Goal: Answer question/provide support: Share knowledge or assist other users

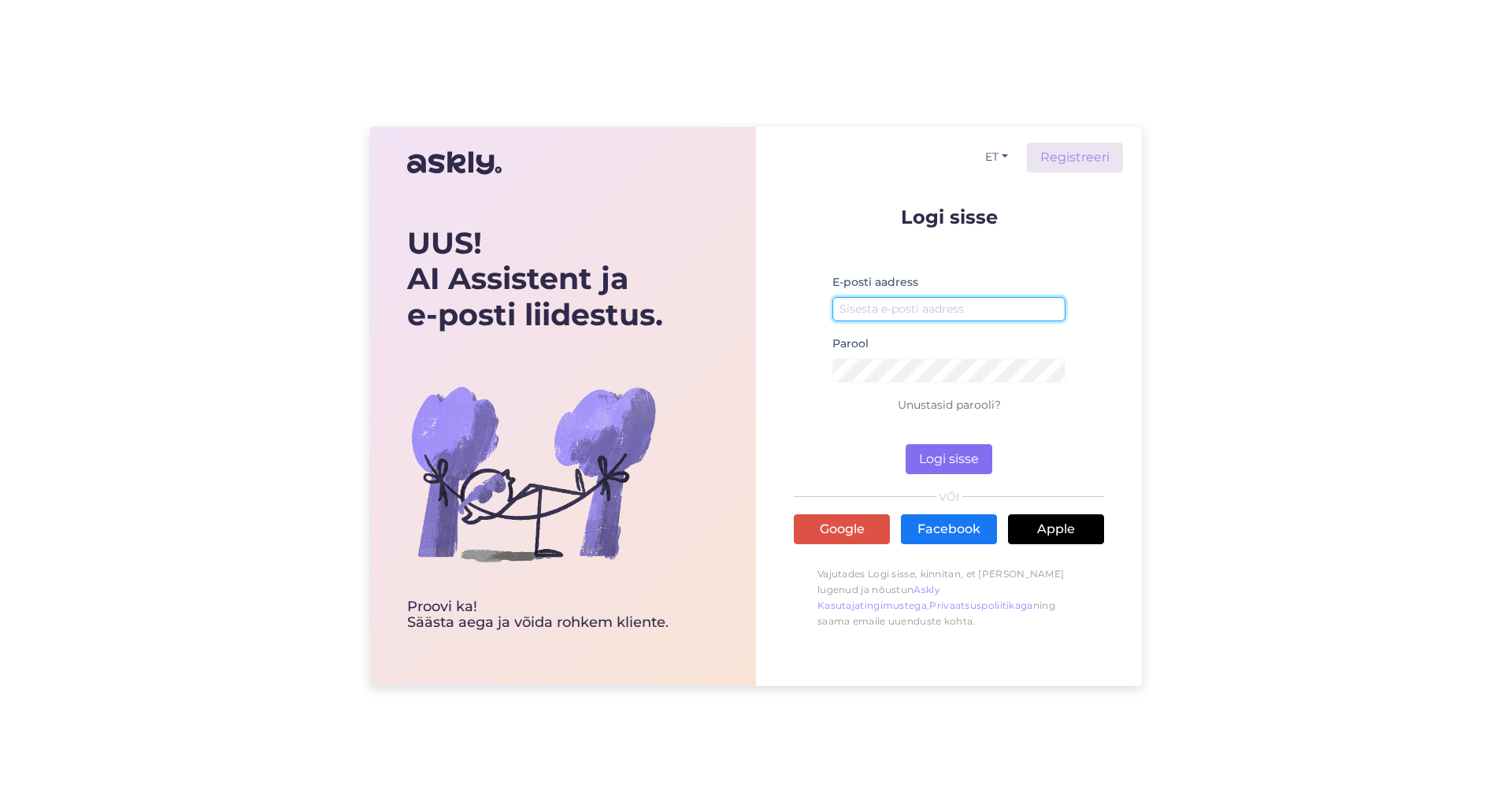
type input "[EMAIL_ADDRESS][DOMAIN_NAME]"
click at [936, 444] on button "Logi sisse" at bounding box center [949, 459] width 87 height 30
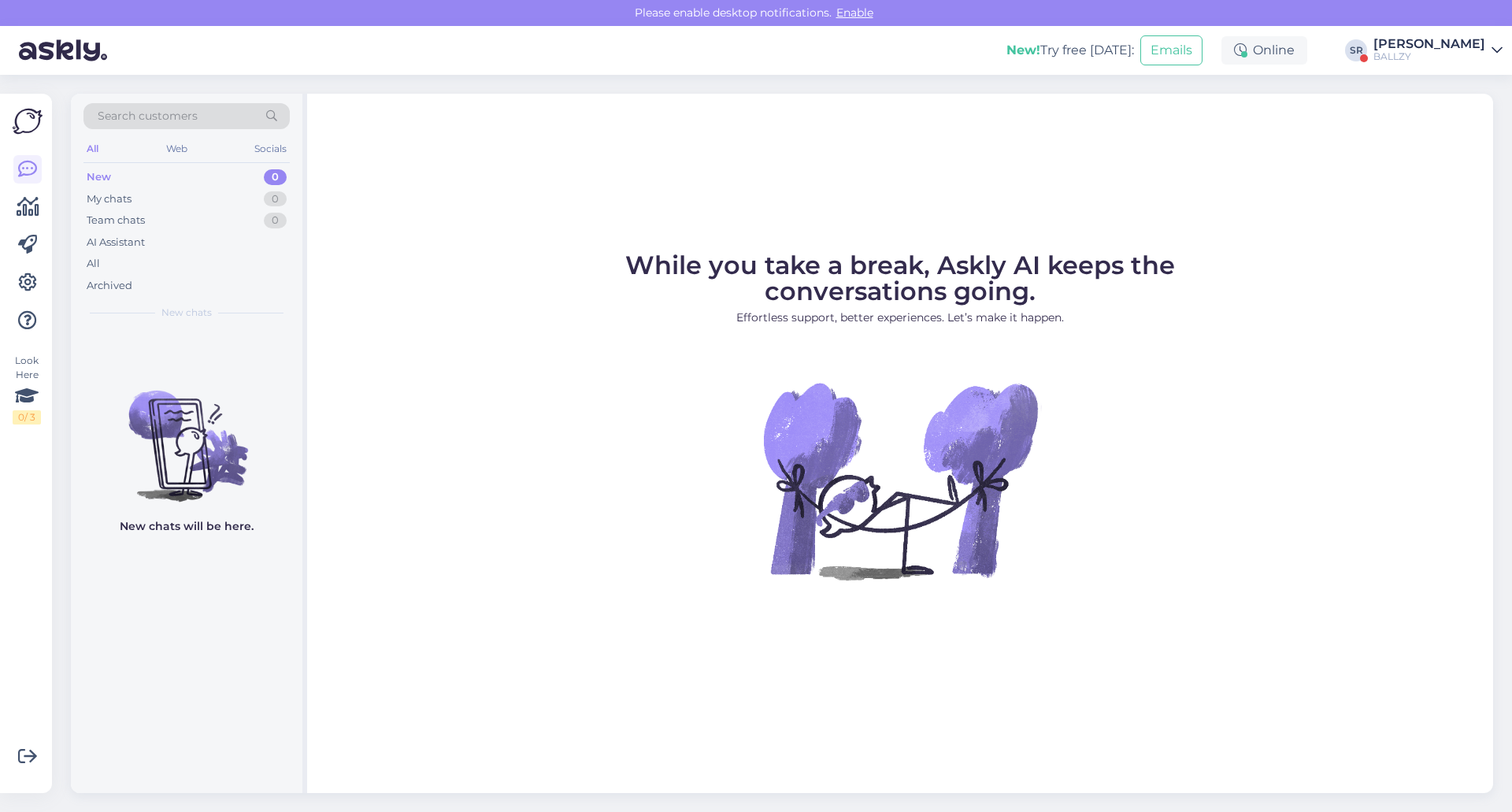
click at [1433, 51] on div "BALLZY" at bounding box center [1429, 56] width 112 height 13
click at [1457, 158] on button "Open" at bounding box center [1468, 156] width 44 height 24
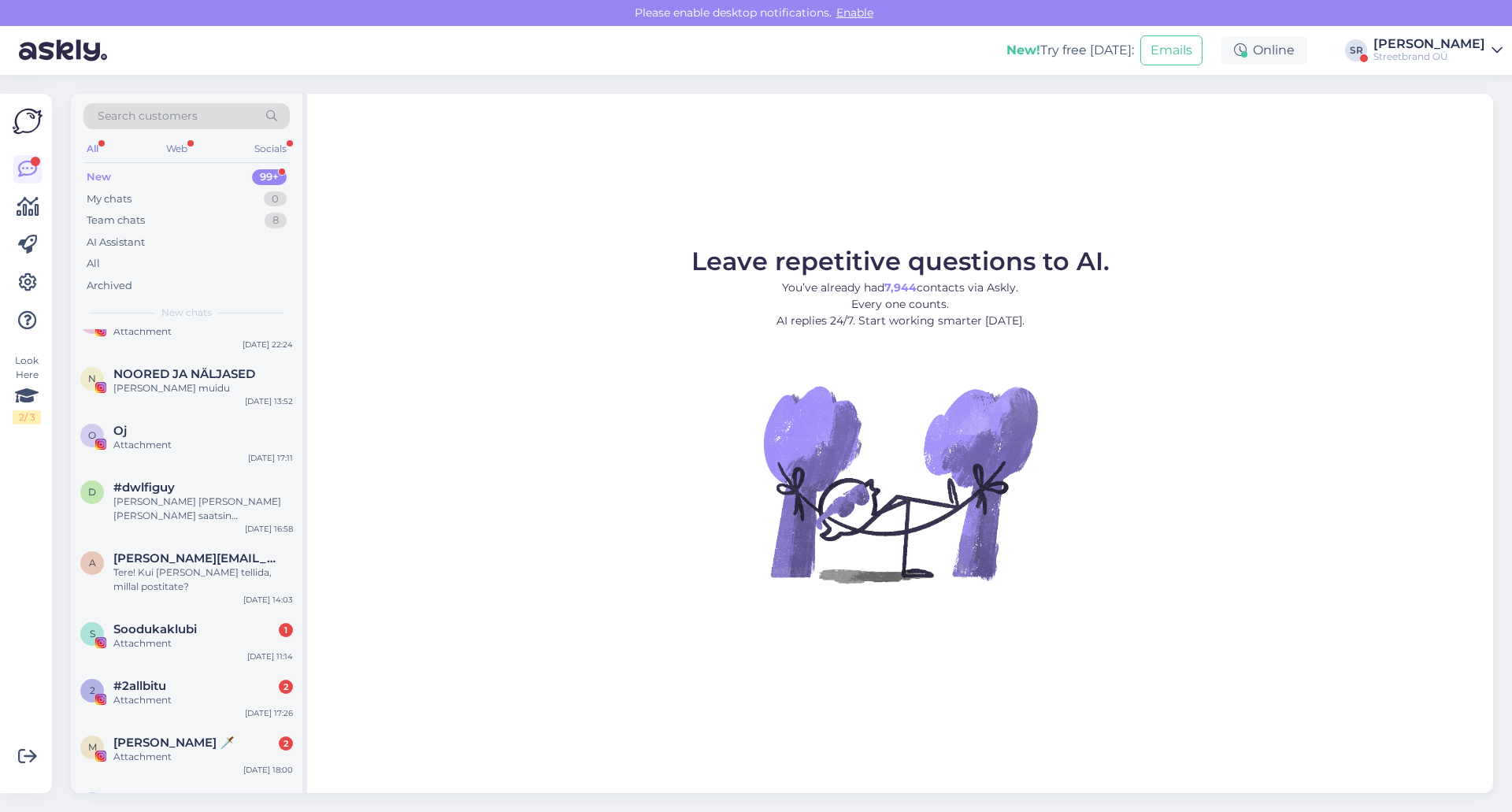
scroll to position [744, 0]
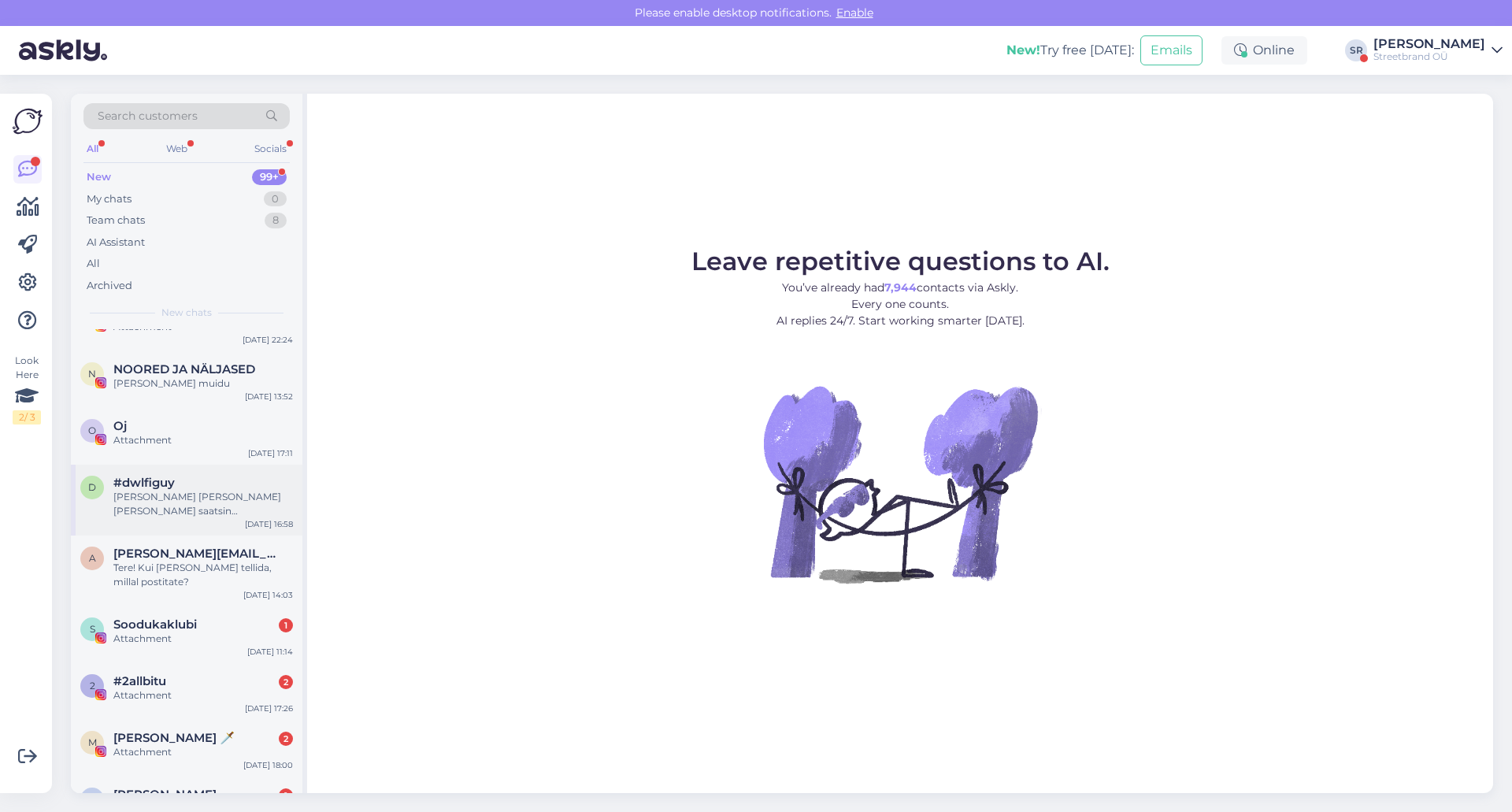
click at [193, 491] on div "[PERSON_NAME] [PERSON_NAME] [PERSON_NAME] saatsin [EMAIL_ADDRESS][DOMAIN_NAME] …" at bounding box center [203, 504] width 179 height 29
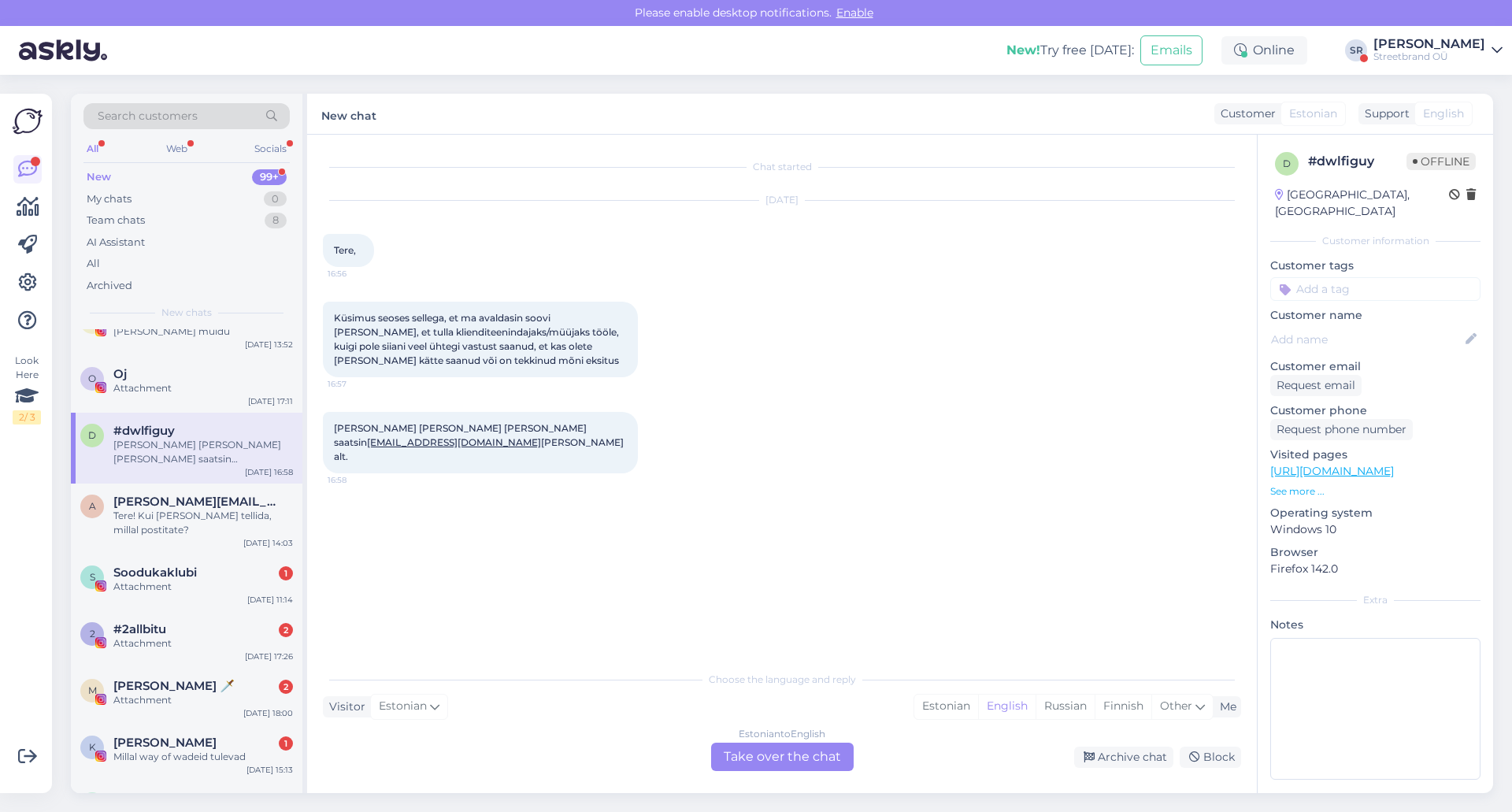
scroll to position [796, 0]
click at [171, 518] on div "Tere! Kui [PERSON_NAME] tellida, millal postitate?" at bounding box center [203, 522] width 179 height 29
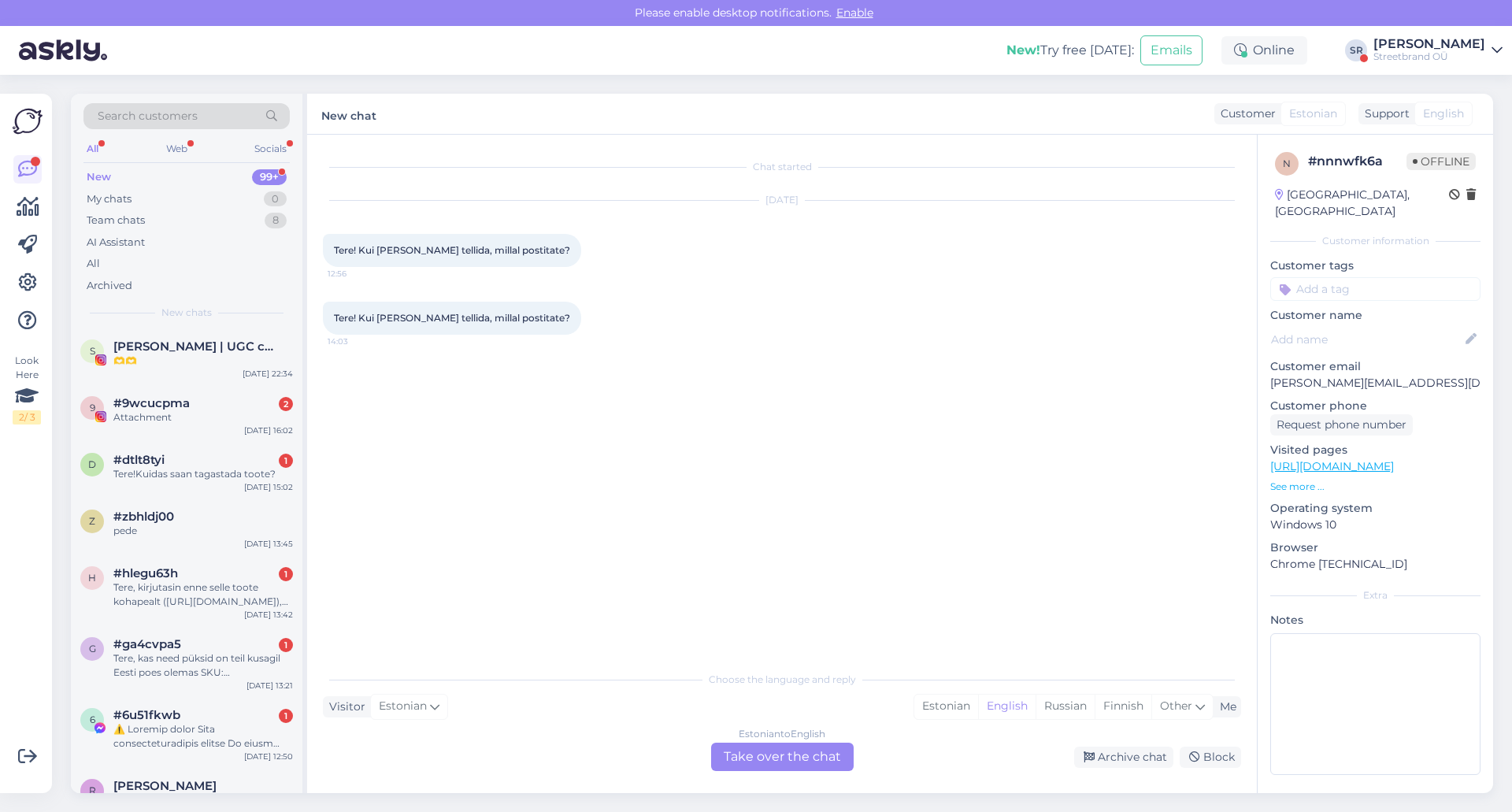
scroll to position [1363, 0]
click at [187, 480] on div "d #dtlt8tyi 1 Tere!Kuidas saan tagastada toote? [DATE] 15:02" at bounding box center [186, 468] width 231 height 56
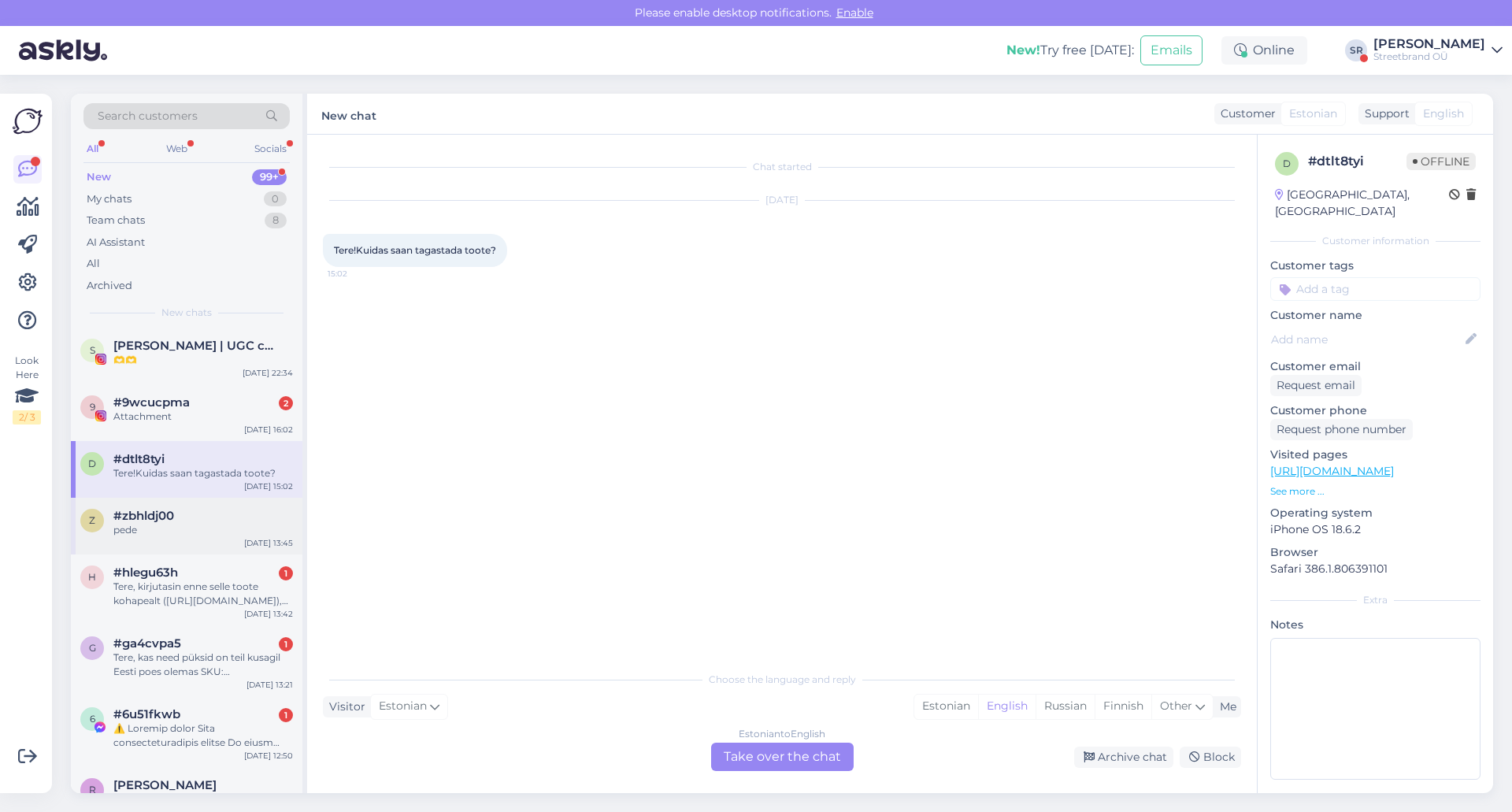
click at [184, 519] on div "#zbhldj00" at bounding box center [203, 516] width 179 height 14
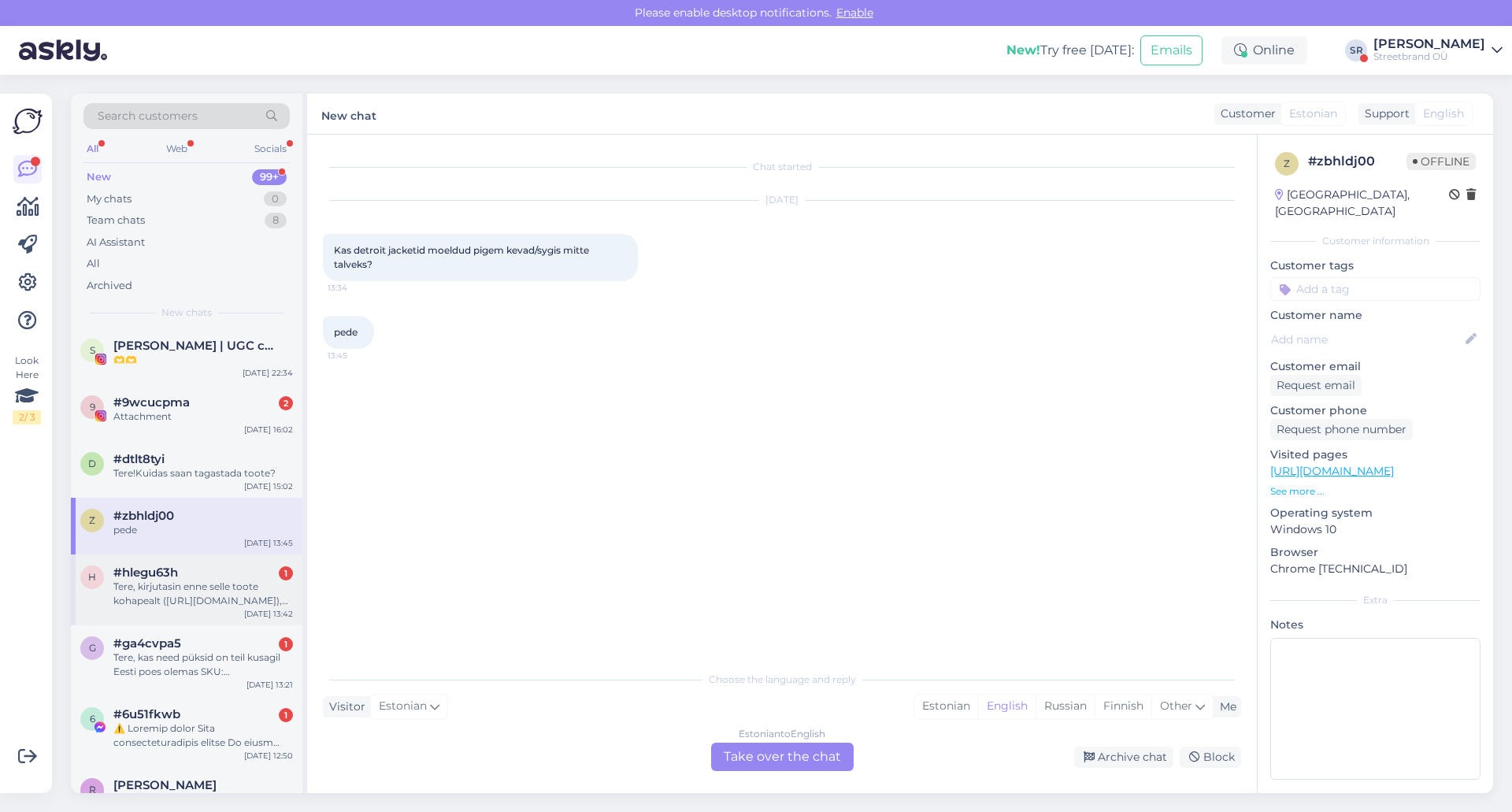
click at [210, 596] on div "Tere, kirjutasin enne selle toote kohapealt ([URL][DOMAIN_NAME]), et ma kogemat…" at bounding box center [203, 593] width 179 height 29
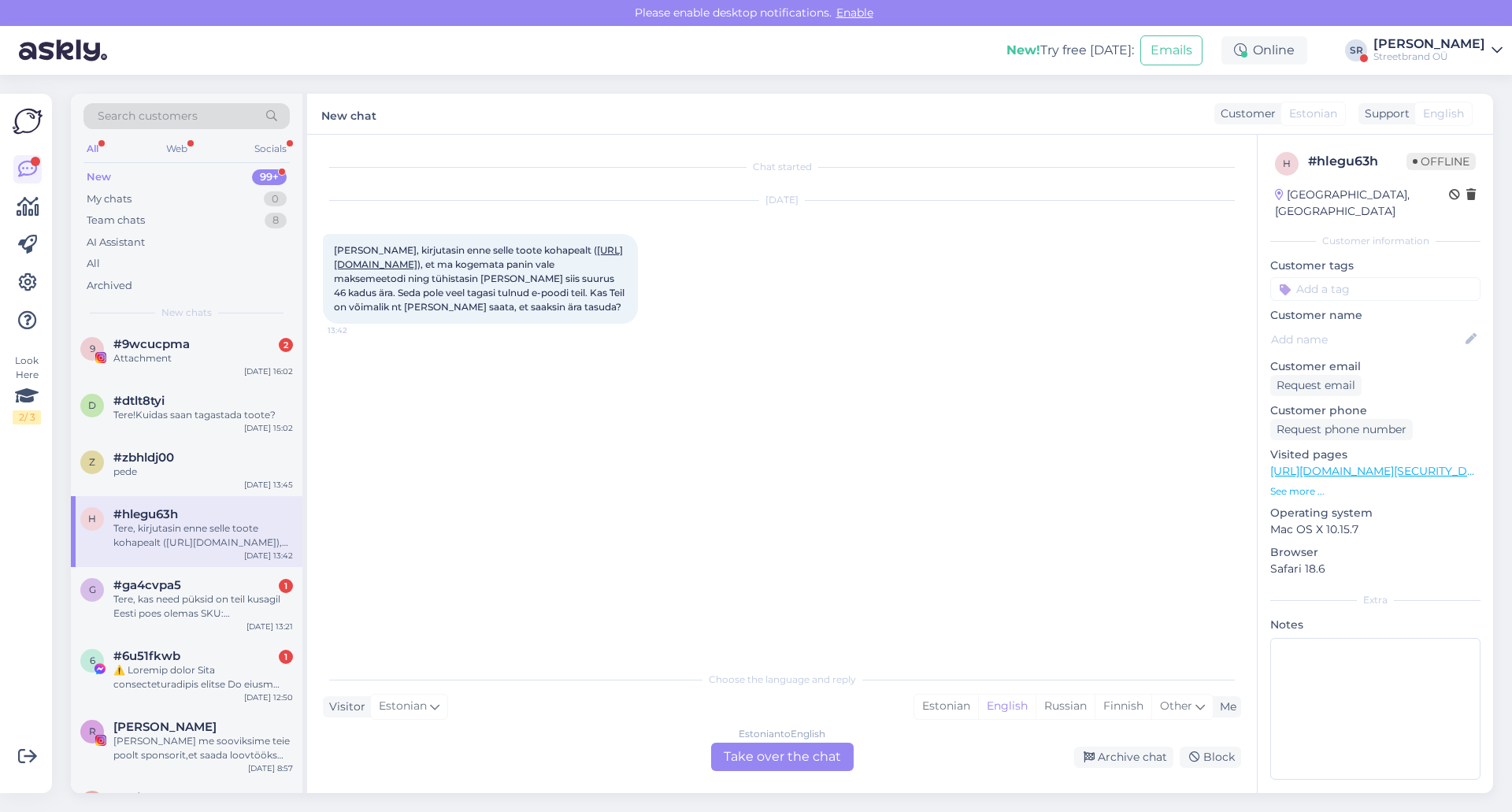
scroll to position [1421, 0]
click at [204, 590] on div "#ga4cvpa5 1" at bounding box center [203, 584] width 179 height 14
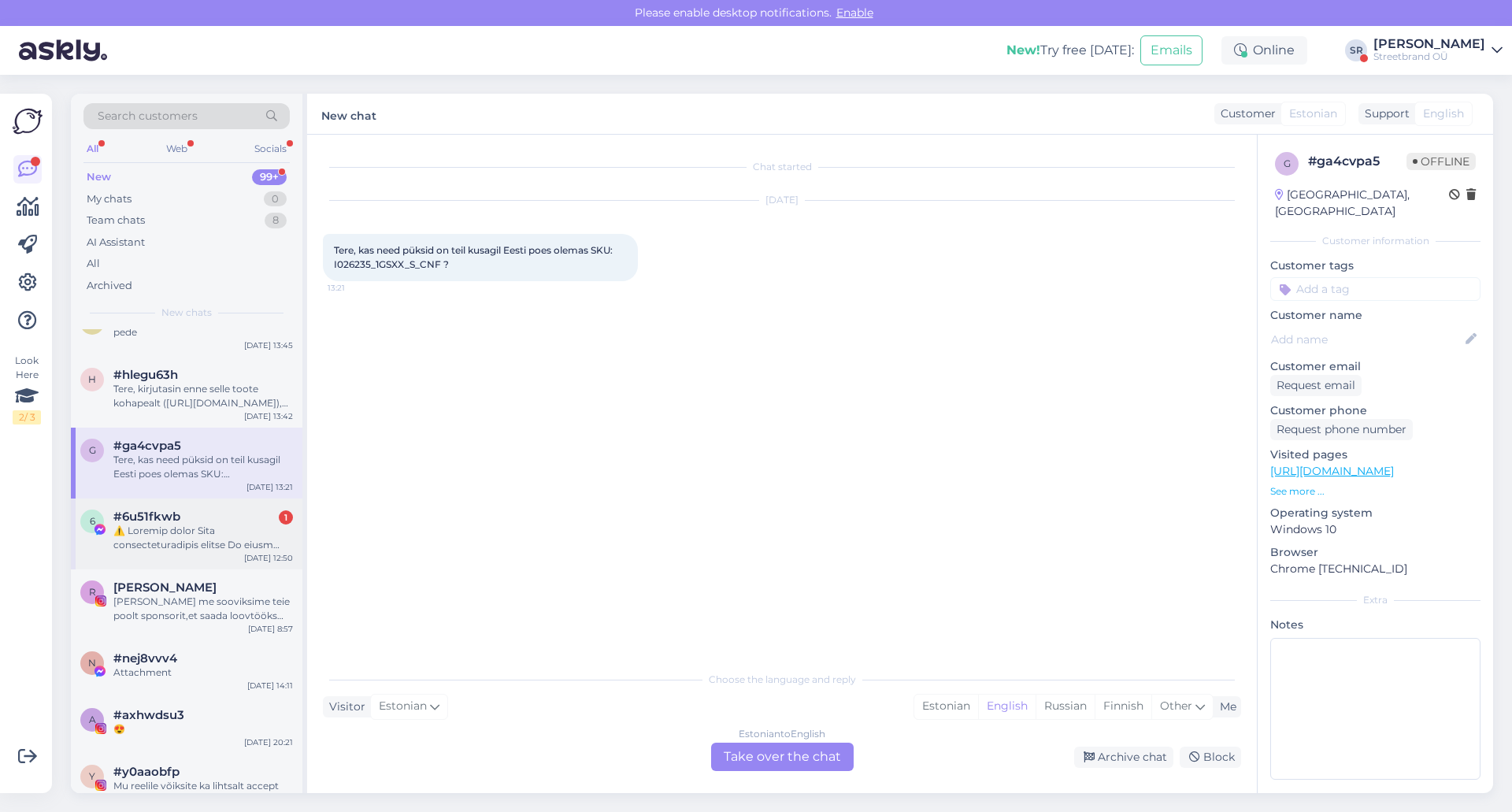
scroll to position [1561, 0]
click at [197, 544] on div at bounding box center [203, 537] width 179 height 29
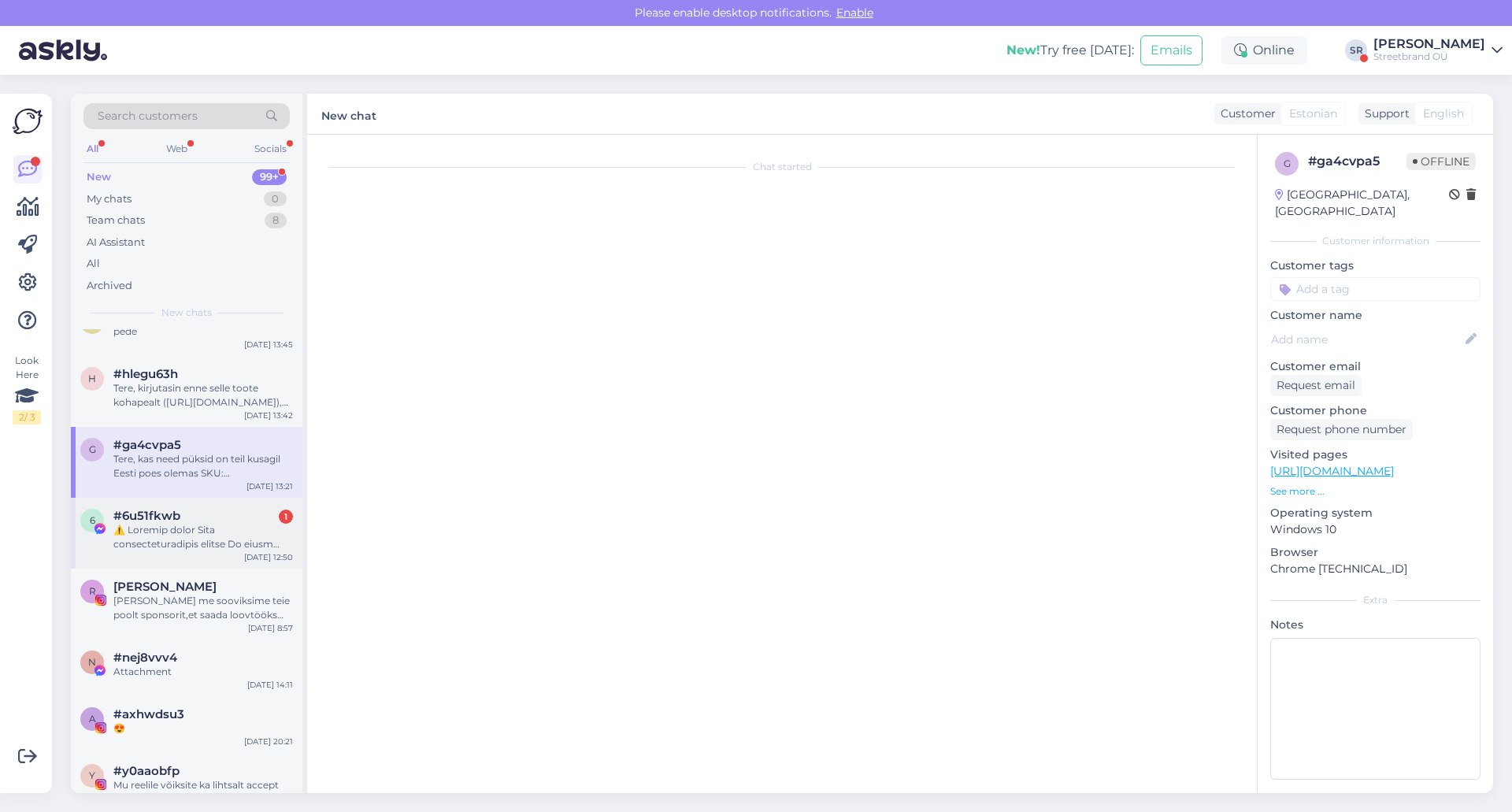
scroll to position [33, 0]
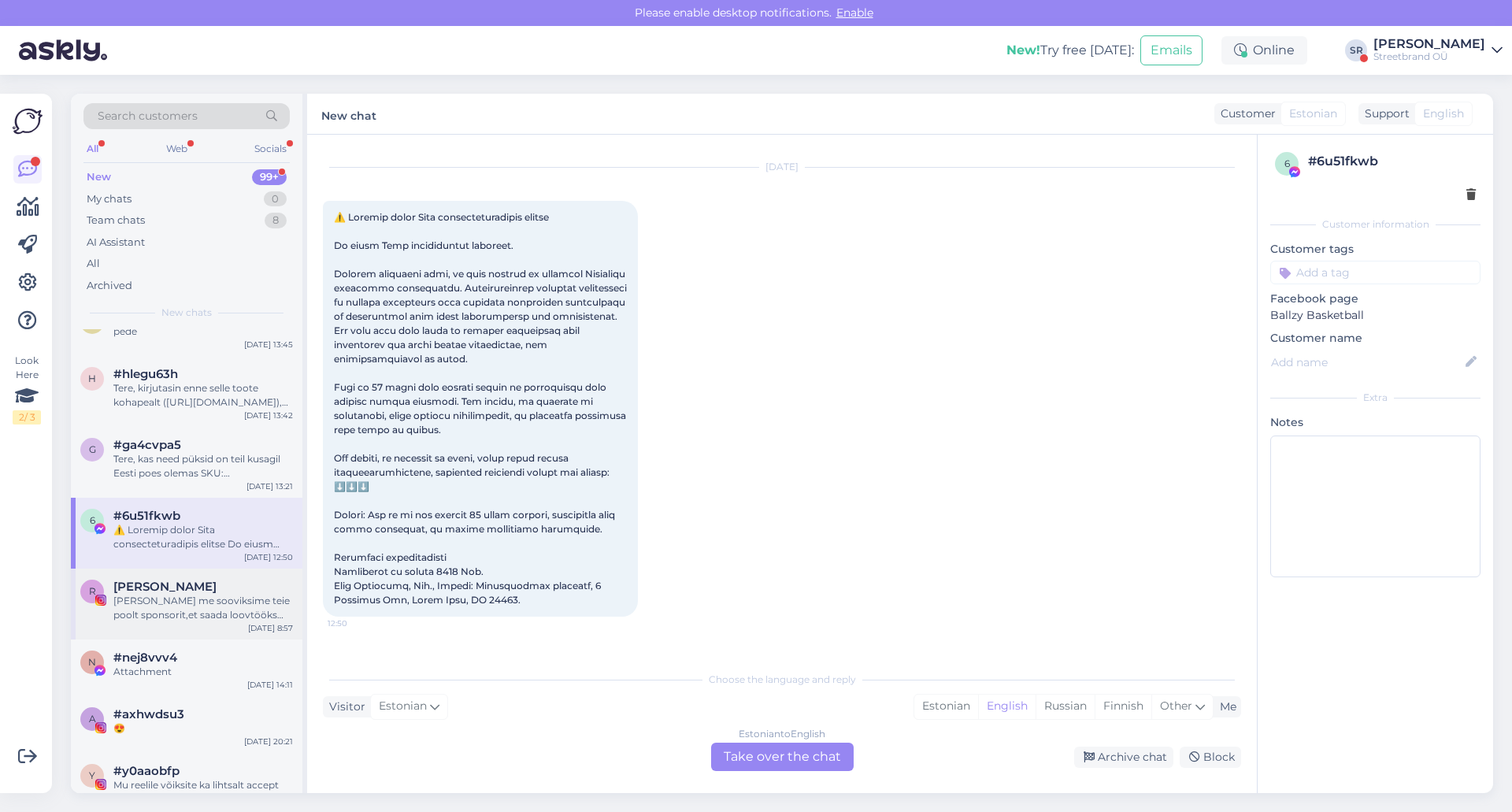
click at [191, 601] on div "[PERSON_NAME] me sooviksime teie poolt sponsorit,et saada loovtööks auhindu. Me…" at bounding box center [203, 608] width 179 height 29
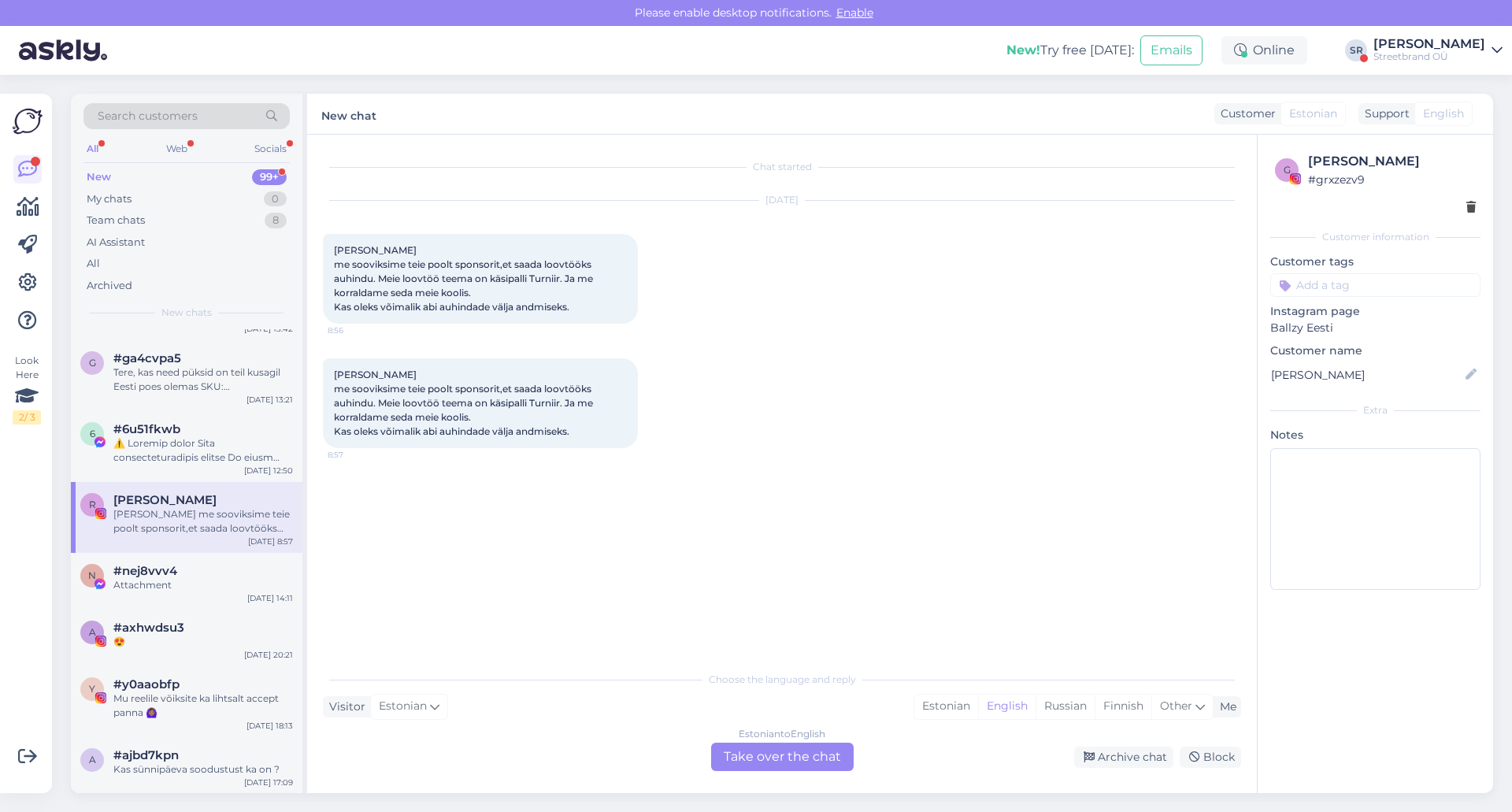
scroll to position [1648, 0]
click at [190, 594] on div "n #nej8vvv4 Attachment [DATE] 14:11" at bounding box center [186, 580] width 231 height 56
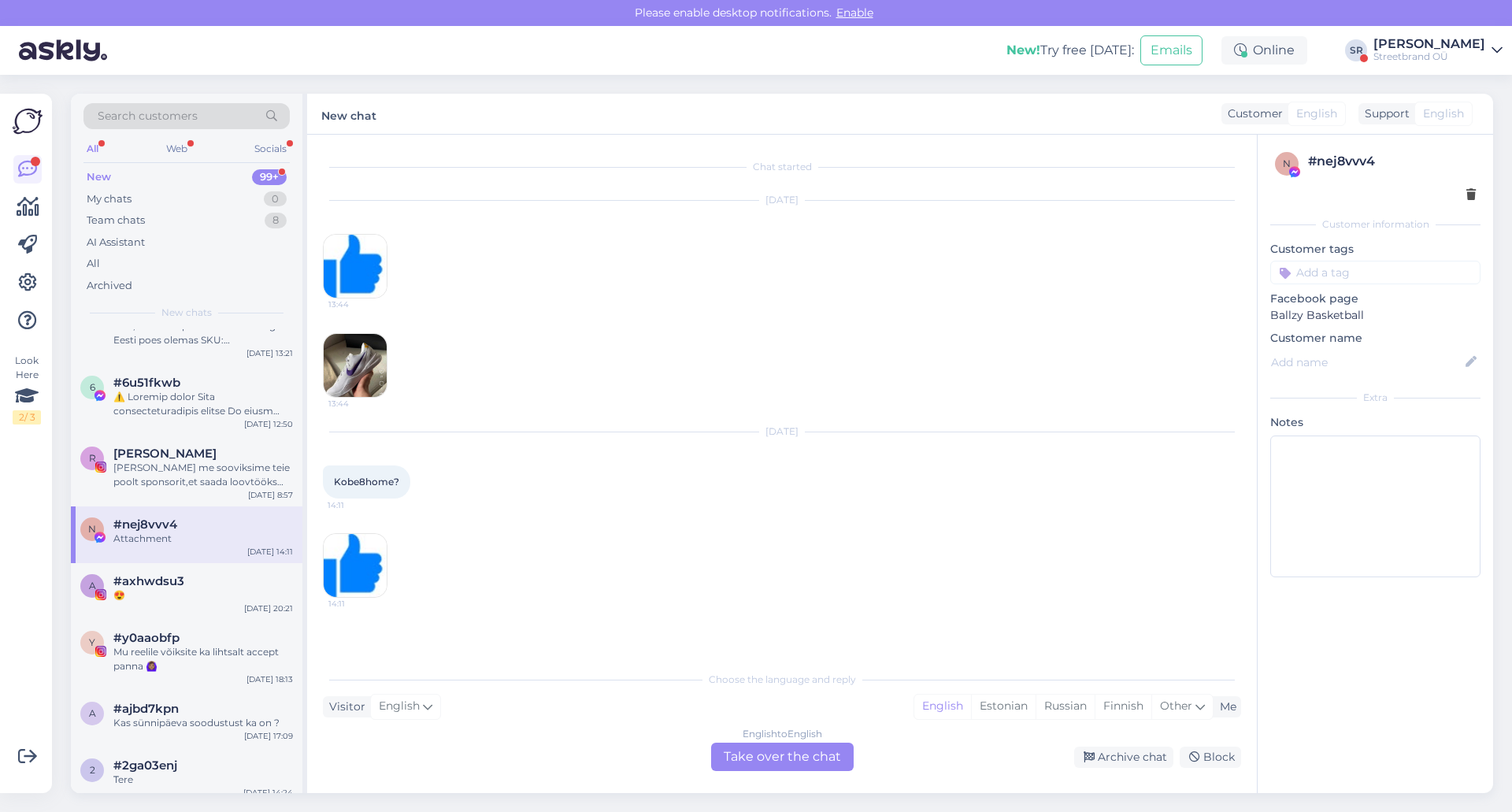
scroll to position [1694, 0]
click at [210, 596] on div "😍" at bounding box center [203, 595] width 179 height 14
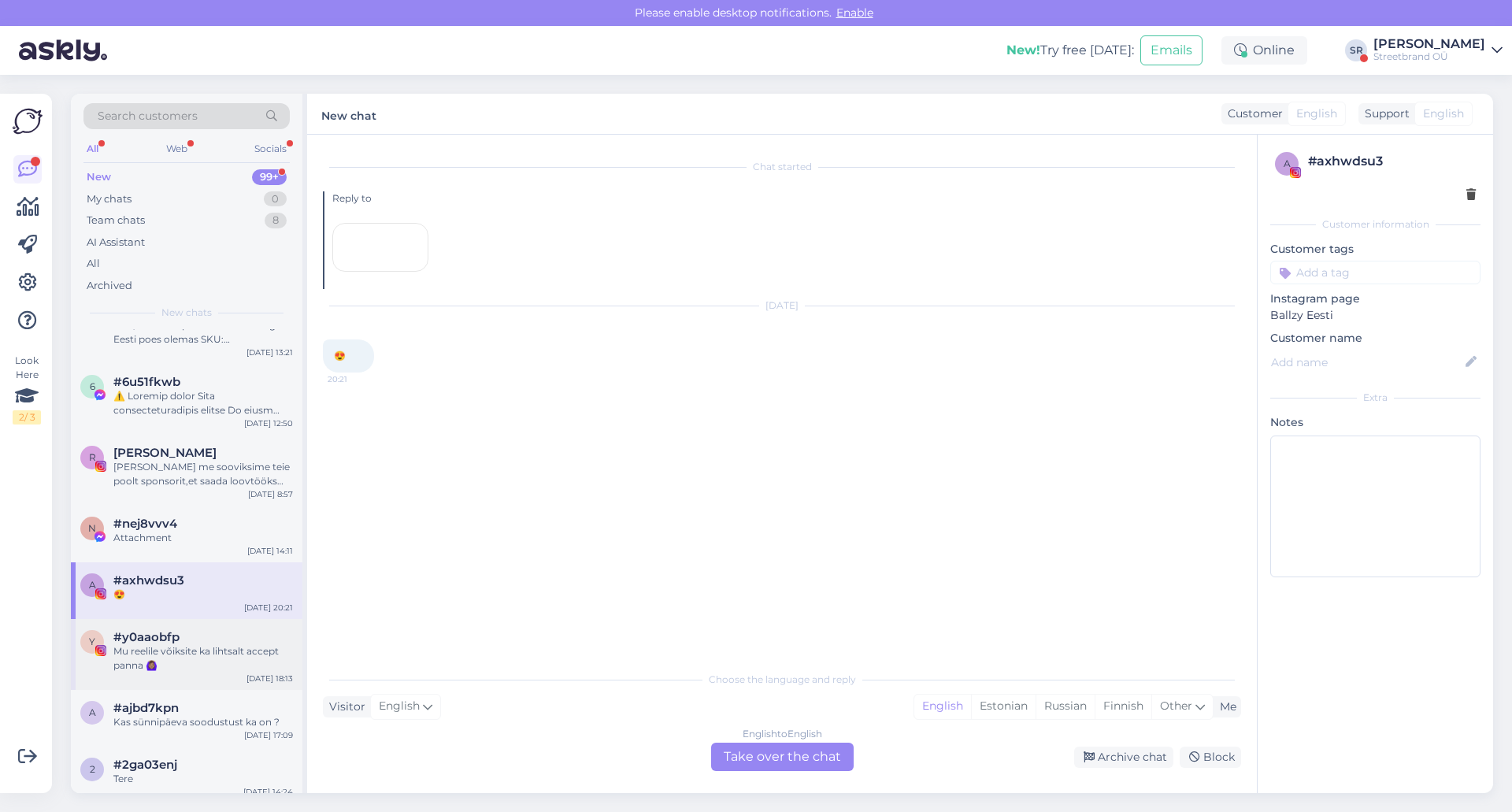
click at [203, 656] on div "Mu reelile võiksite ka lihtsalt accept panna 🙆🏽‍♀️" at bounding box center [203, 658] width 179 height 29
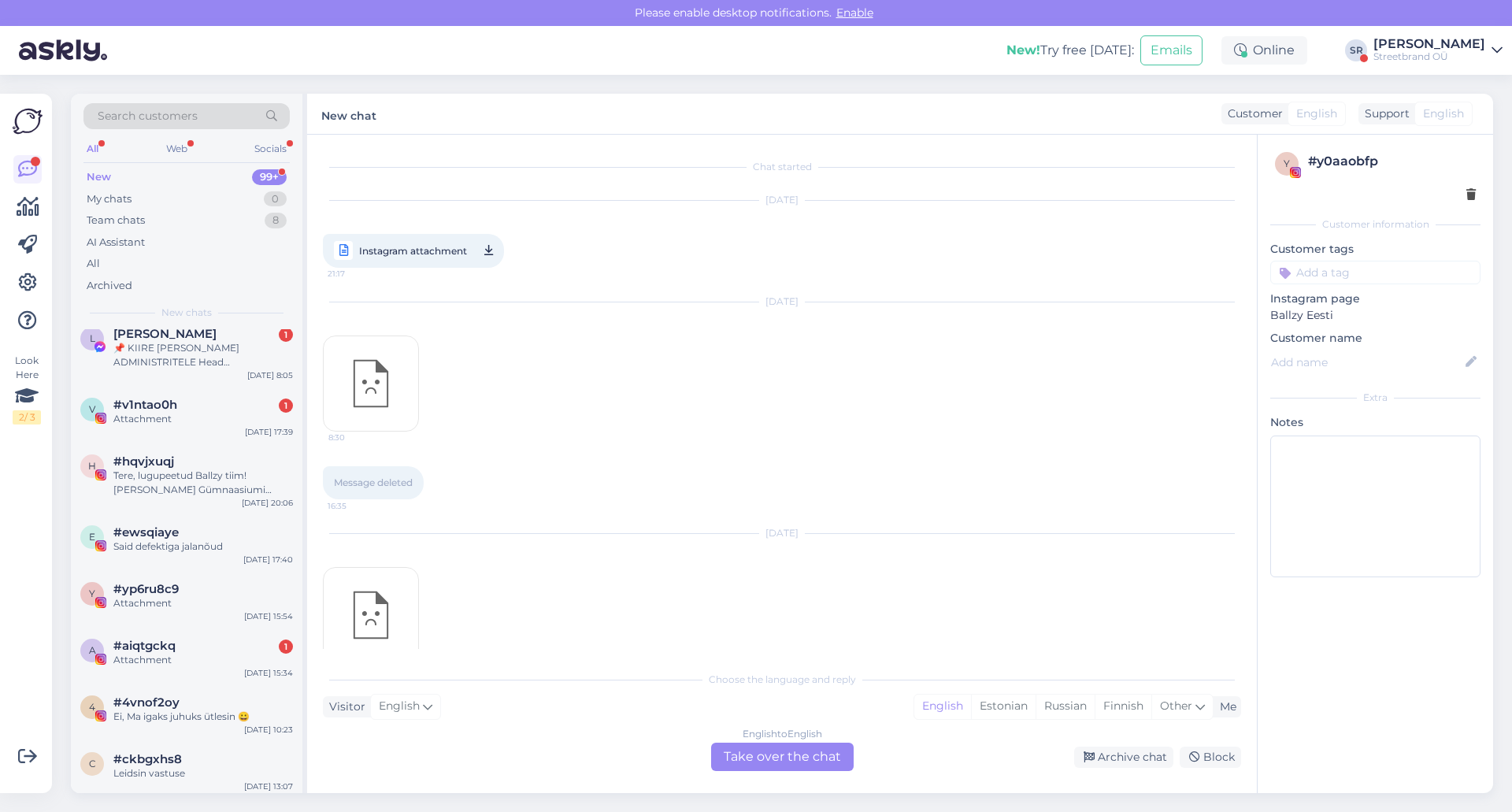
scroll to position [2607, 0]
click at [216, 483] on div "Tere, lugupeetud Ballzy tiim! [PERSON_NAME] Gümnaasiumi õpilased [PERSON_NAME],…" at bounding box center [203, 482] width 179 height 29
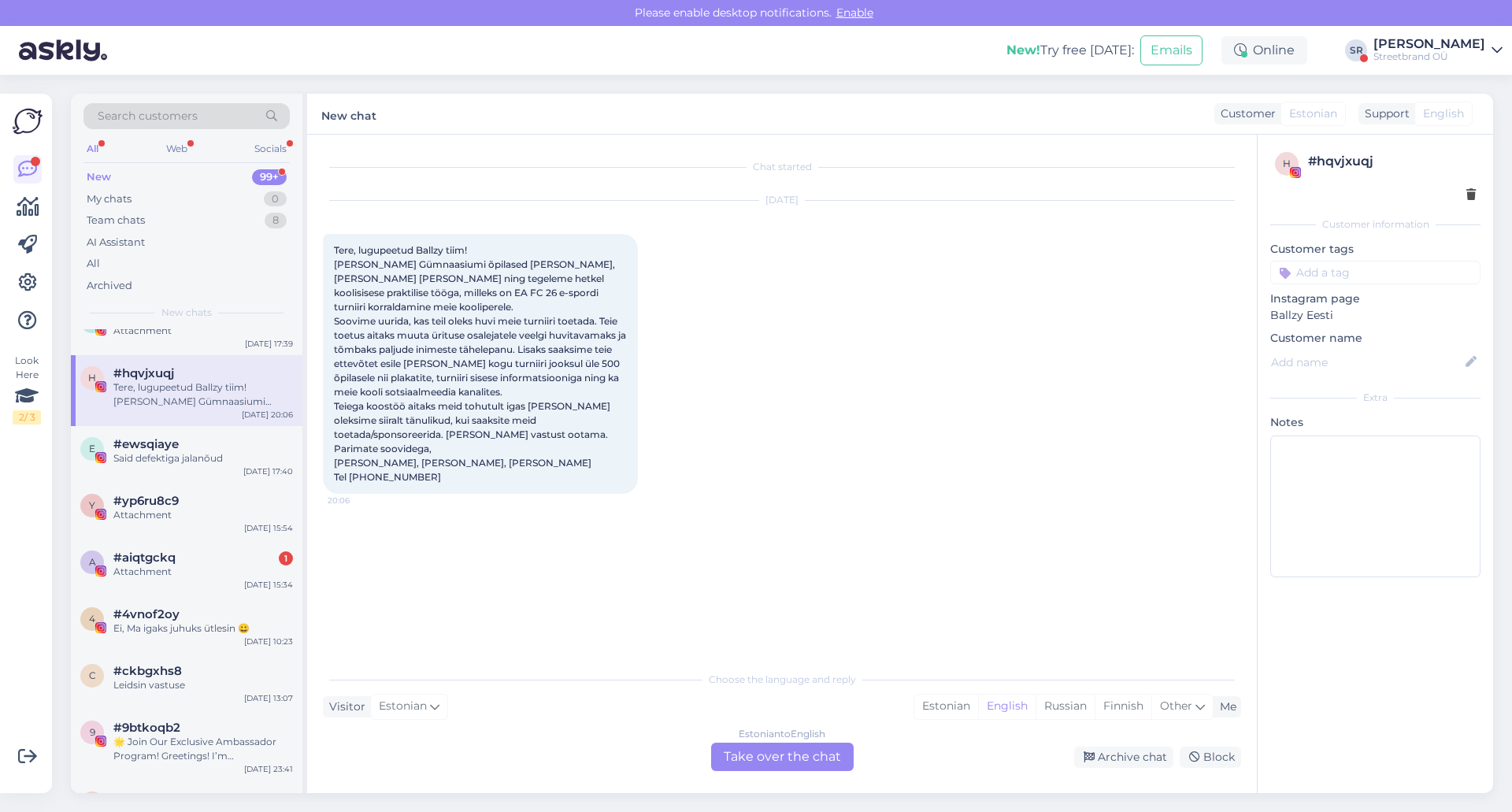
scroll to position [2696, 0]
click at [207, 465] on div "e #[PERSON_NAME] defektiga jalanõud [DATE] 17:40" at bounding box center [186, 453] width 231 height 56
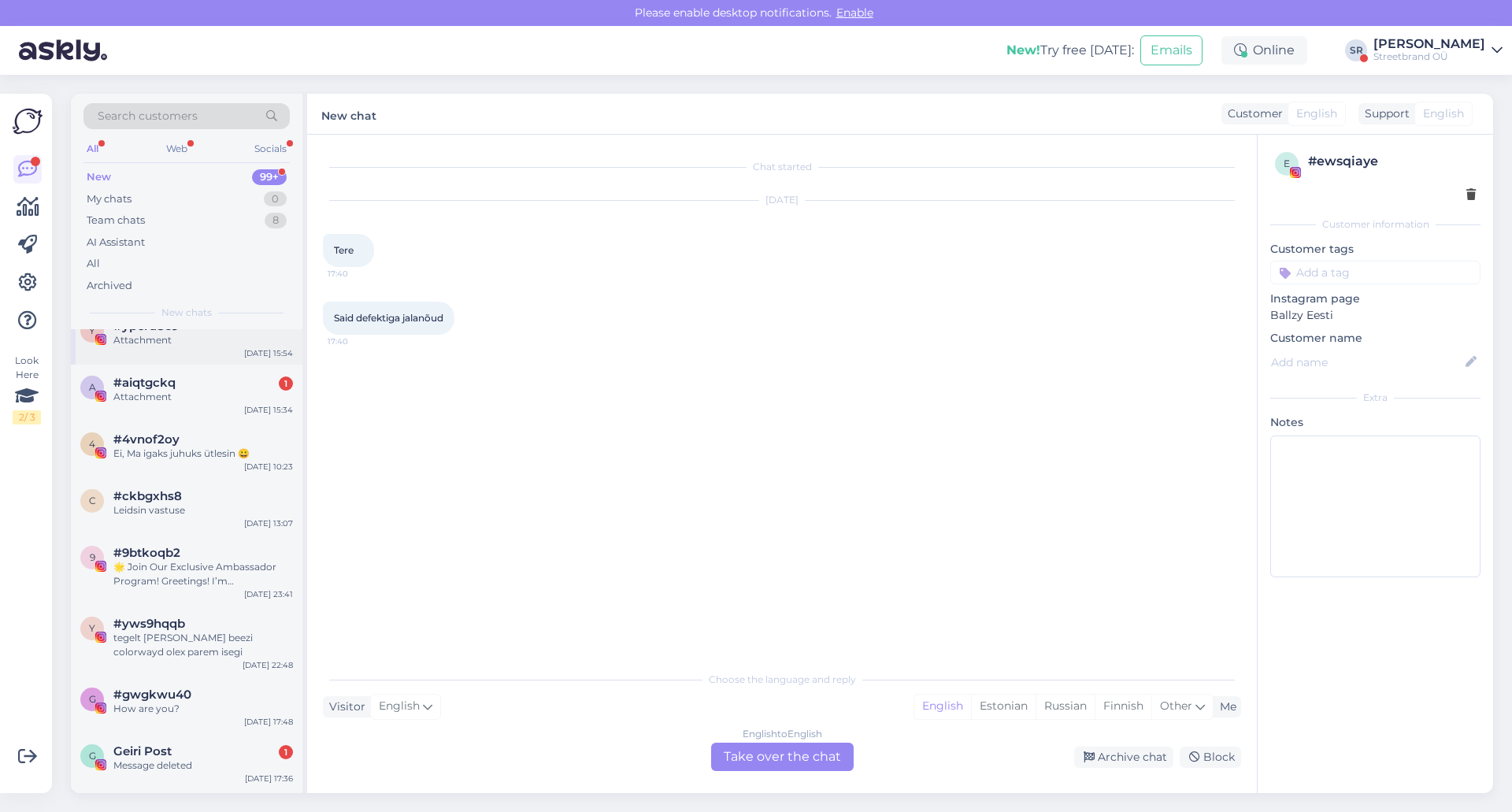
scroll to position [2871, 0]
click at [207, 510] on div "Leidsin vastuse" at bounding box center [203, 509] width 179 height 14
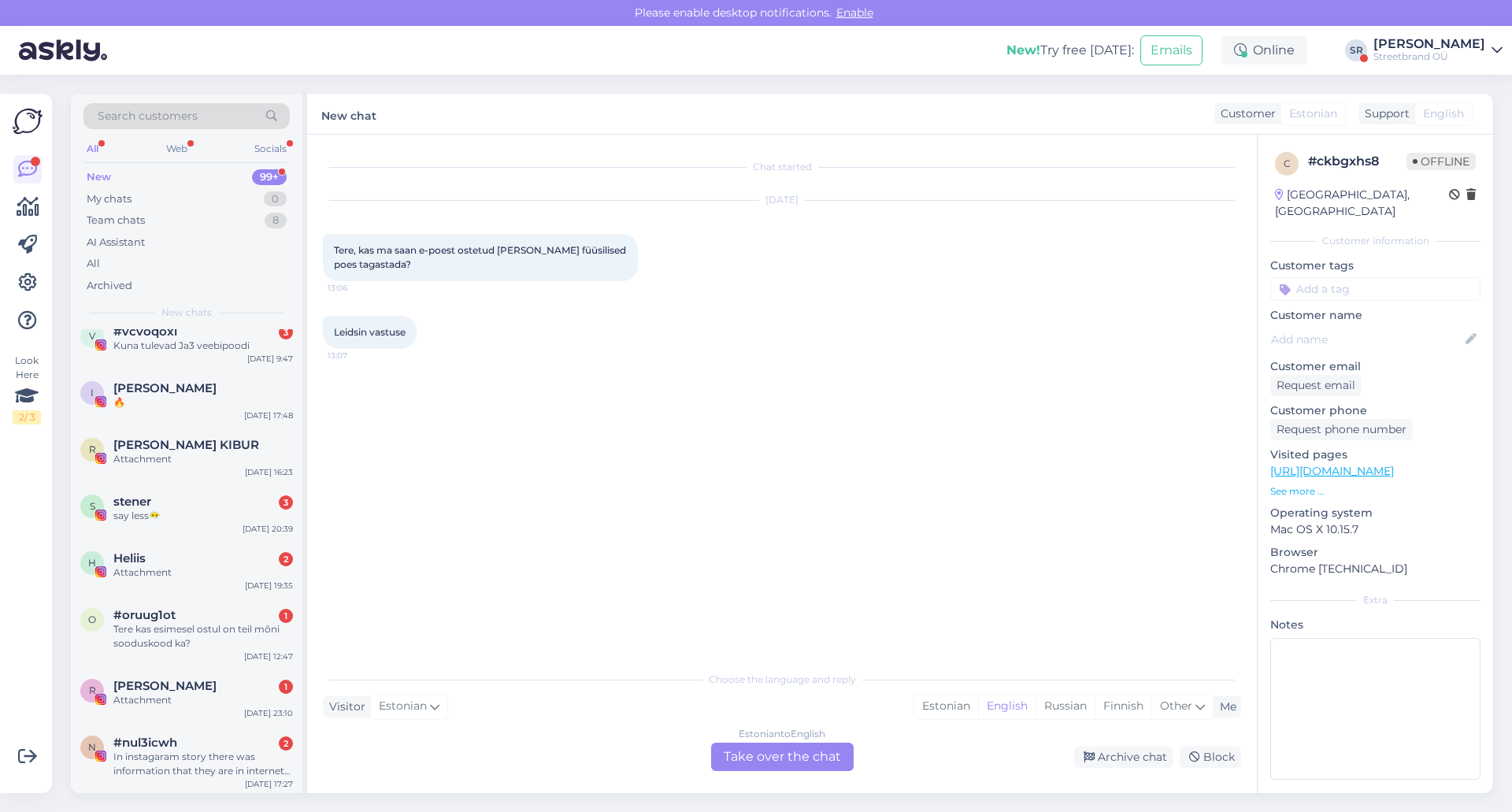
scroll to position [0, 0]
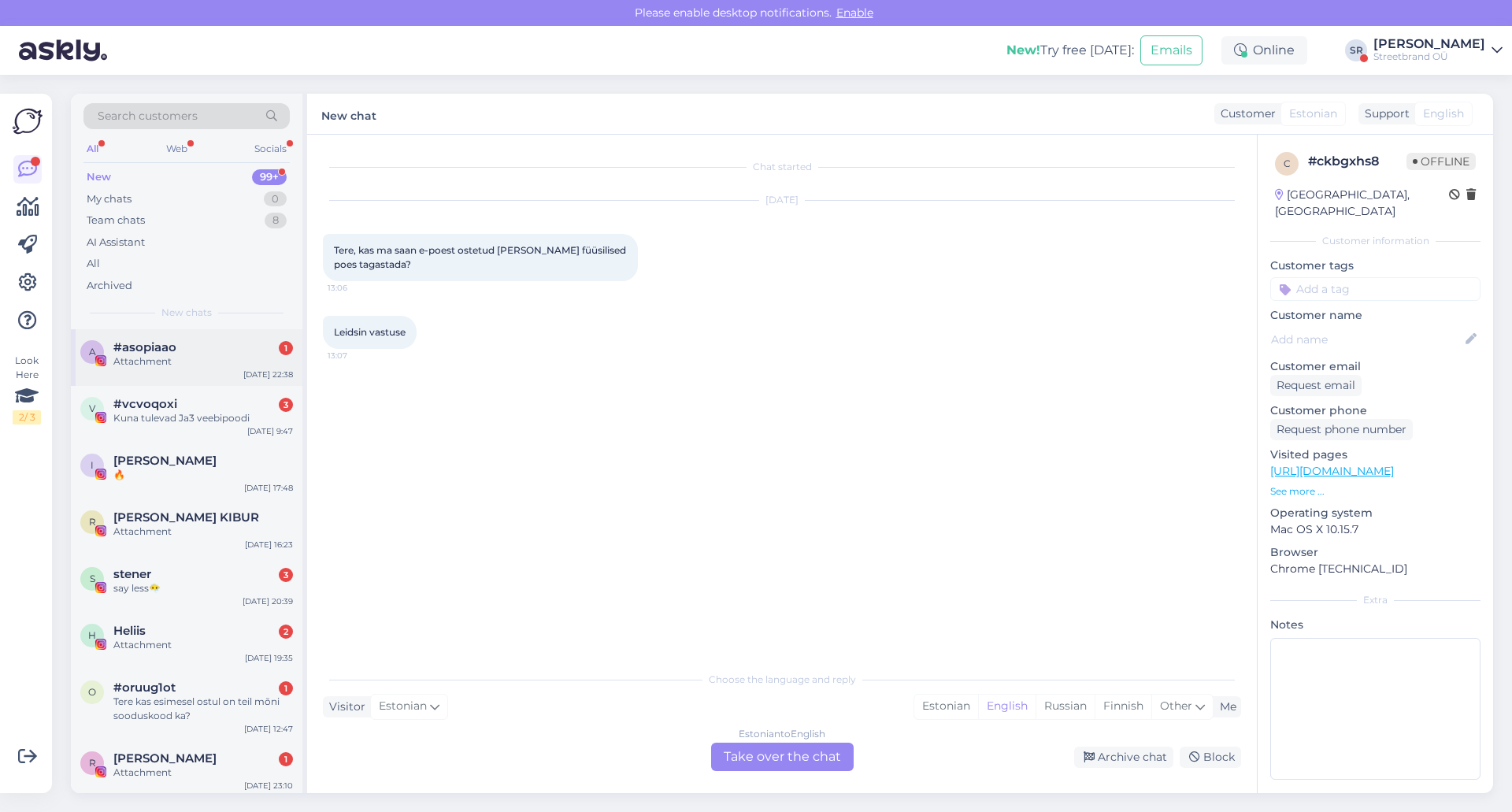
click at [208, 371] on div "a #asopiaao 1 Attachment [DATE] 22:38" at bounding box center [186, 357] width 231 height 56
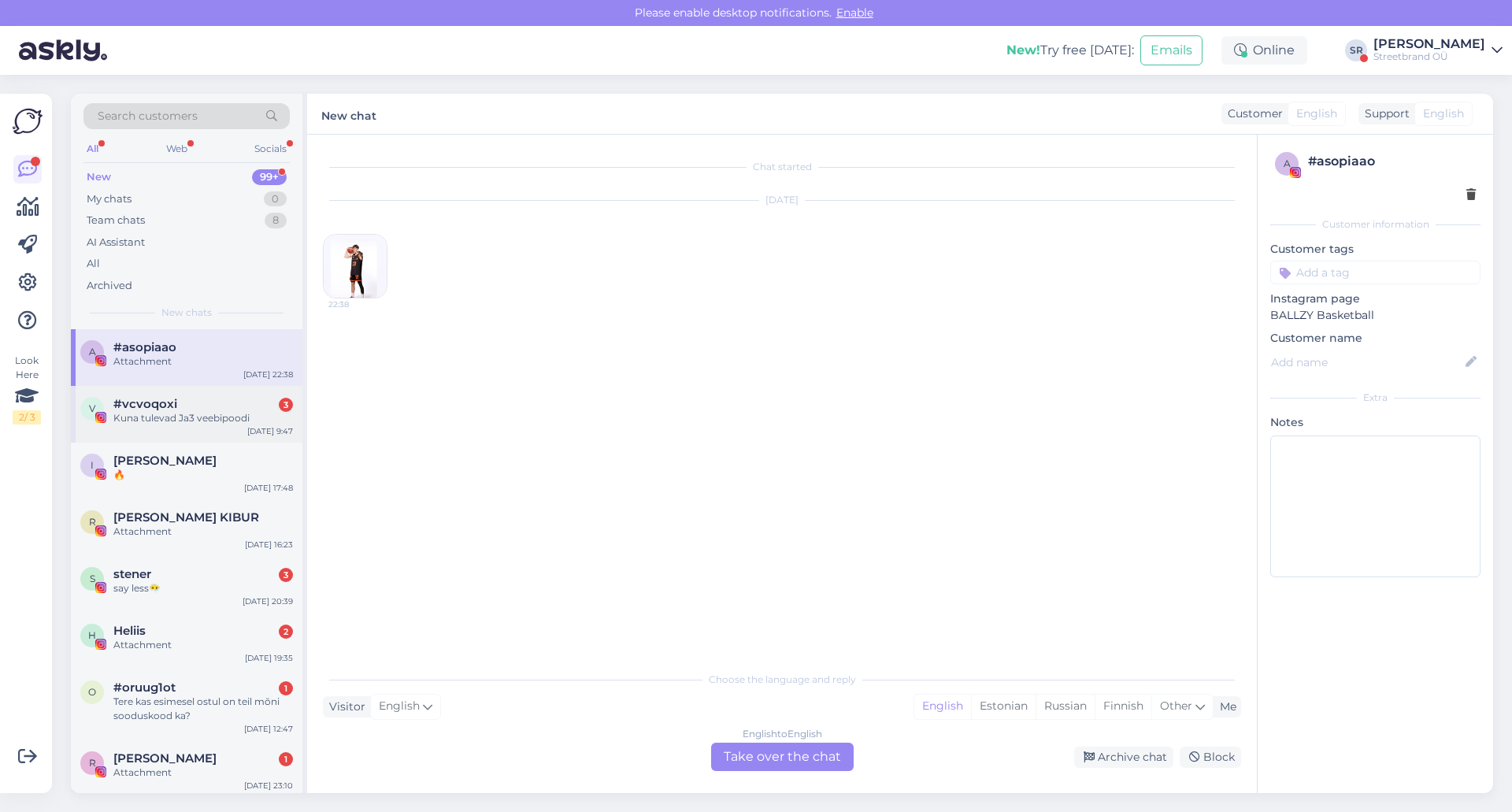
click at [198, 419] on div "Kuna tulevad Ja3 veebipoodi" at bounding box center [203, 418] width 179 height 14
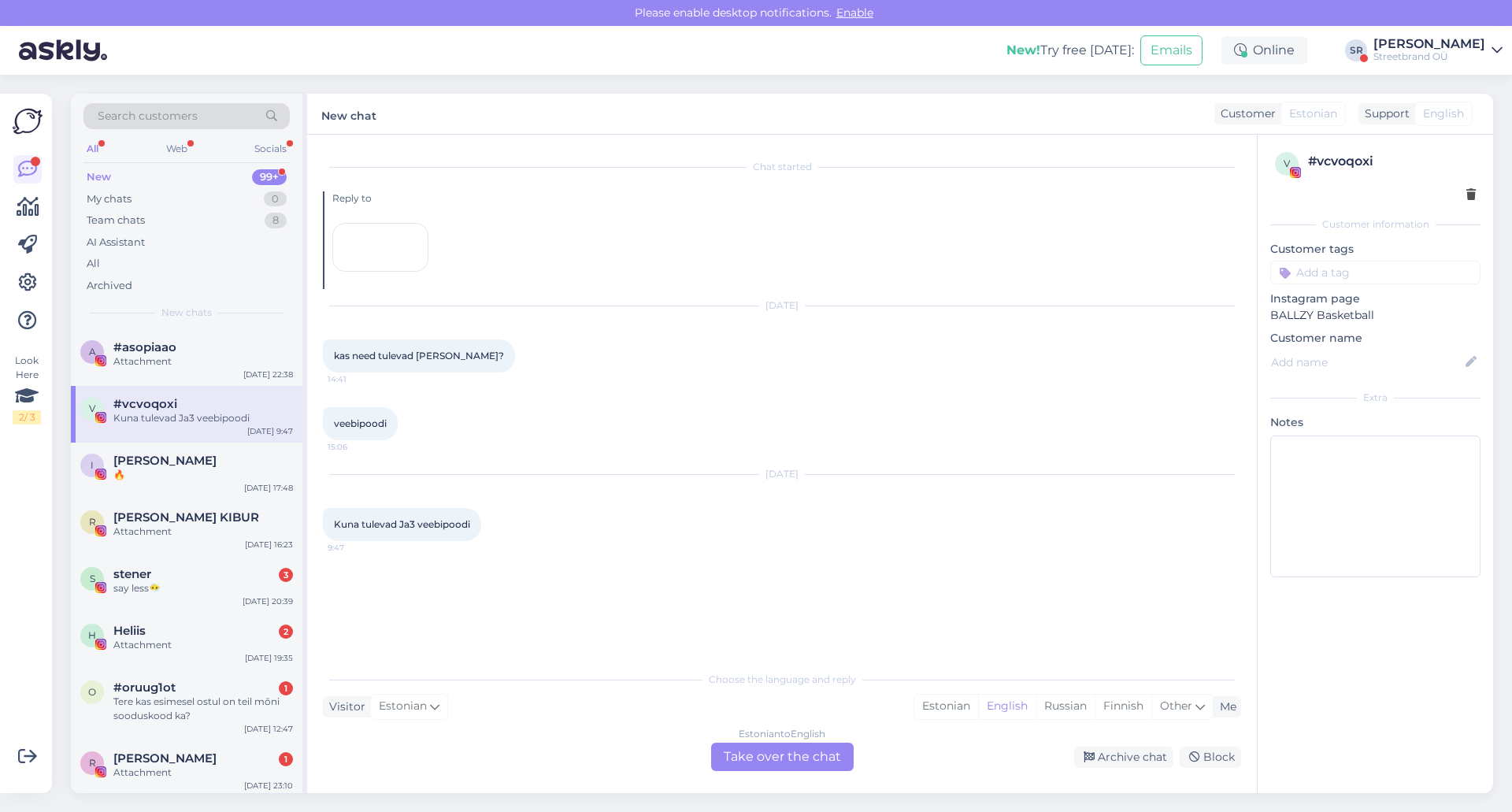
scroll to position [28, 0]
click at [181, 477] on div "🔥" at bounding box center [203, 474] width 179 height 14
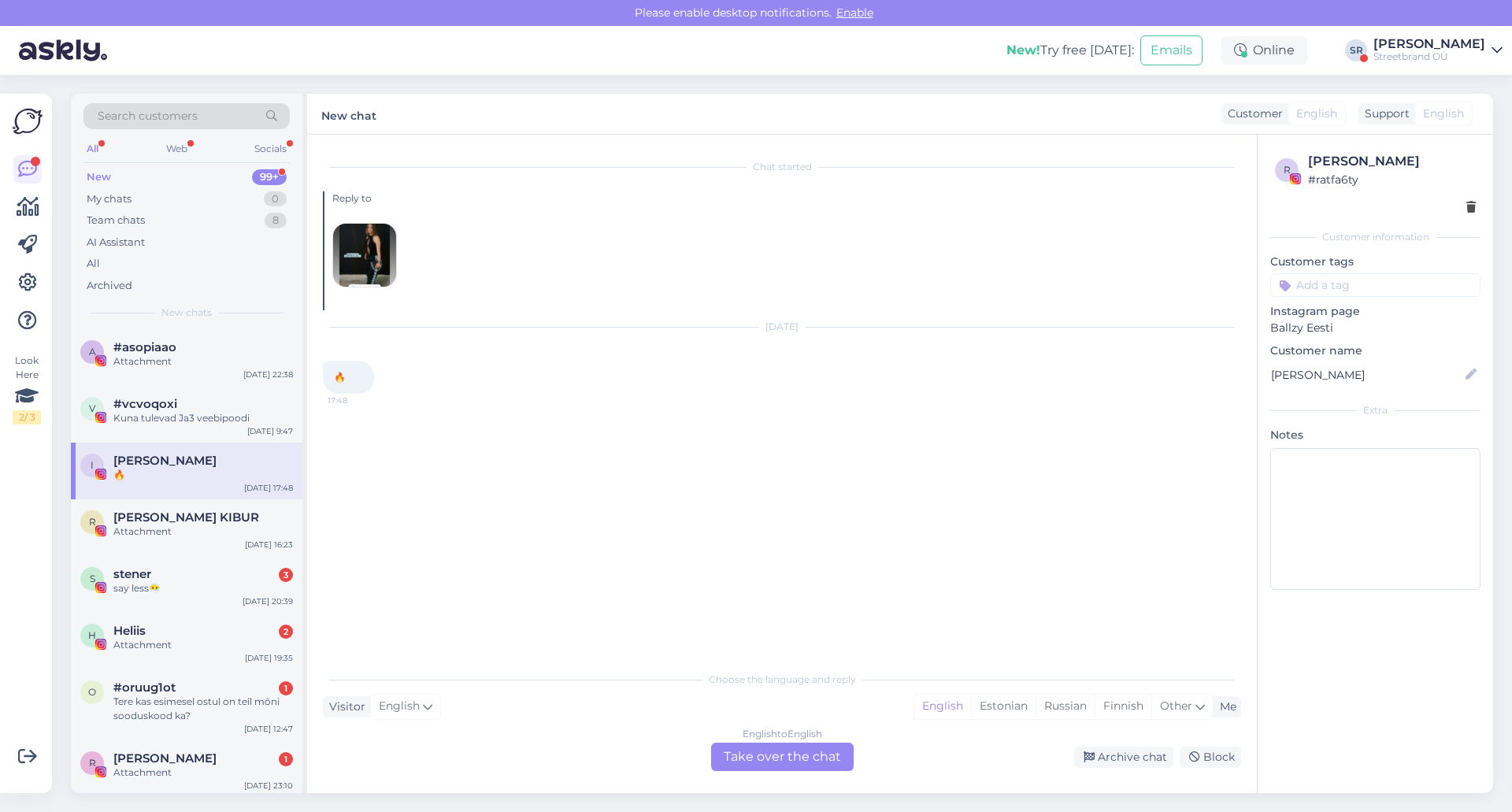
click at [377, 240] on img at bounding box center [365, 255] width 63 height 63
click at [191, 518] on span "[PERSON_NAME] KIBUR" at bounding box center [186, 517] width 145 height 14
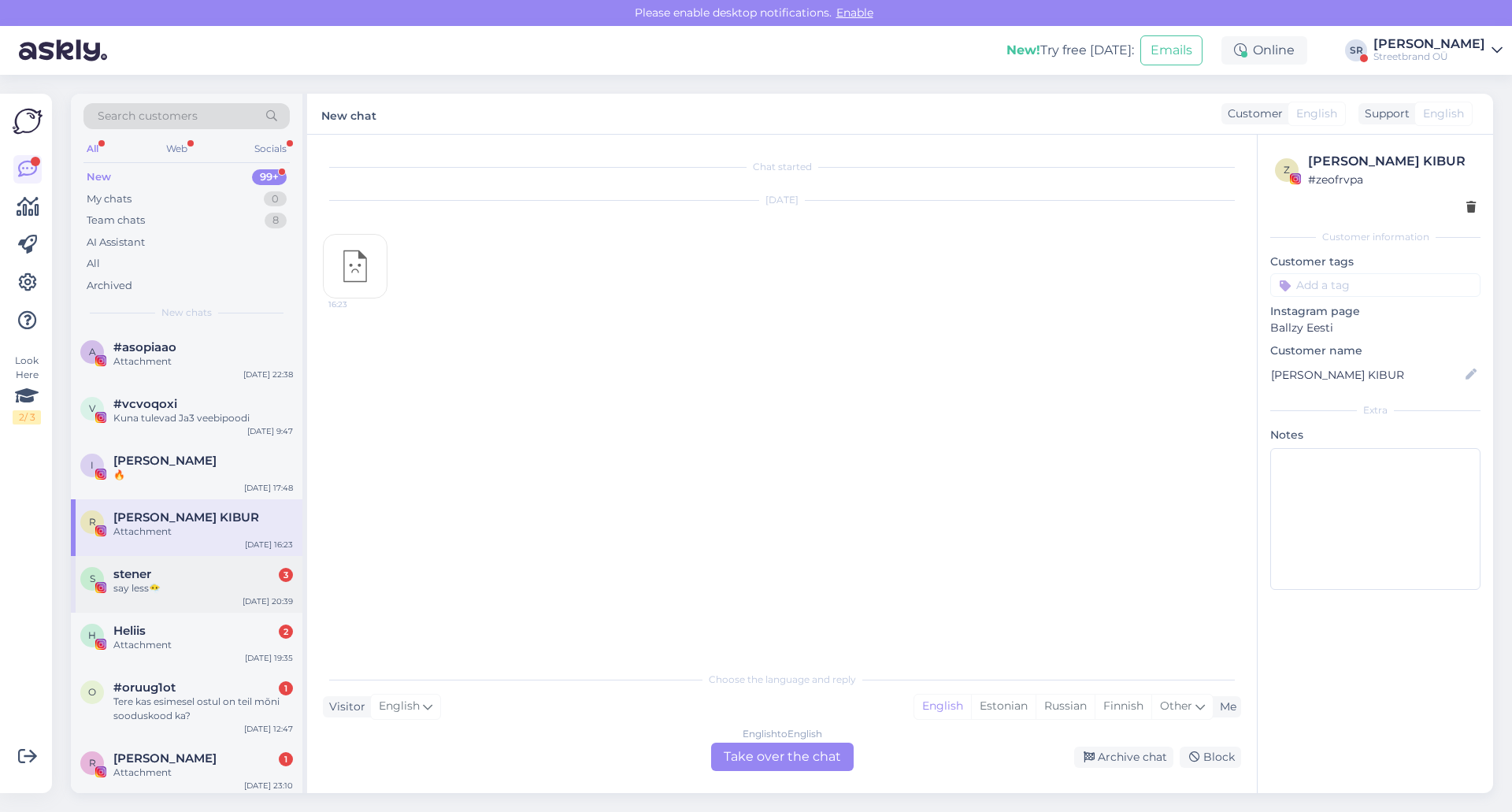
click at [205, 570] on div "stener 3" at bounding box center [203, 574] width 179 height 14
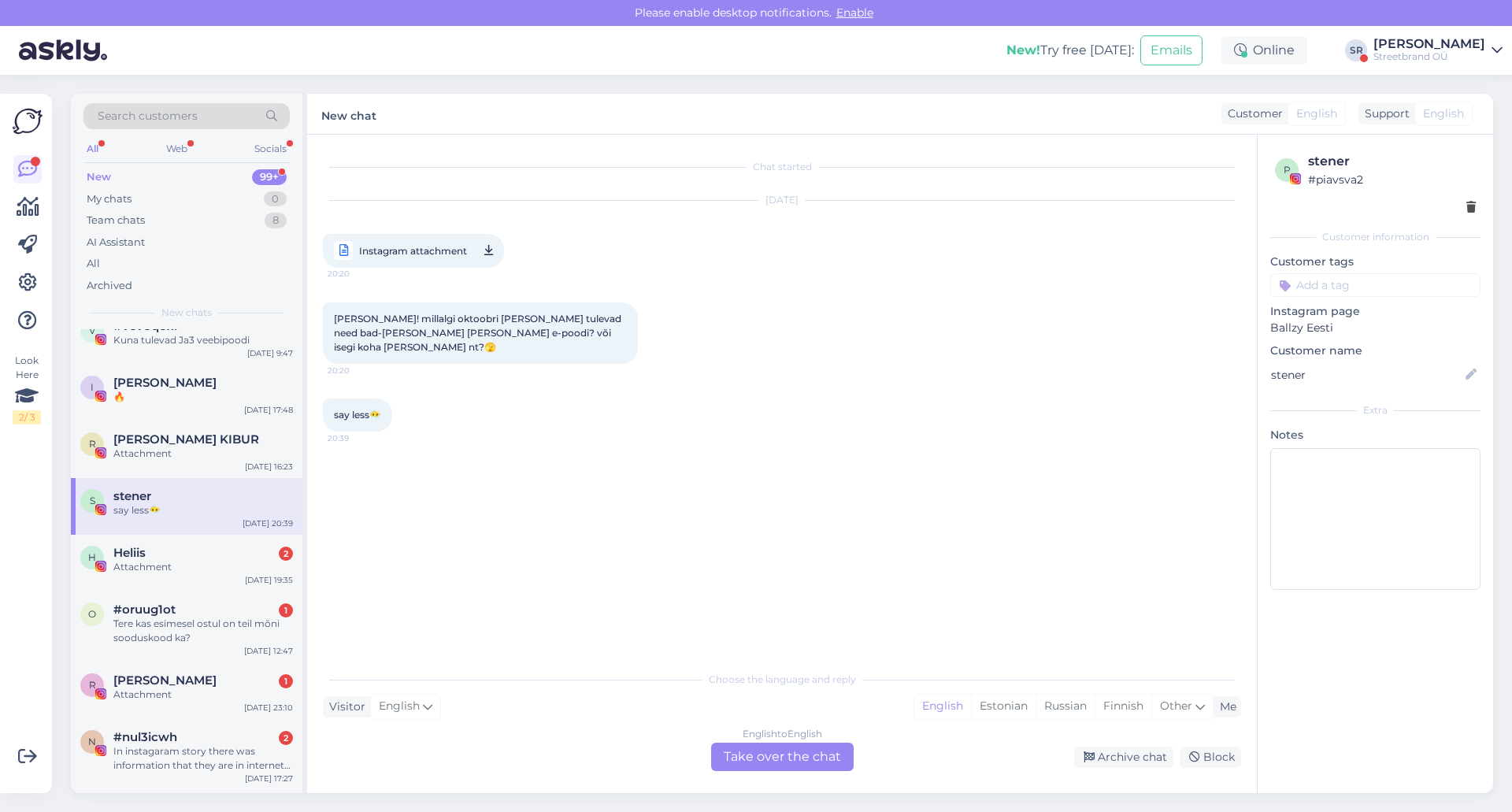
scroll to position [81, 0]
click at [170, 596] on div "o #oruug1ot 1 Tere kas esimesel ostul on teil mõni sooduskood ka? [DATE] 12:47" at bounding box center [186, 623] width 231 height 71
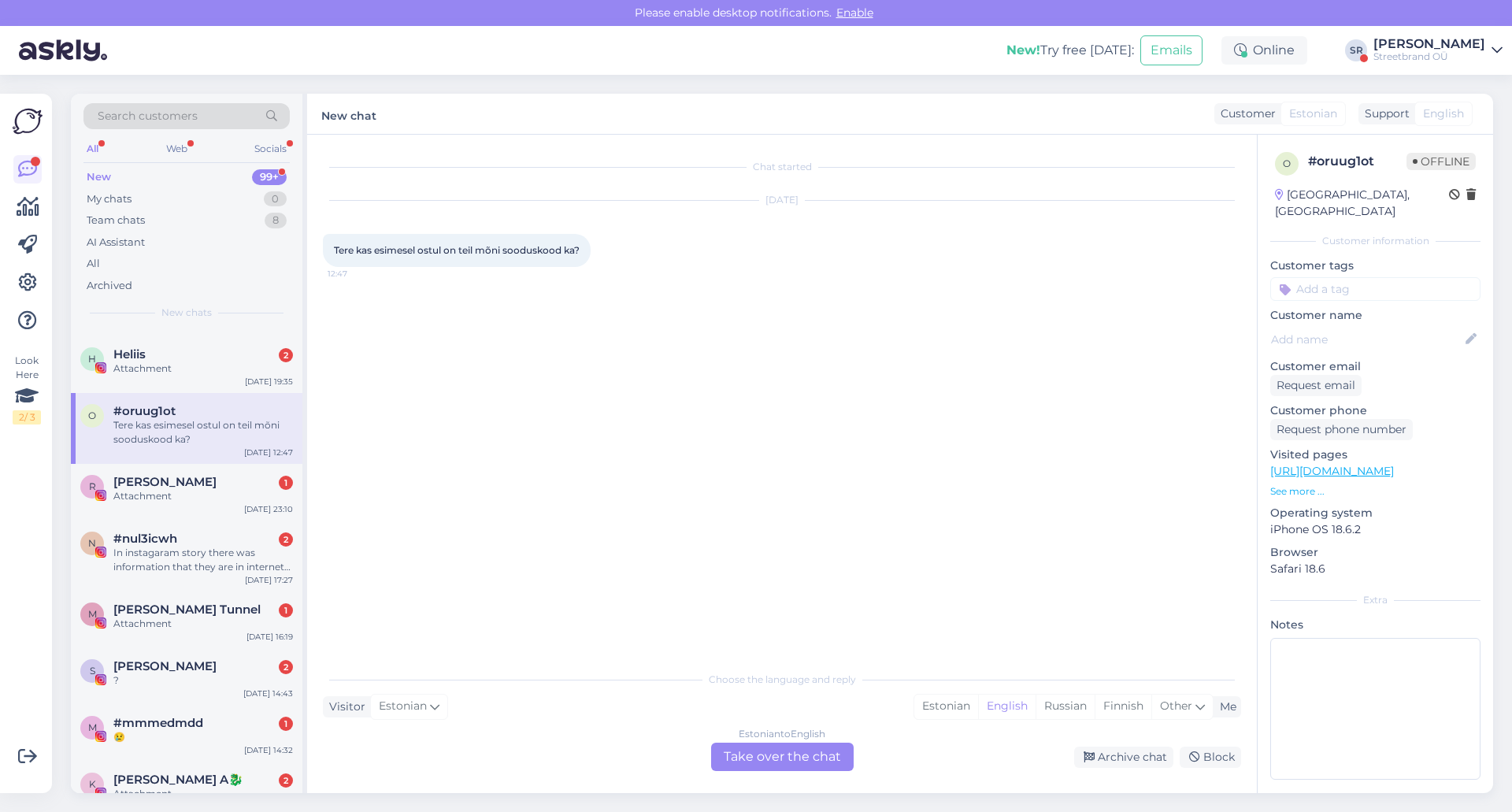
scroll to position [279, 0]
click at [179, 492] on div "Attachment" at bounding box center [203, 493] width 179 height 14
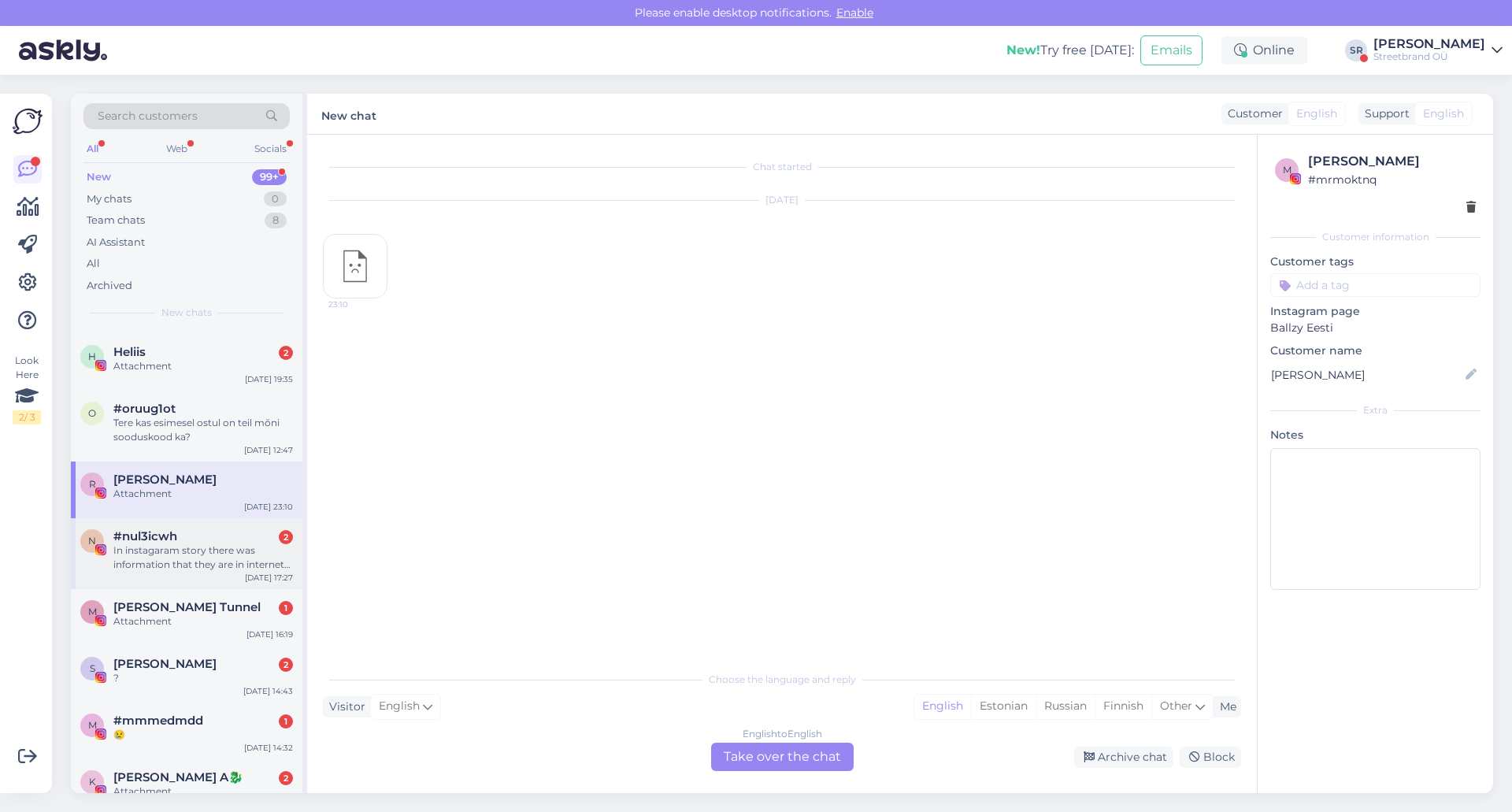
click at [170, 545] on div "In instagaram story there was information that they are in internet at [DOMAIN_…" at bounding box center [203, 557] width 179 height 29
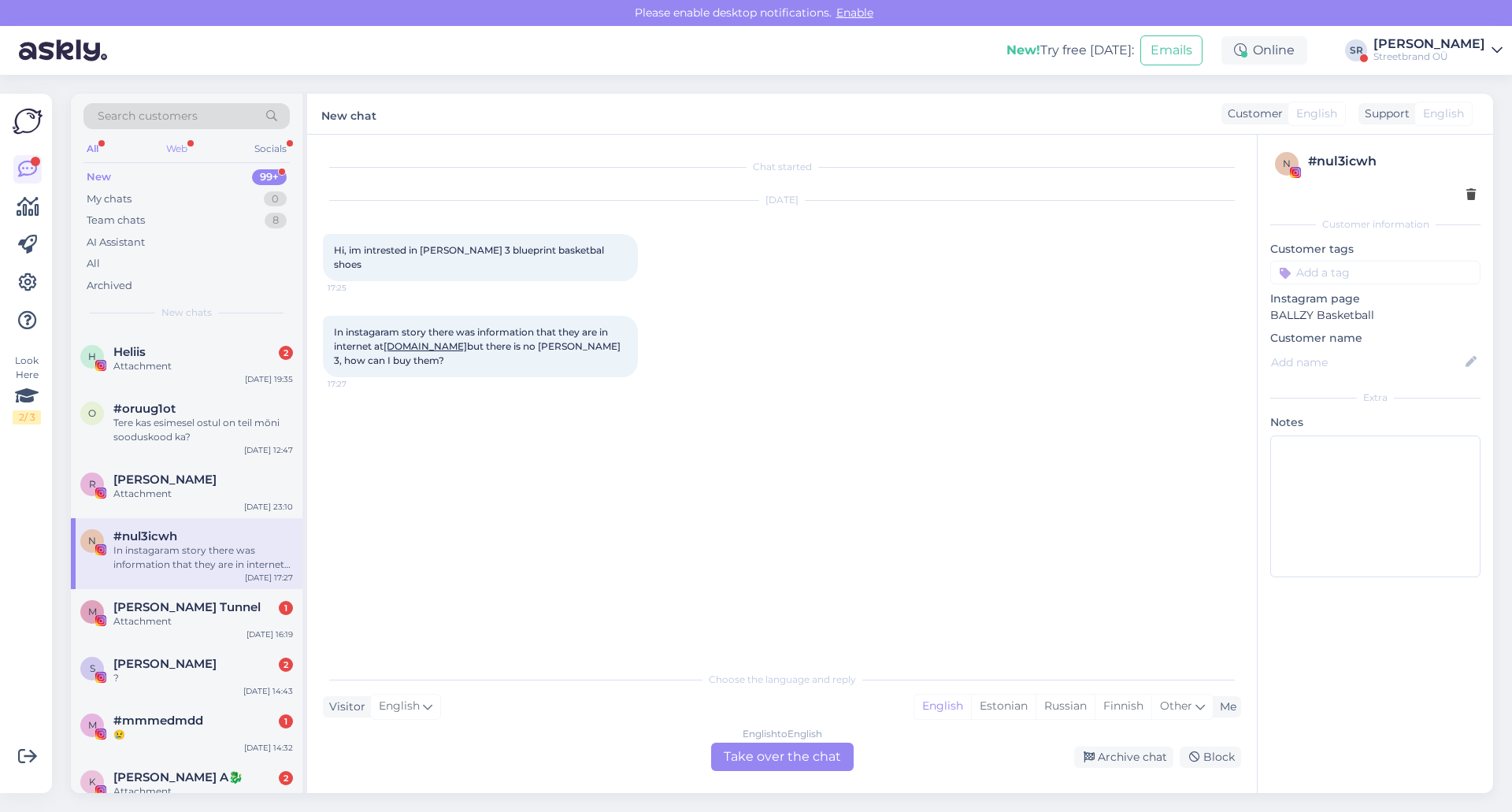
click at [171, 144] on div "Web" at bounding box center [177, 149] width 28 height 21
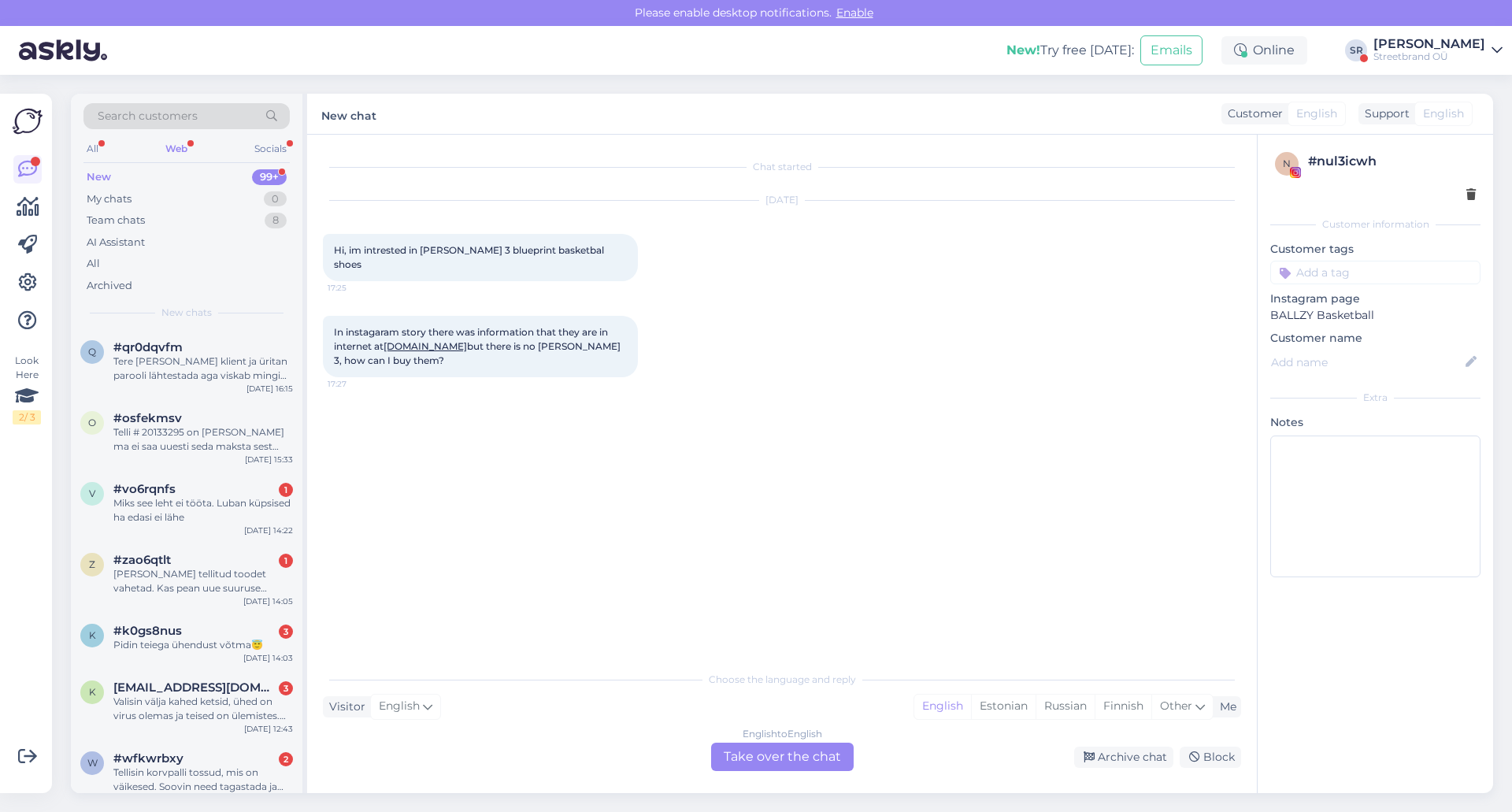
scroll to position [880, 0]
click at [18, 200] on icon at bounding box center [28, 207] width 23 height 19
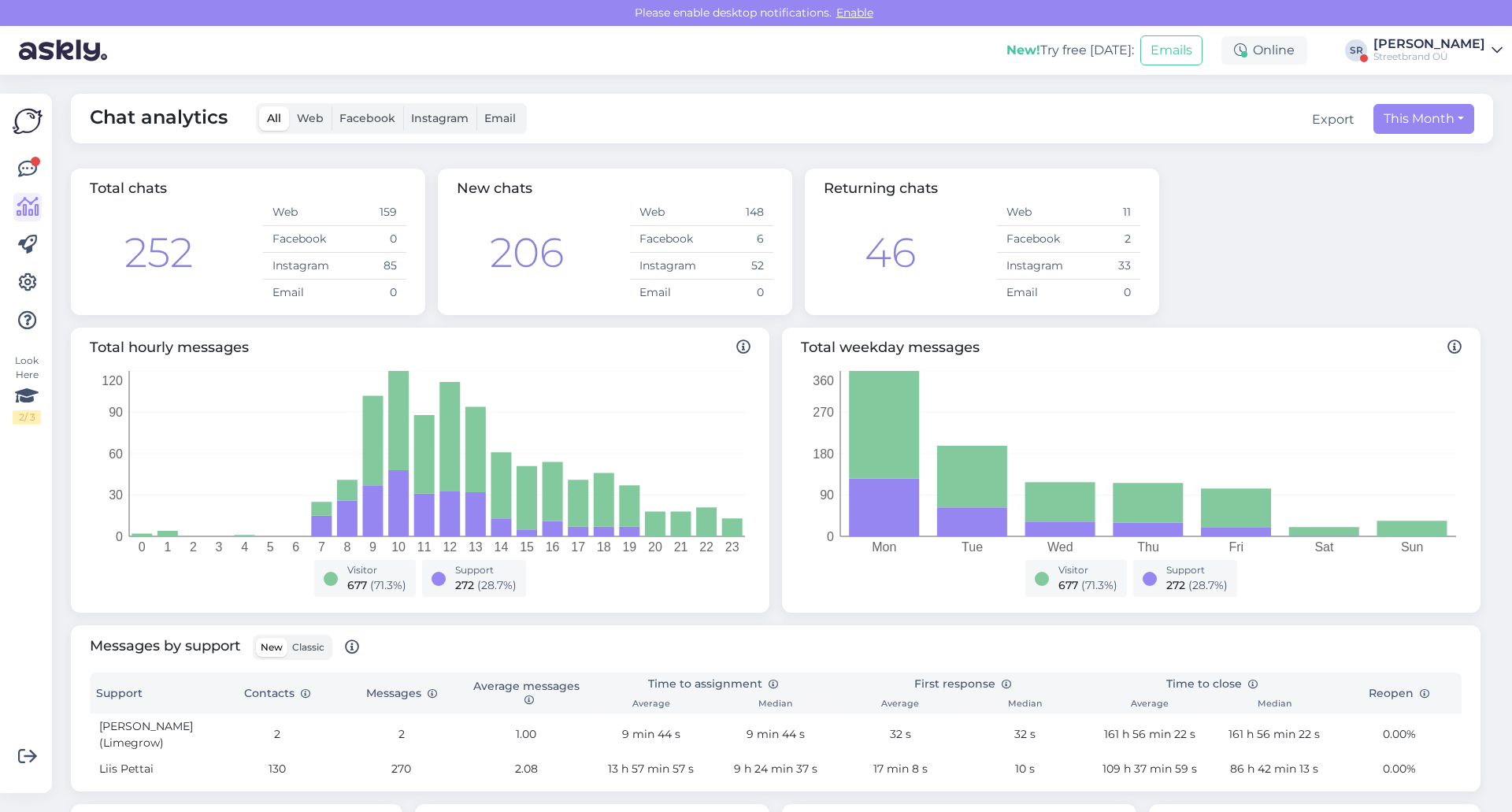
click at [301, 120] on span "Web" at bounding box center [310, 118] width 27 height 14
click at [289, 106] on input "Web" at bounding box center [289, 106] width 0 height 0
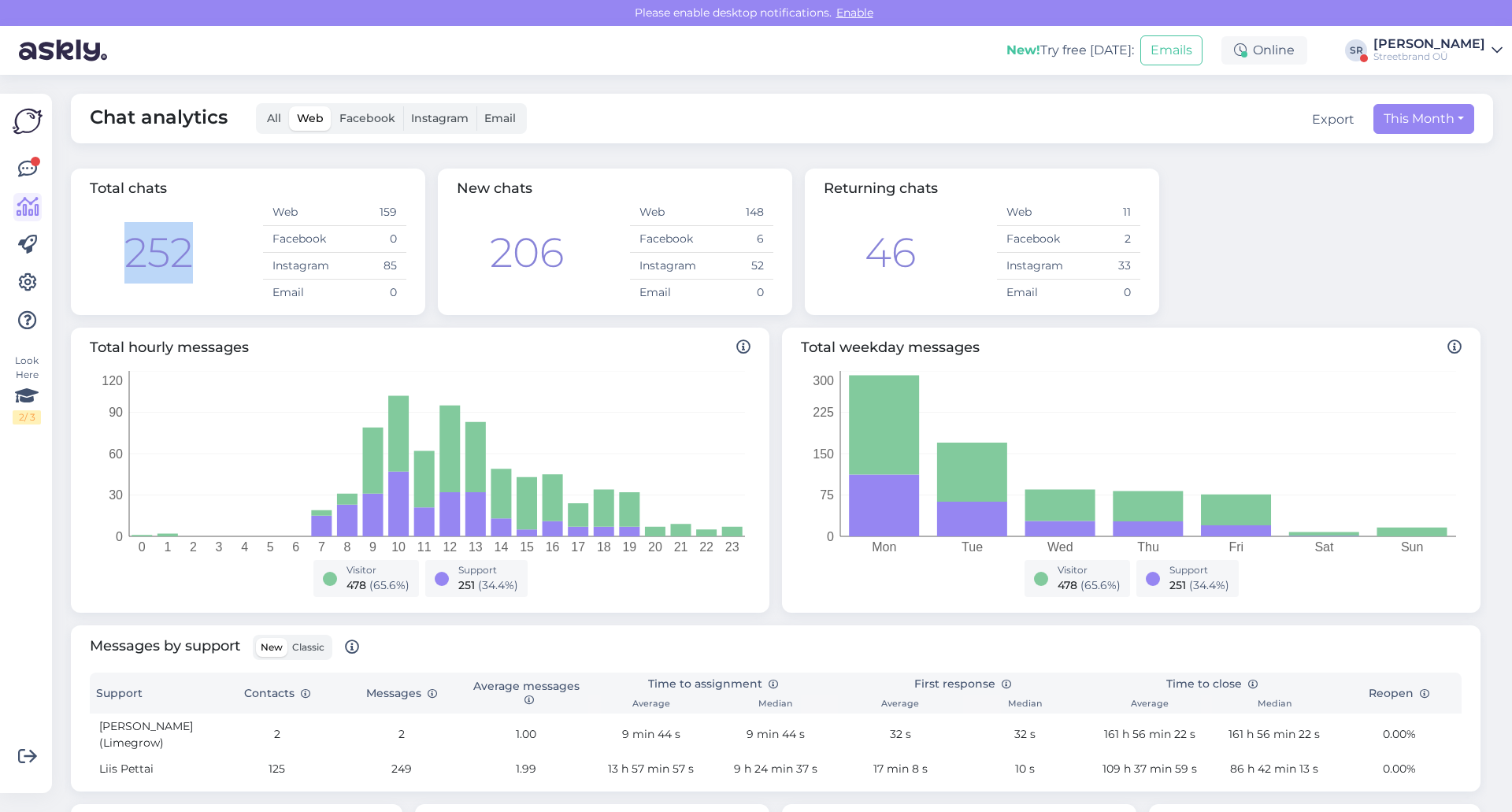
drag, startPoint x: 133, startPoint y: 251, endPoint x: 240, endPoint y: 248, distance: 107.0
click at [240, 248] on div "252 Web 159 Facebook 0 Instagram 85 Email 0" at bounding box center [249, 252] width 317 height 106
drag, startPoint x: 373, startPoint y: 269, endPoint x: 404, endPoint y: 272, distance: 31.1
click at [404, 272] on td "85" at bounding box center [371, 266] width 72 height 27
drag, startPoint x: 384, startPoint y: 215, endPoint x: 405, endPoint y: 214, distance: 21.0
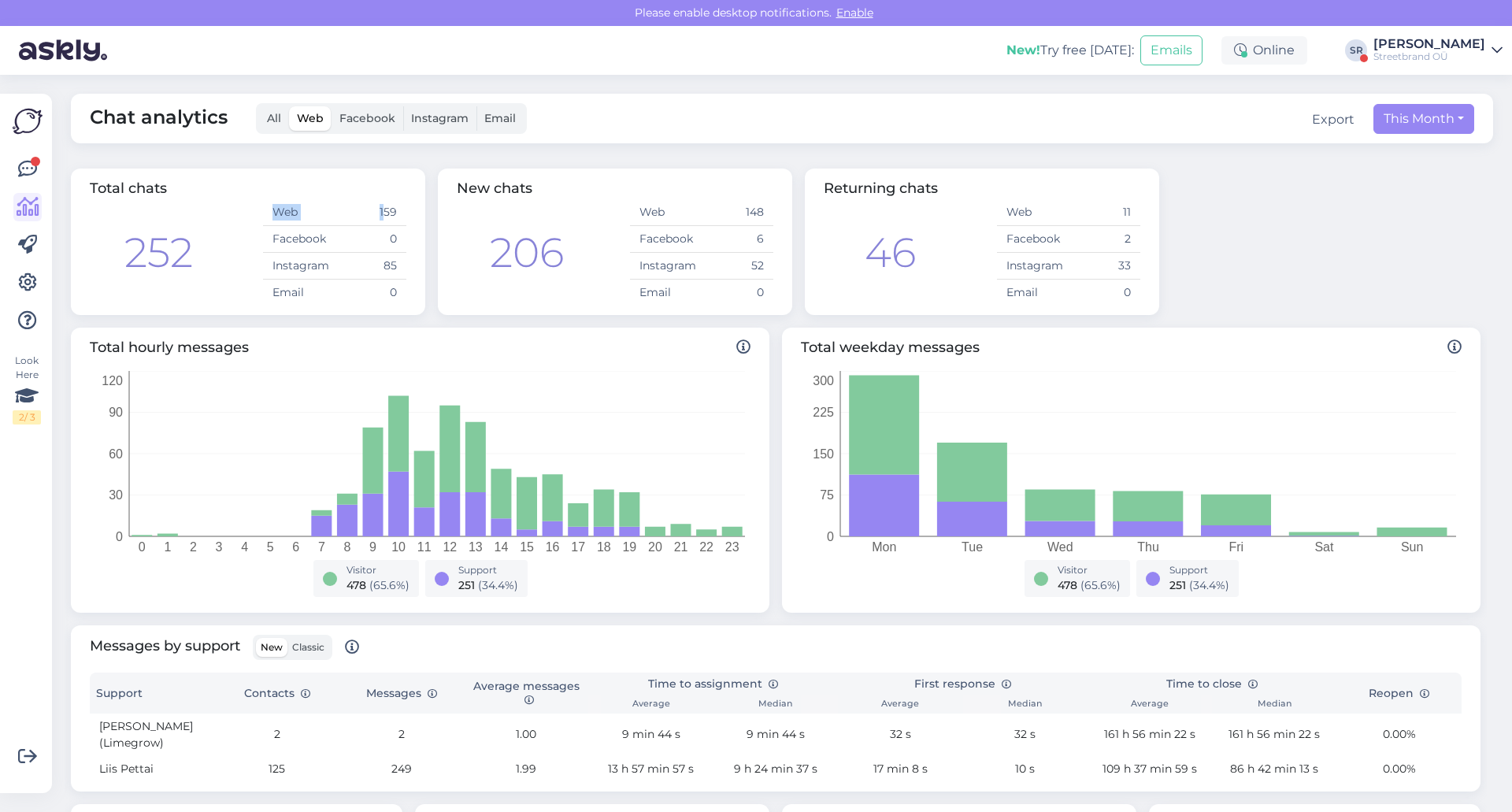
click at [405, 214] on td "159" at bounding box center [371, 212] width 72 height 27
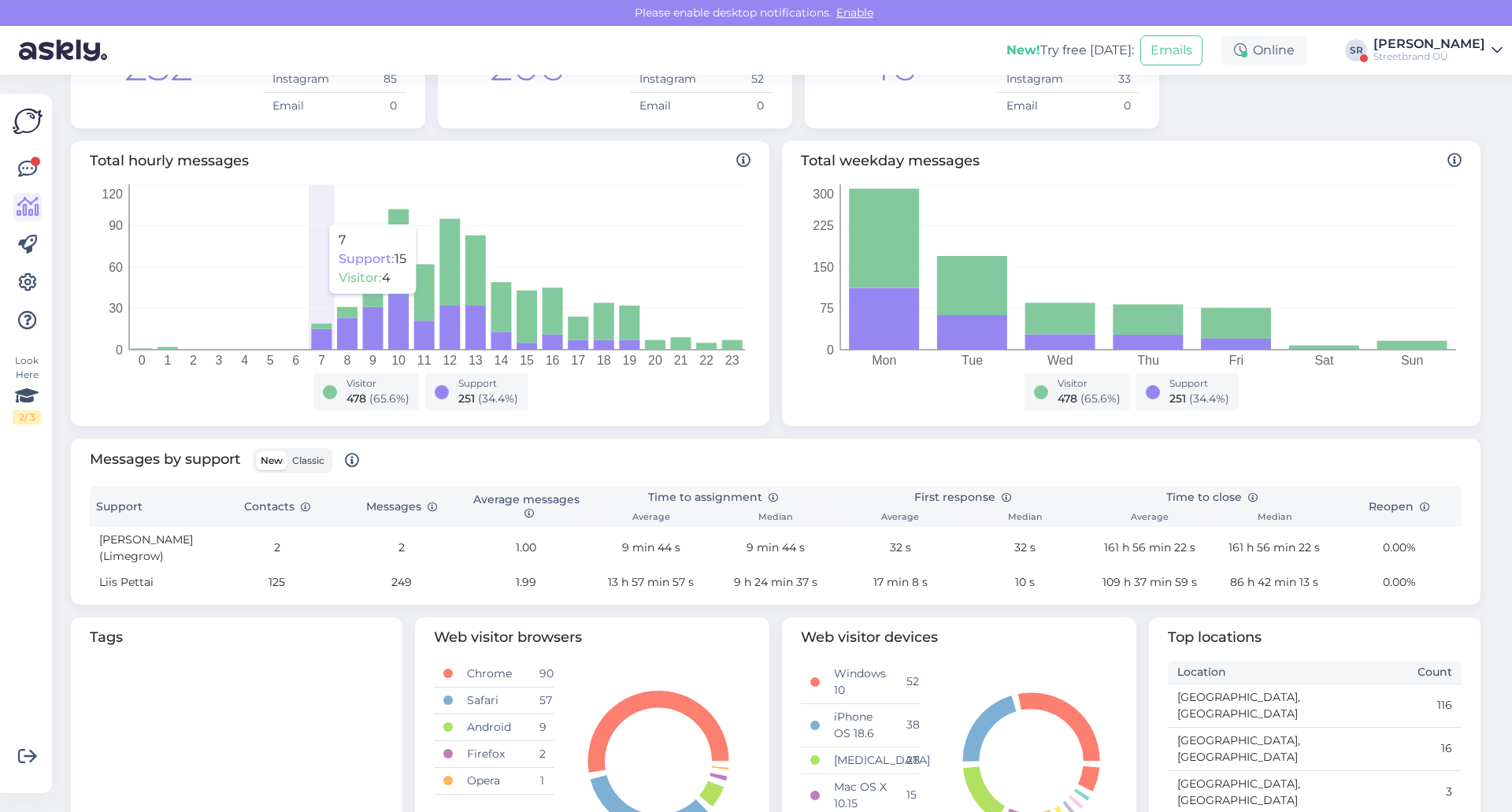
scroll to position [187, 0]
click at [23, 176] on icon at bounding box center [28, 170] width 19 height 19
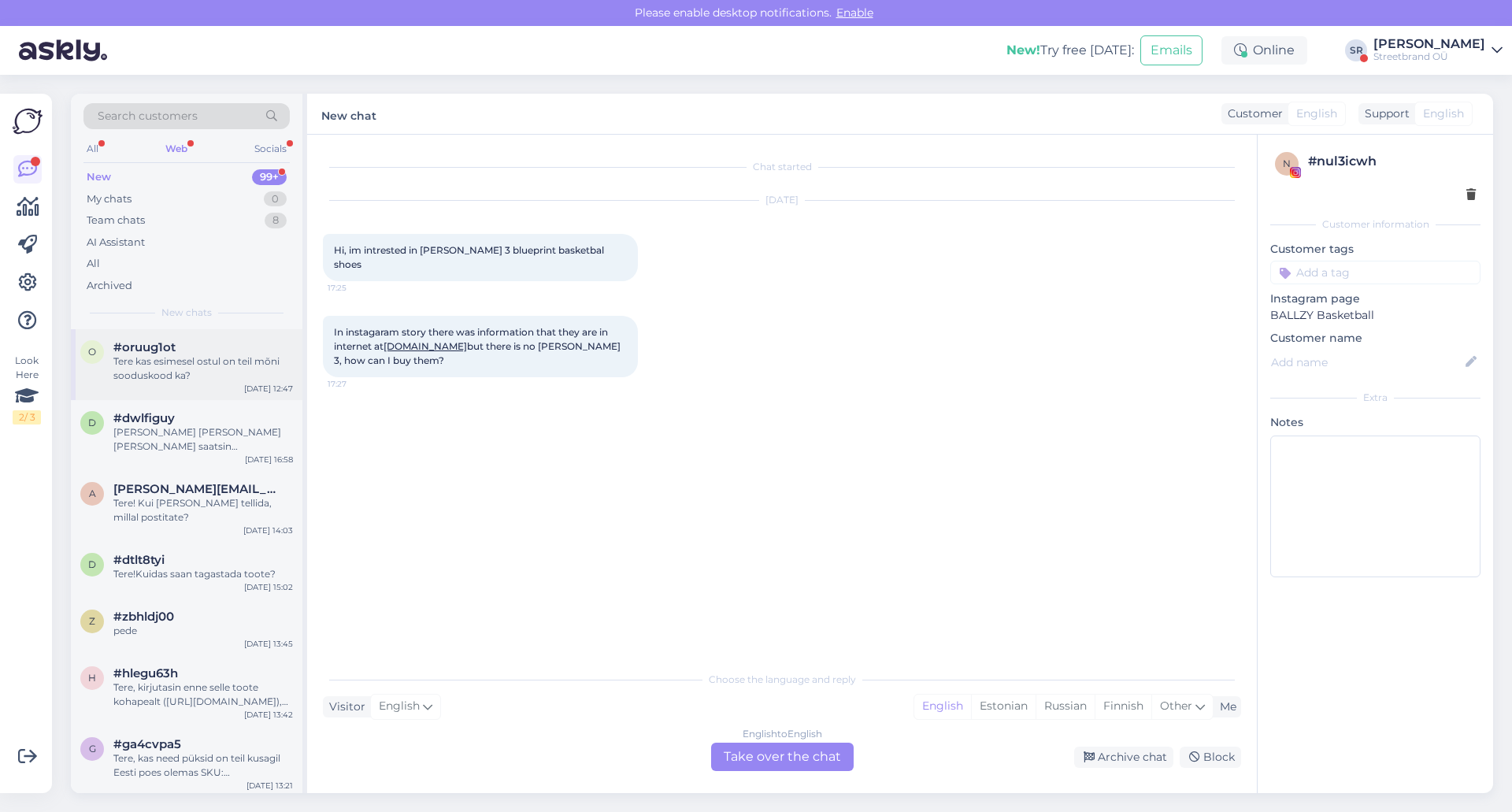
click at [170, 337] on div "o #oruug1ot Tere kas esimesel ostul on teil mõni sooduskood ka? [DATE] 12:47" at bounding box center [186, 364] width 231 height 71
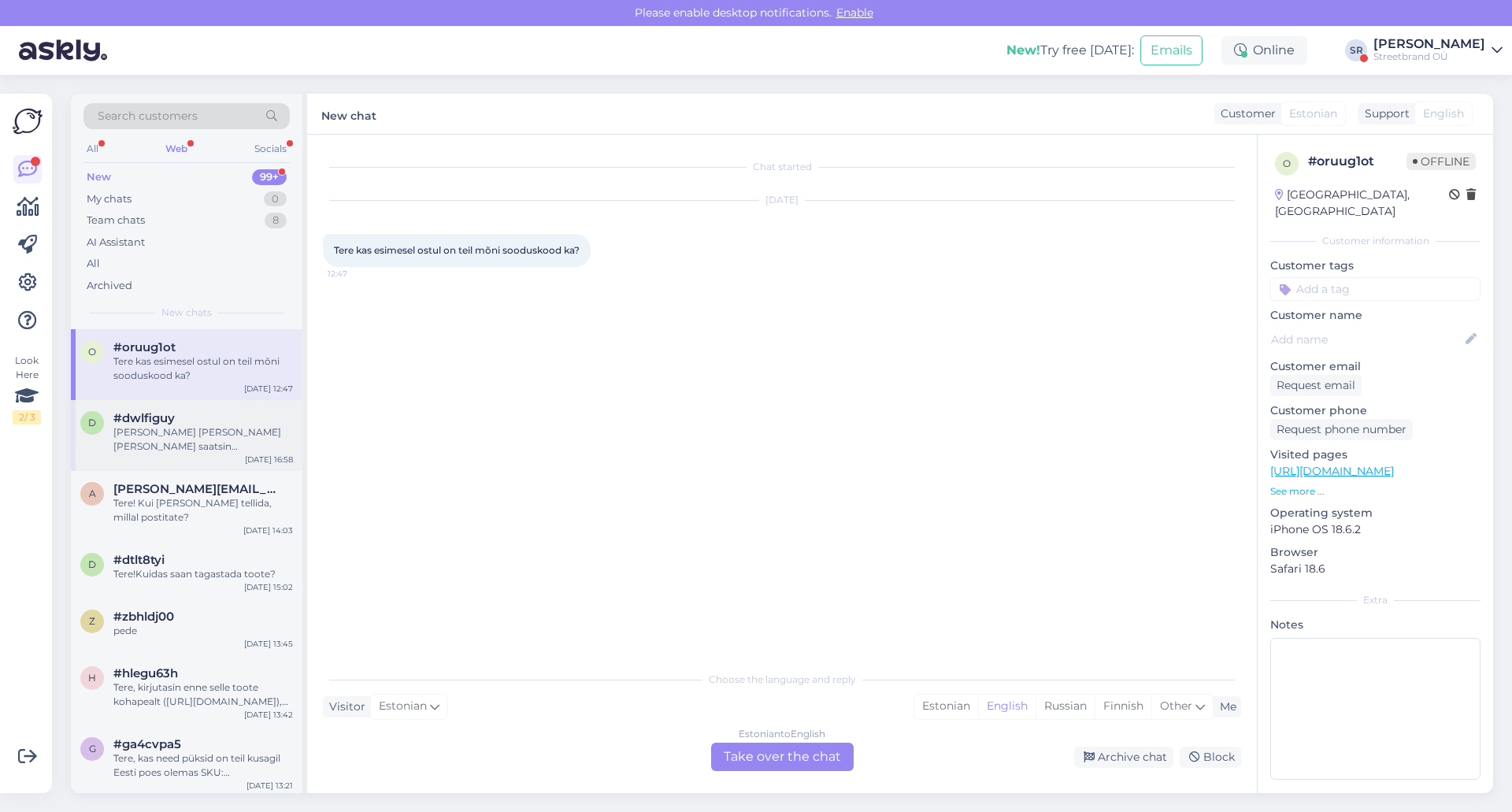
click at [187, 419] on div "#dwlfiguy" at bounding box center [203, 418] width 179 height 14
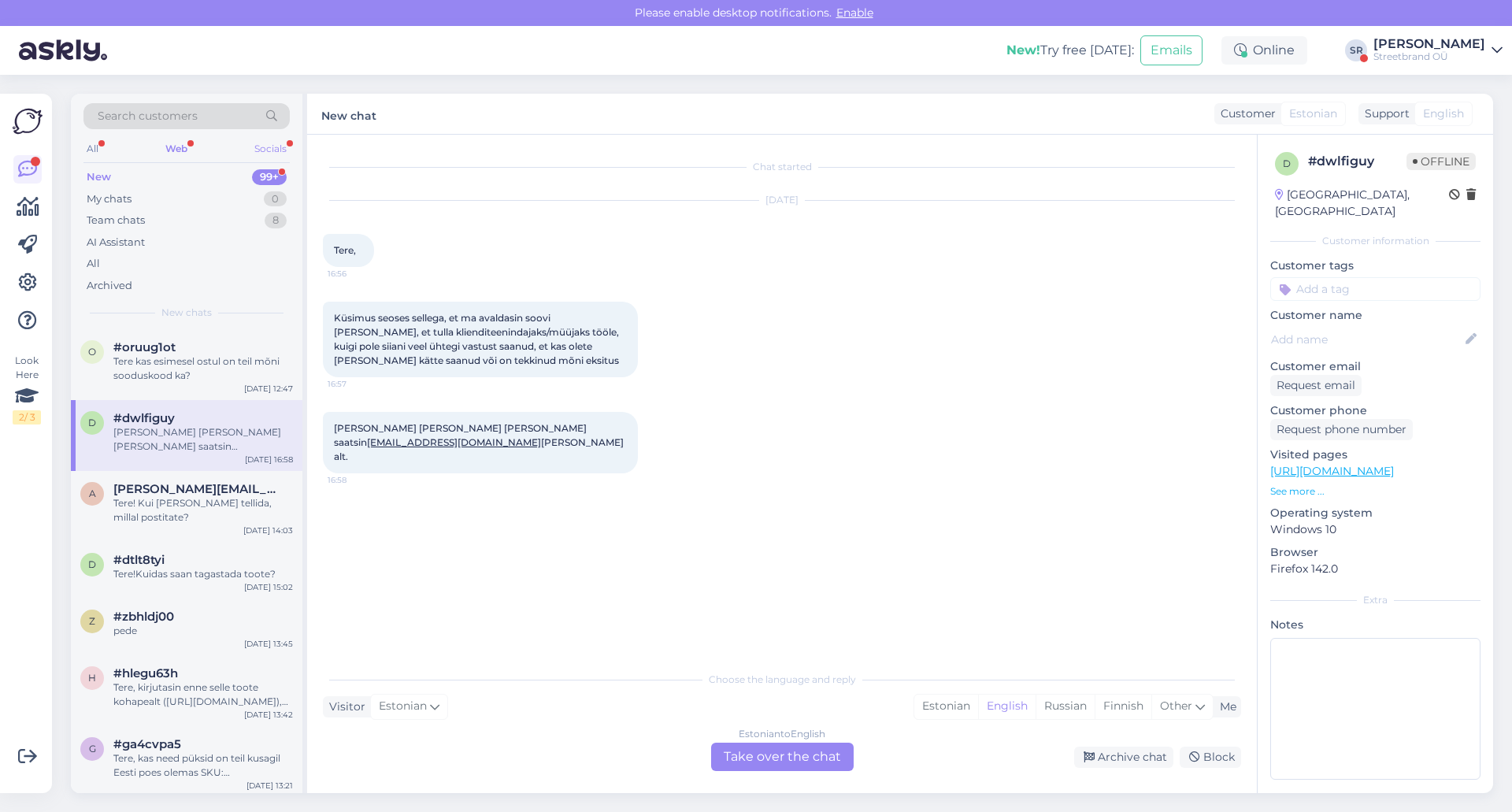
click at [286, 143] on div "Socials" at bounding box center [270, 149] width 39 height 21
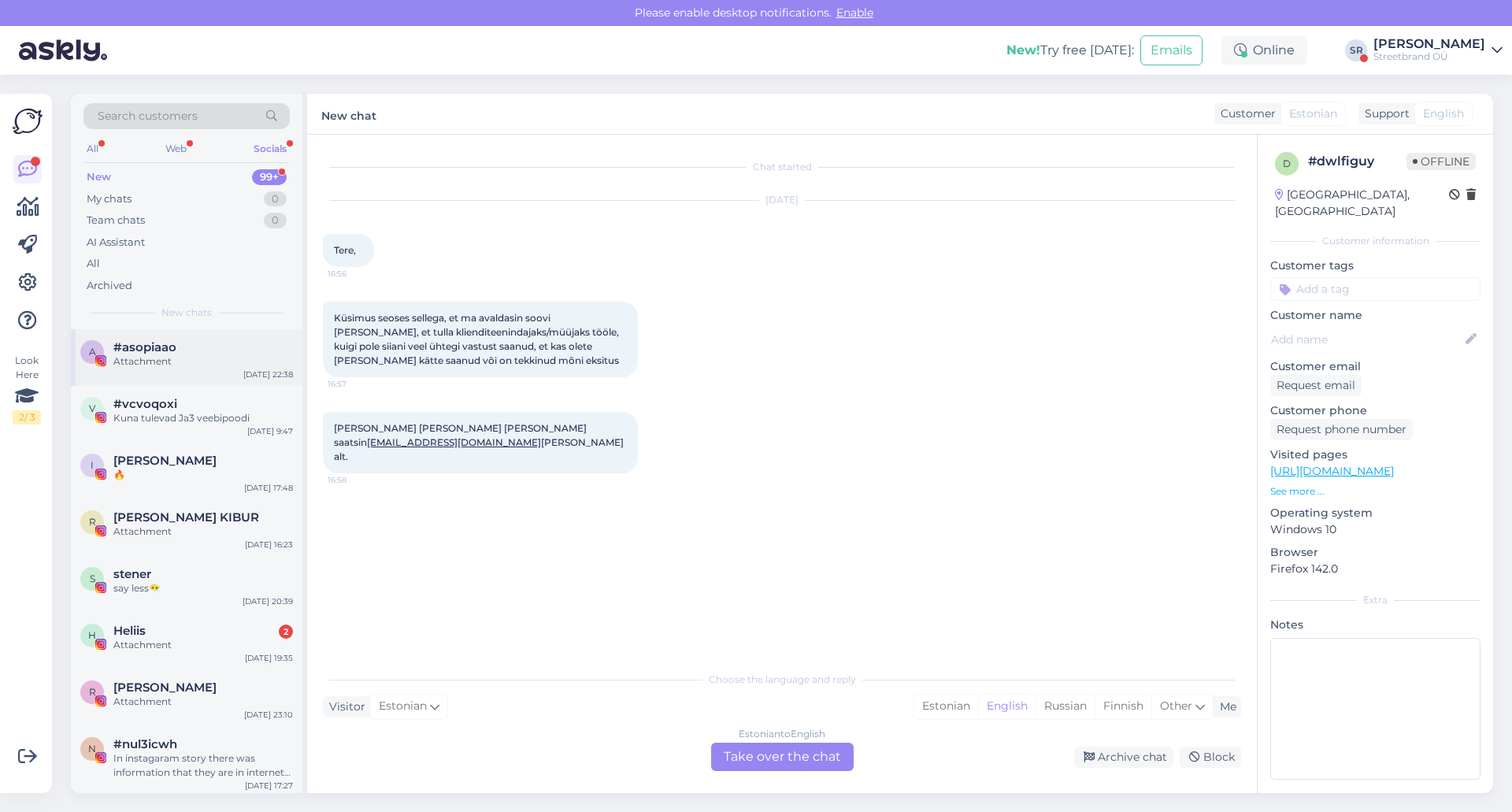
click at [170, 370] on div "a #asopiaao Attachment [DATE] 22:38" at bounding box center [186, 357] width 231 height 56
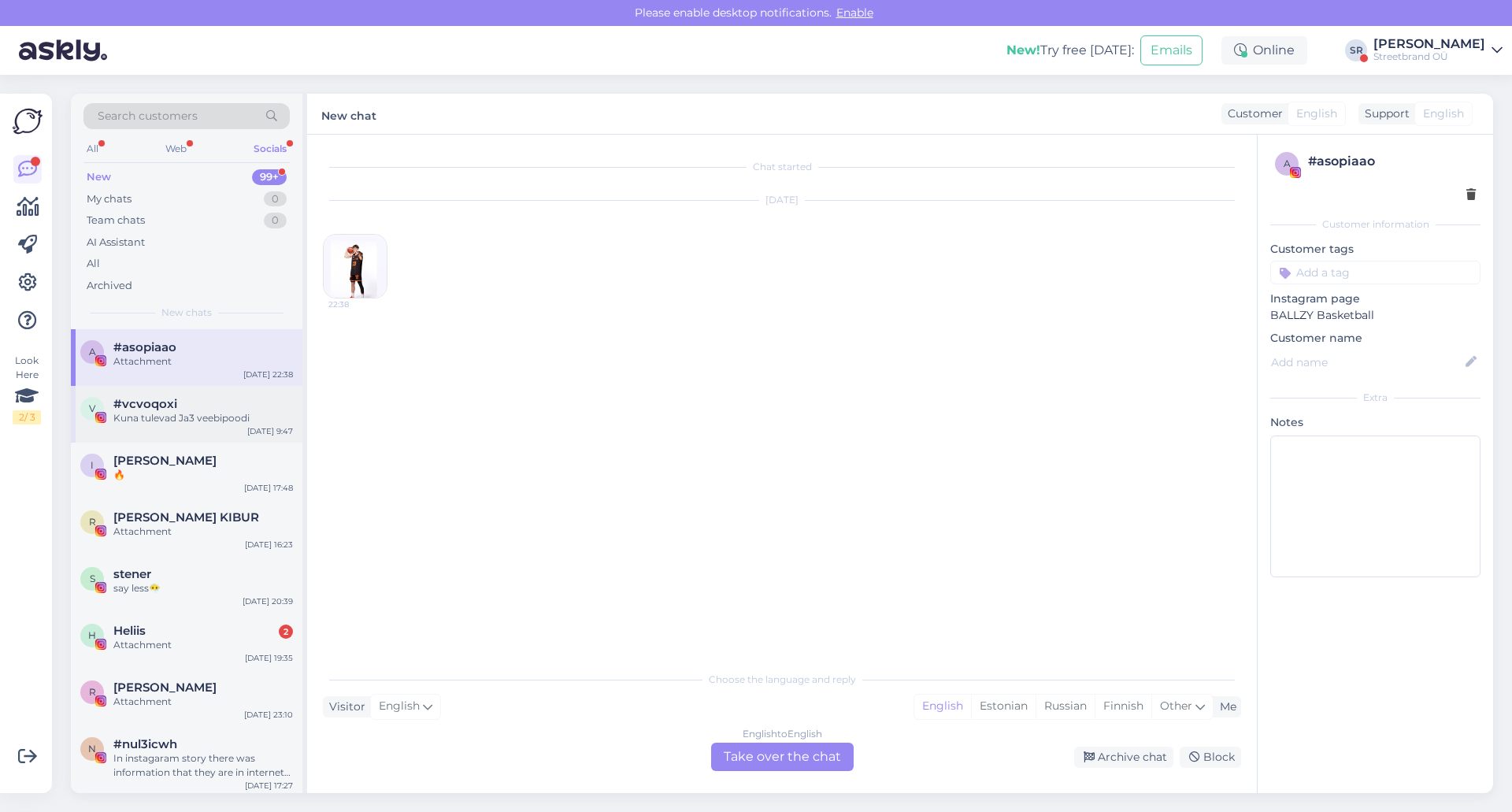
click at [190, 413] on div "Kuna tulevad Ja3 veebipoodi" at bounding box center [203, 418] width 179 height 14
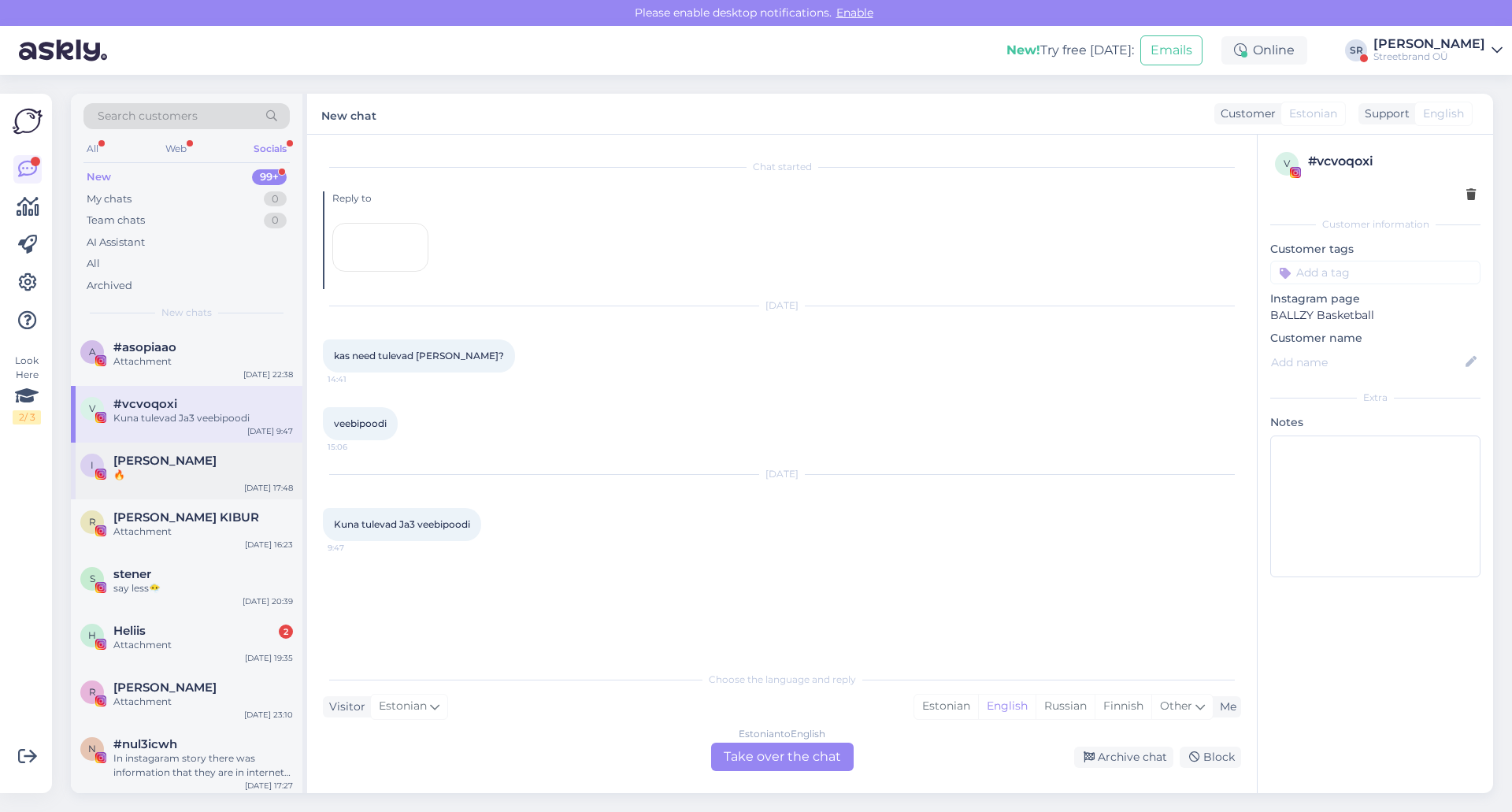
click at [191, 485] on div "i [PERSON_NAME] 🔥 [DATE] 17:48" at bounding box center [186, 470] width 231 height 56
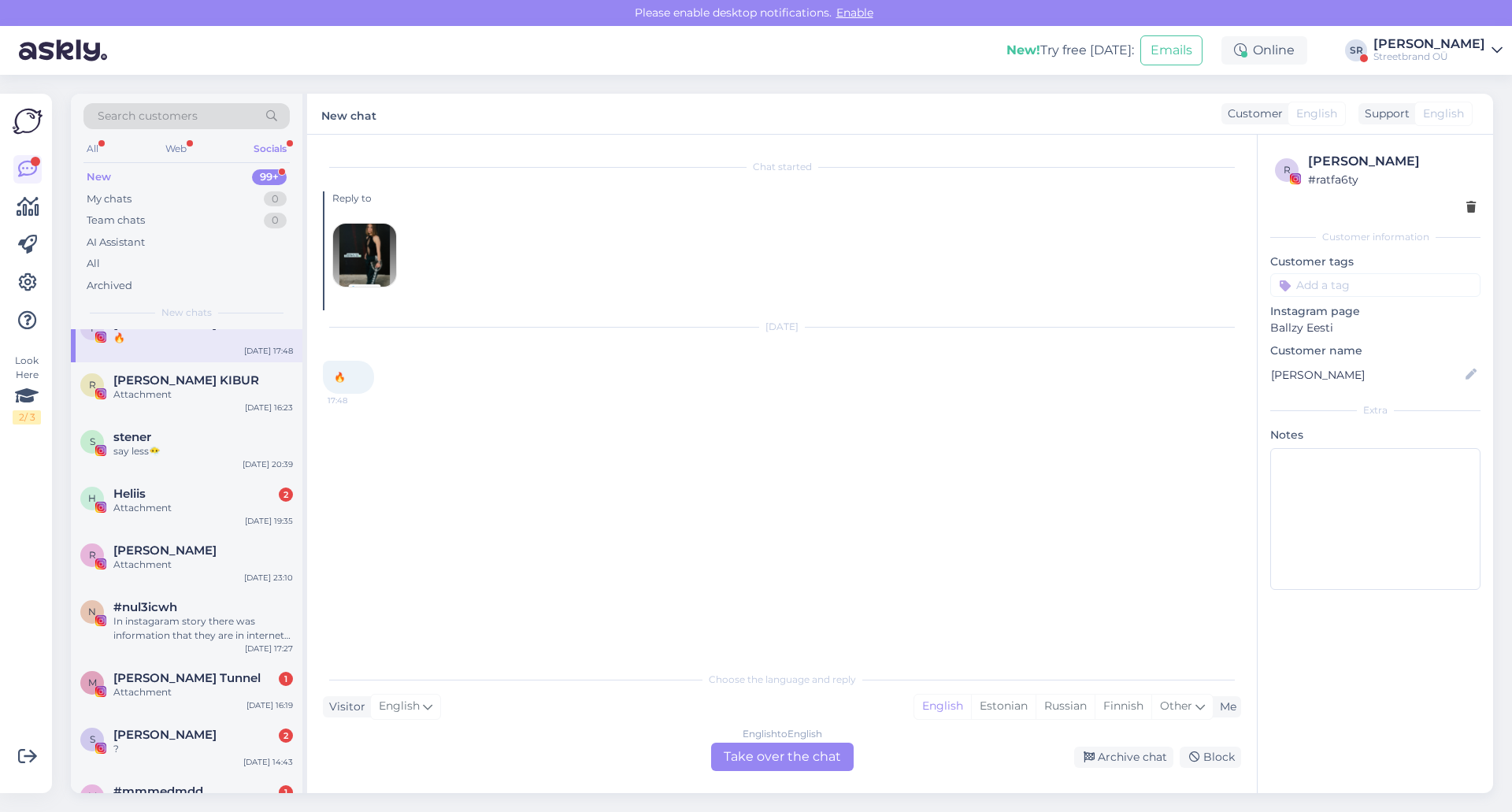
scroll to position [138, 0]
click at [169, 405] on div "R [PERSON_NAME] KIBUR Attachment [DATE] 16:23" at bounding box center [186, 389] width 231 height 56
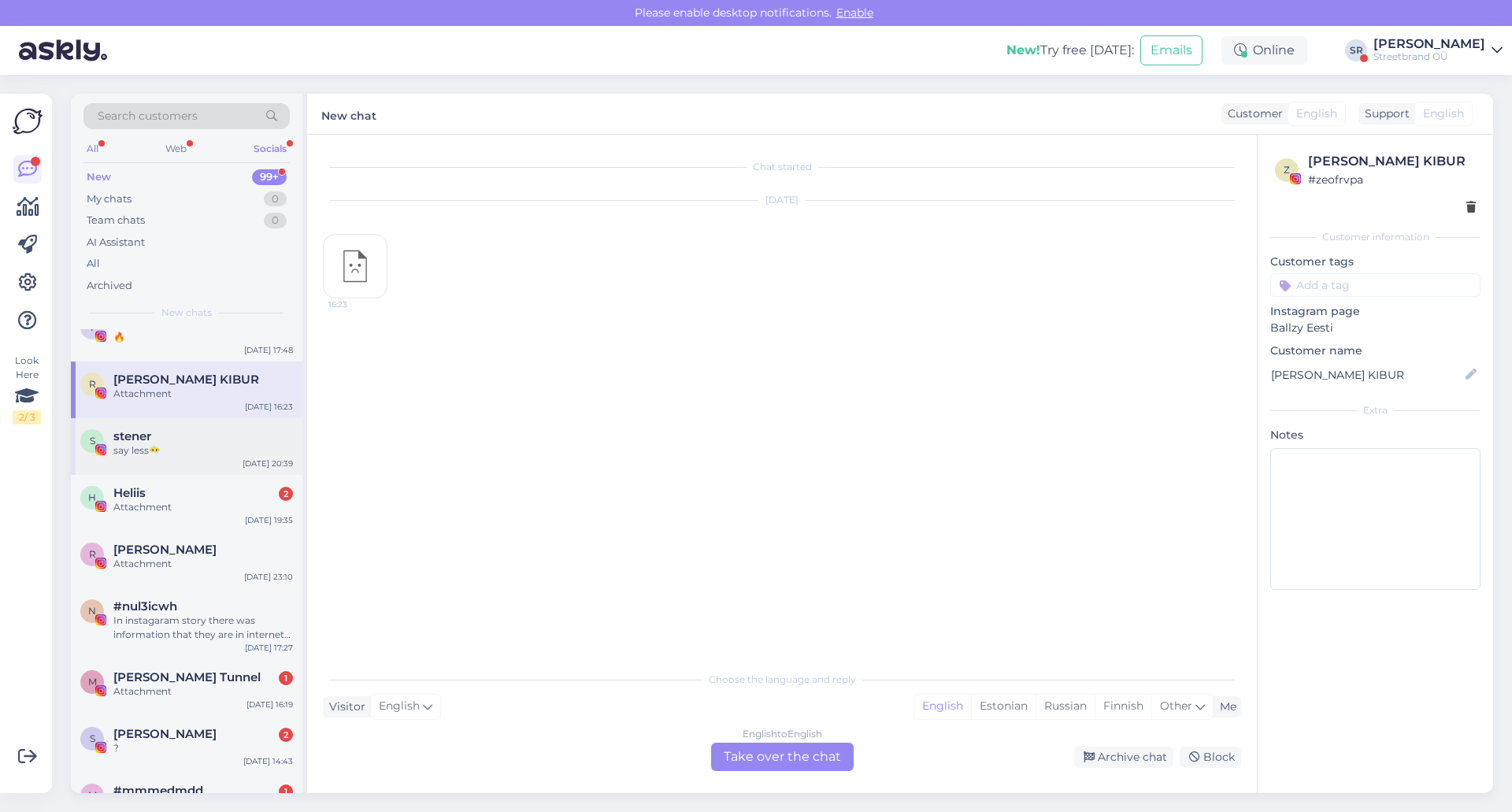
click at [180, 448] on div "say less😶‍🌫️" at bounding box center [203, 450] width 179 height 14
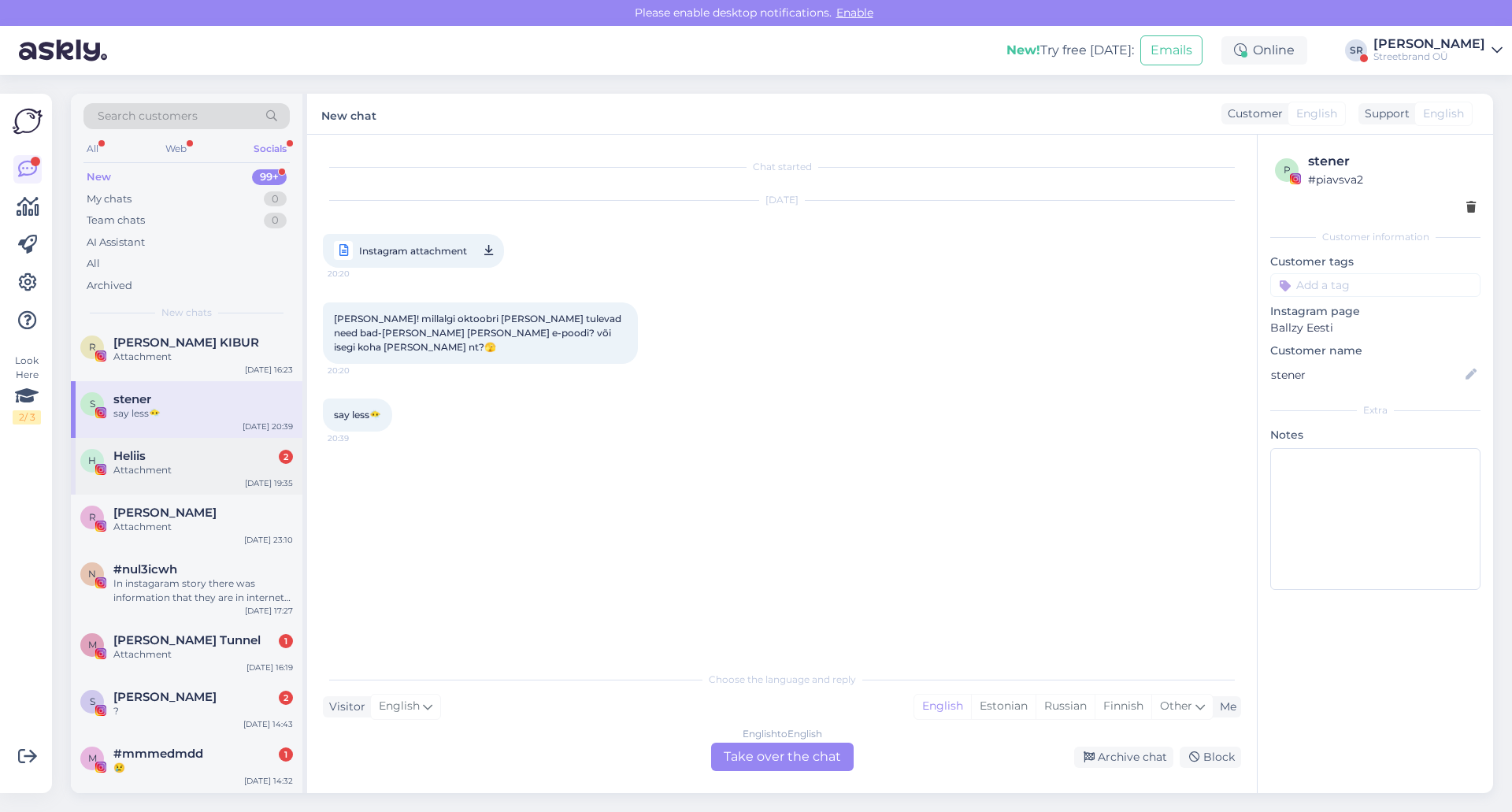
scroll to position [170, 0]
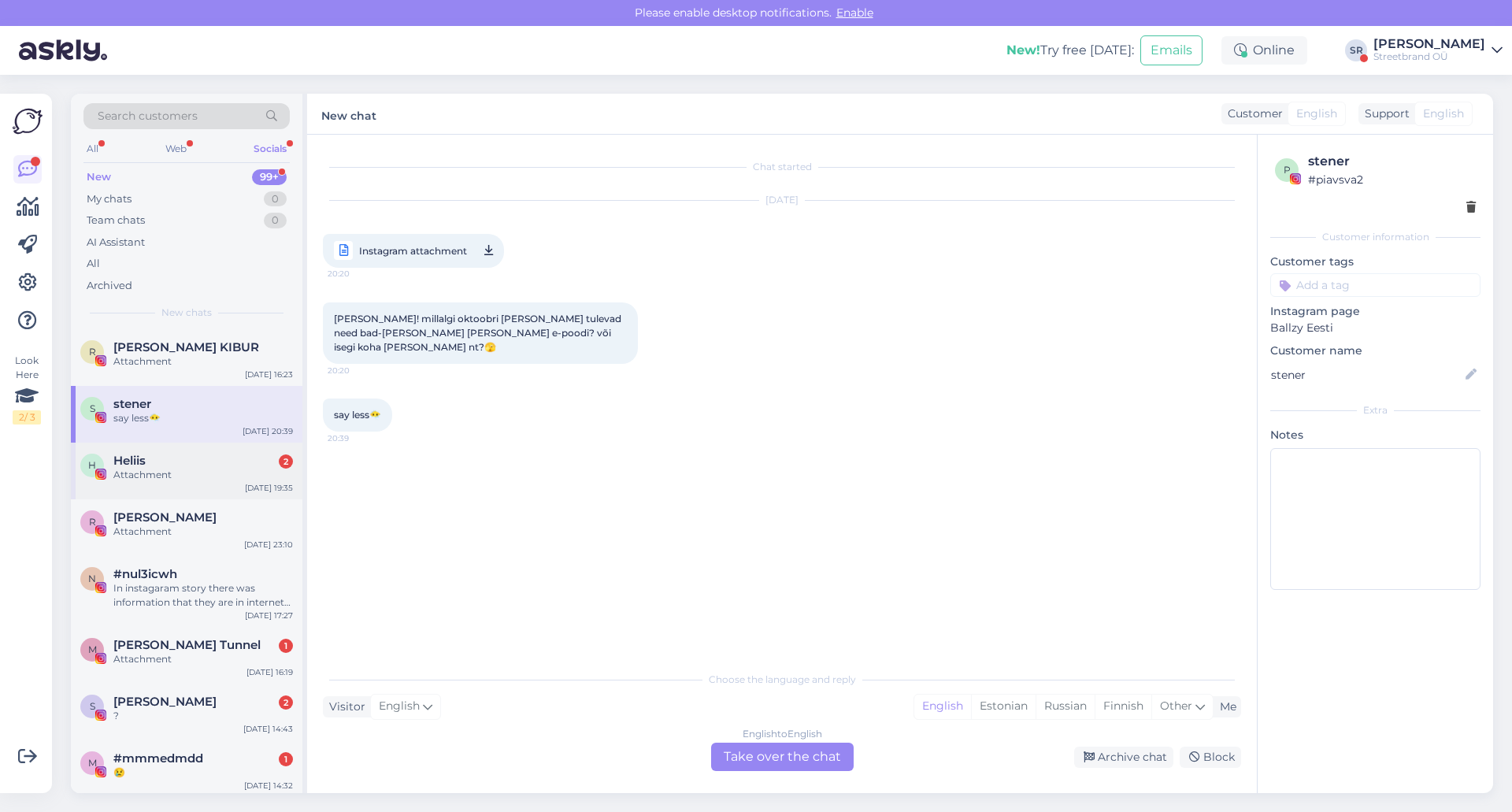
click at [154, 479] on div "Attachment" at bounding box center [203, 474] width 179 height 14
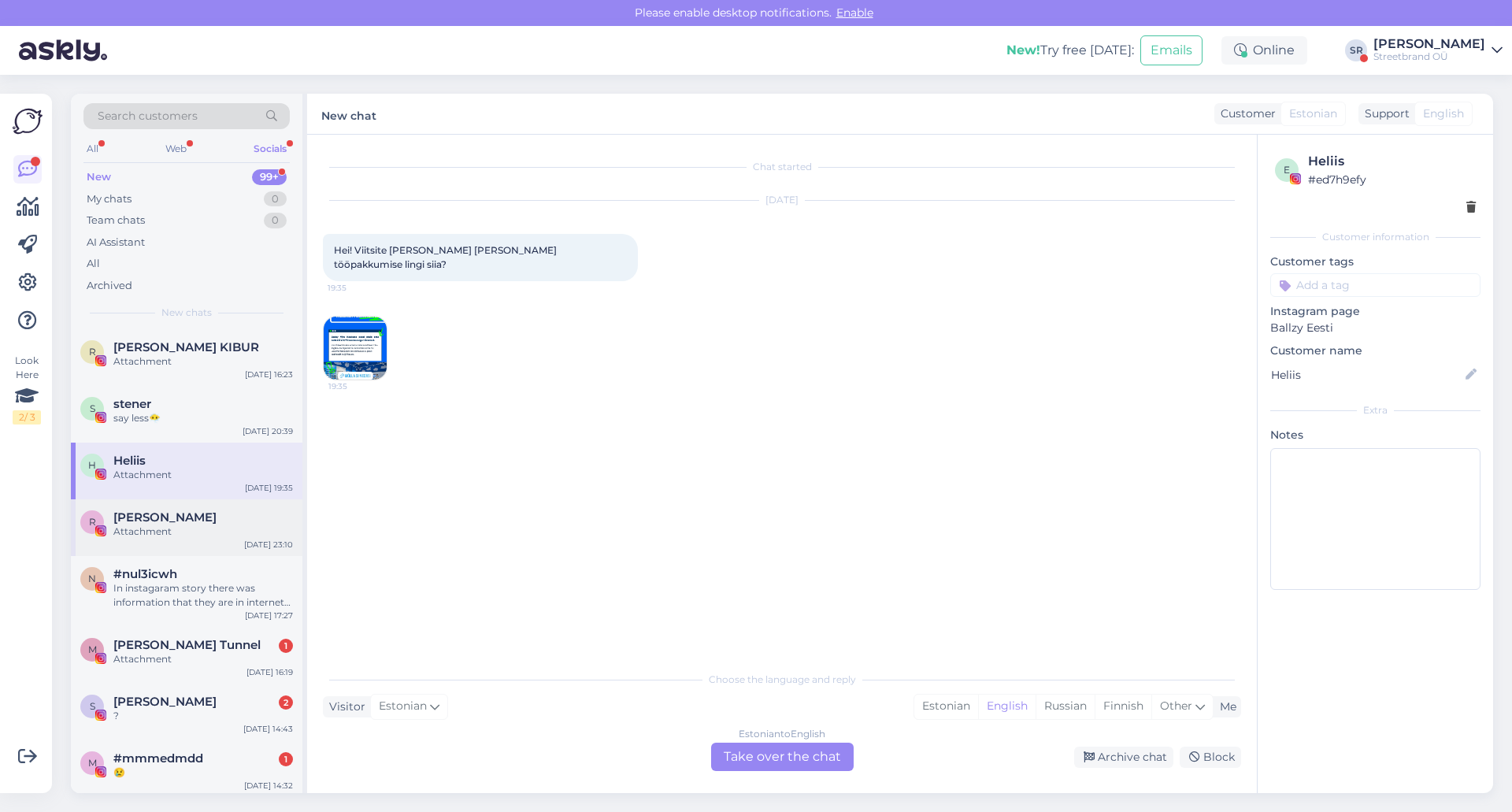
click at [161, 514] on div "[PERSON_NAME]" at bounding box center [203, 517] width 179 height 14
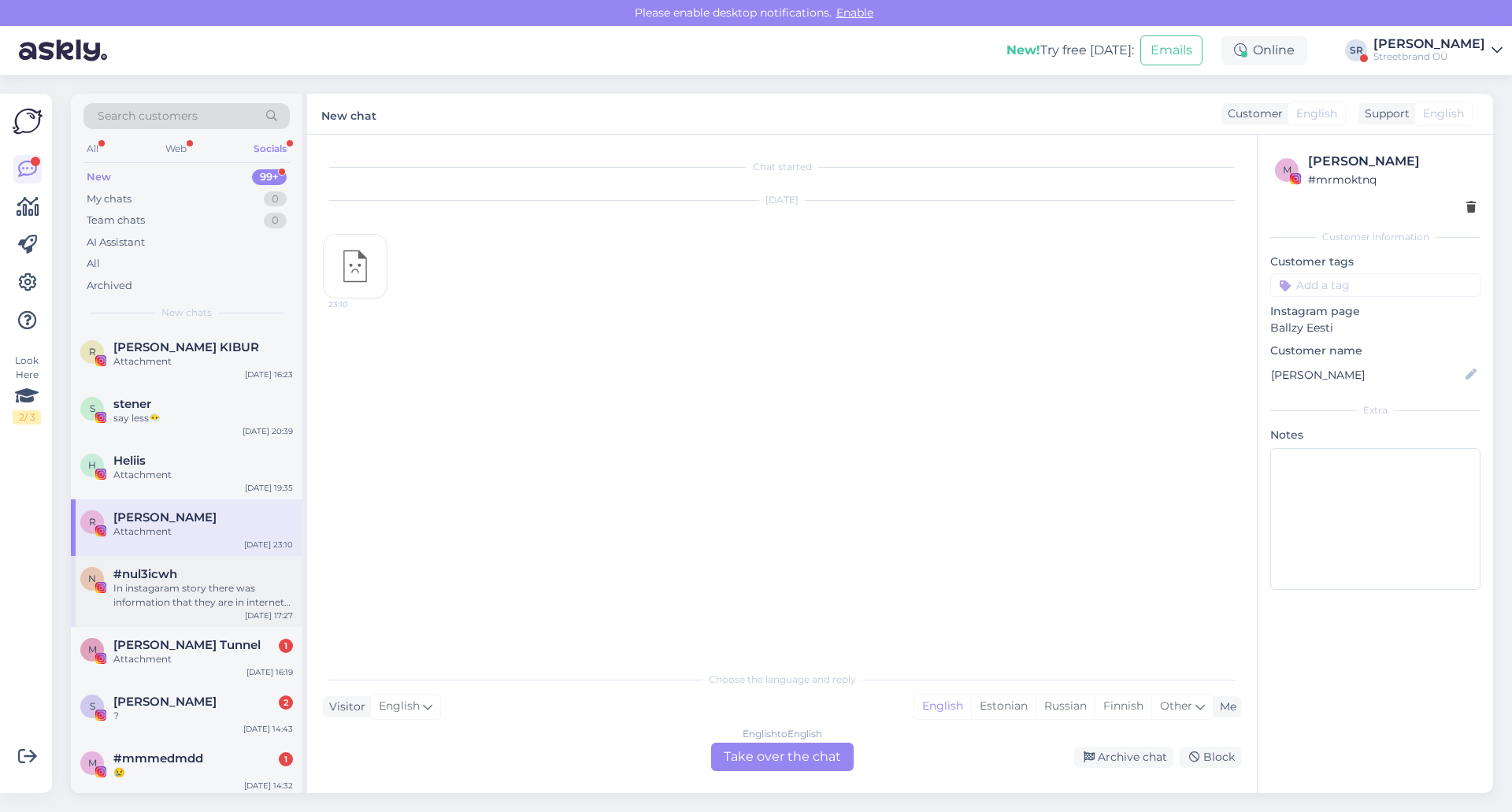
click at [151, 579] on span "#nul3icwh" at bounding box center [145, 574] width 64 height 14
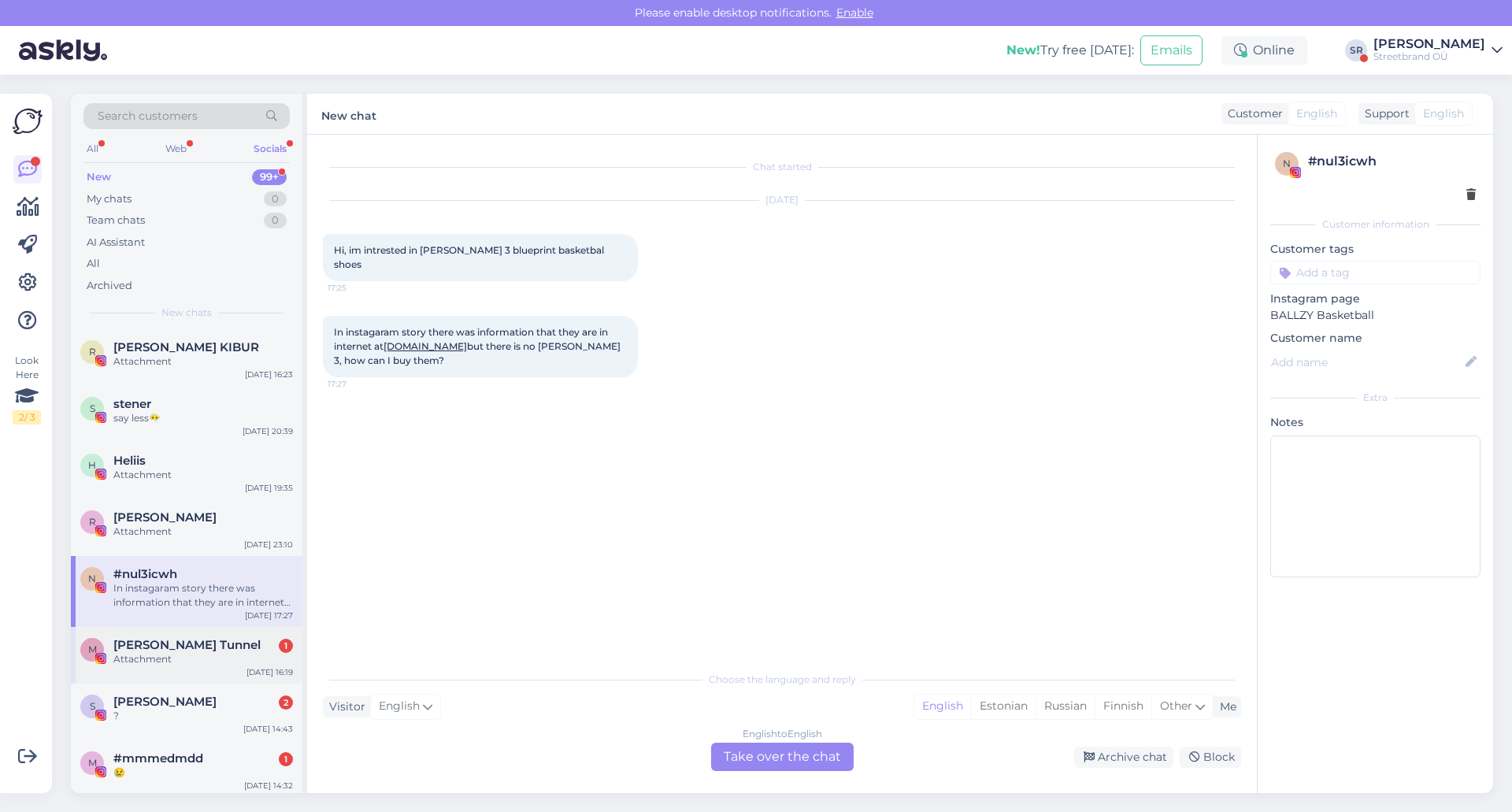
click at [145, 649] on span "[PERSON_NAME] Tunnel" at bounding box center [187, 645] width 147 height 14
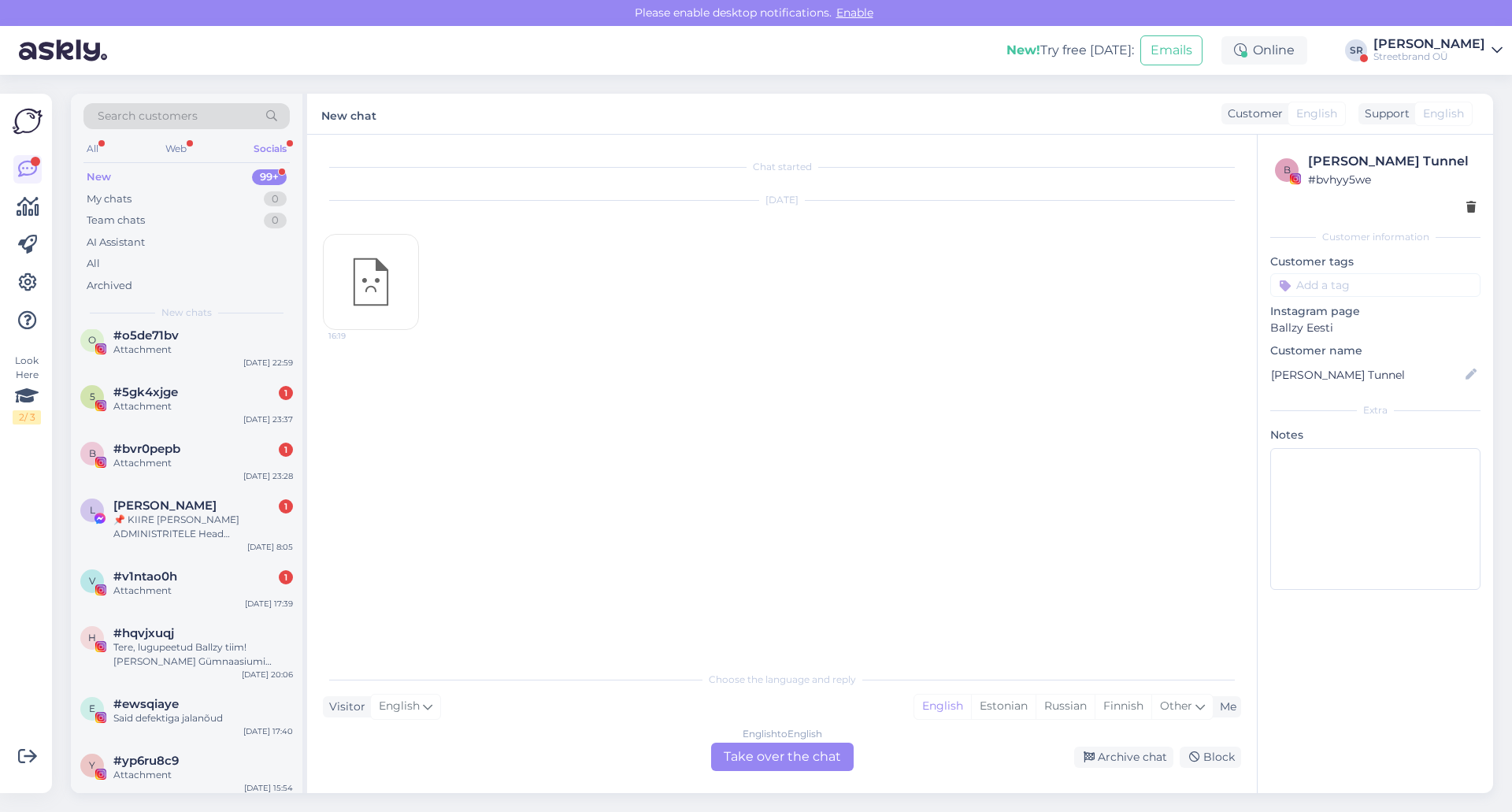
scroll to position [1783, 0]
click at [174, 506] on span "[PERSON_NAME]" at bounding box center [165, 506] width 103 height 14
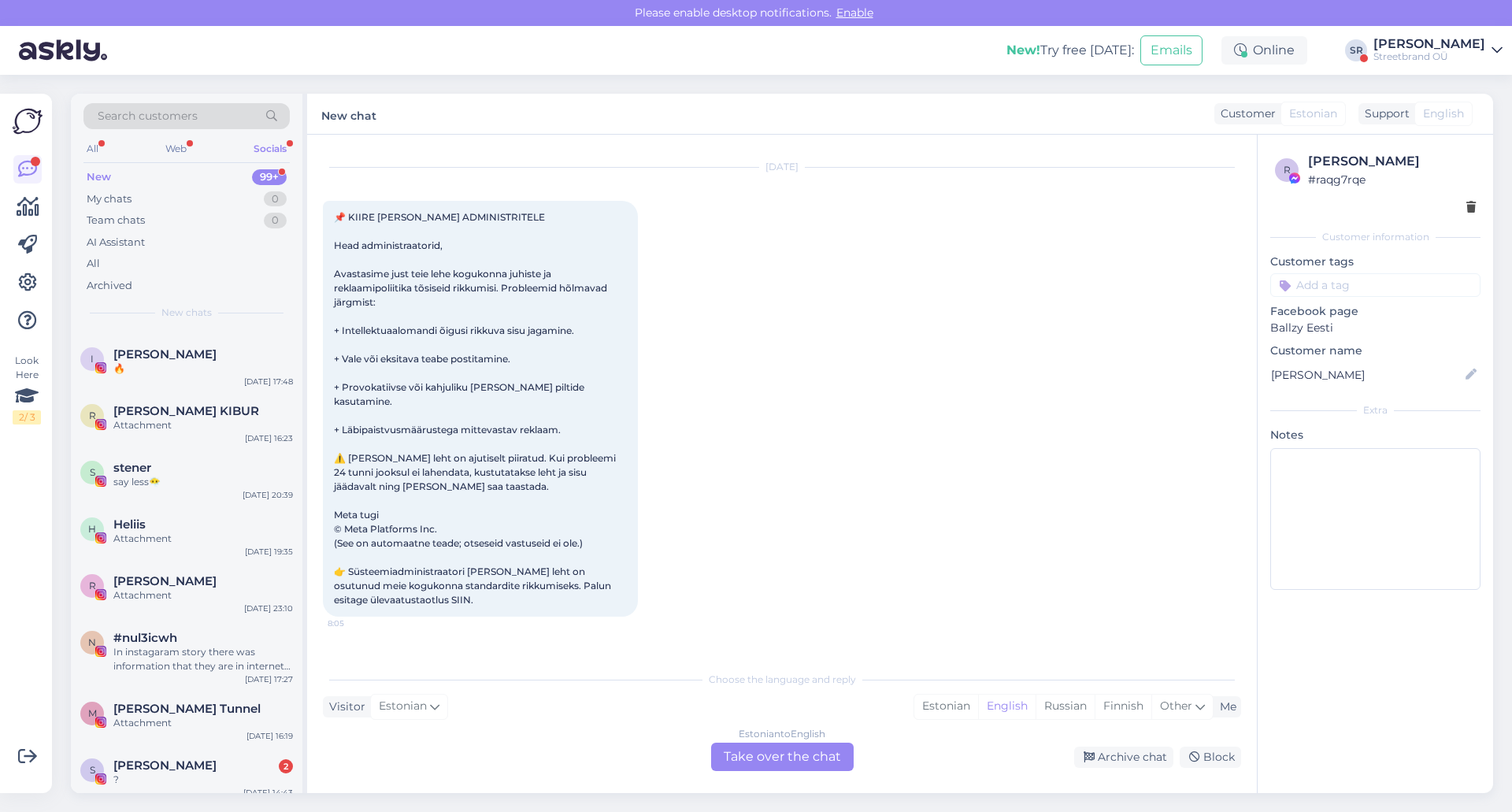
scroll to position [0, 0]
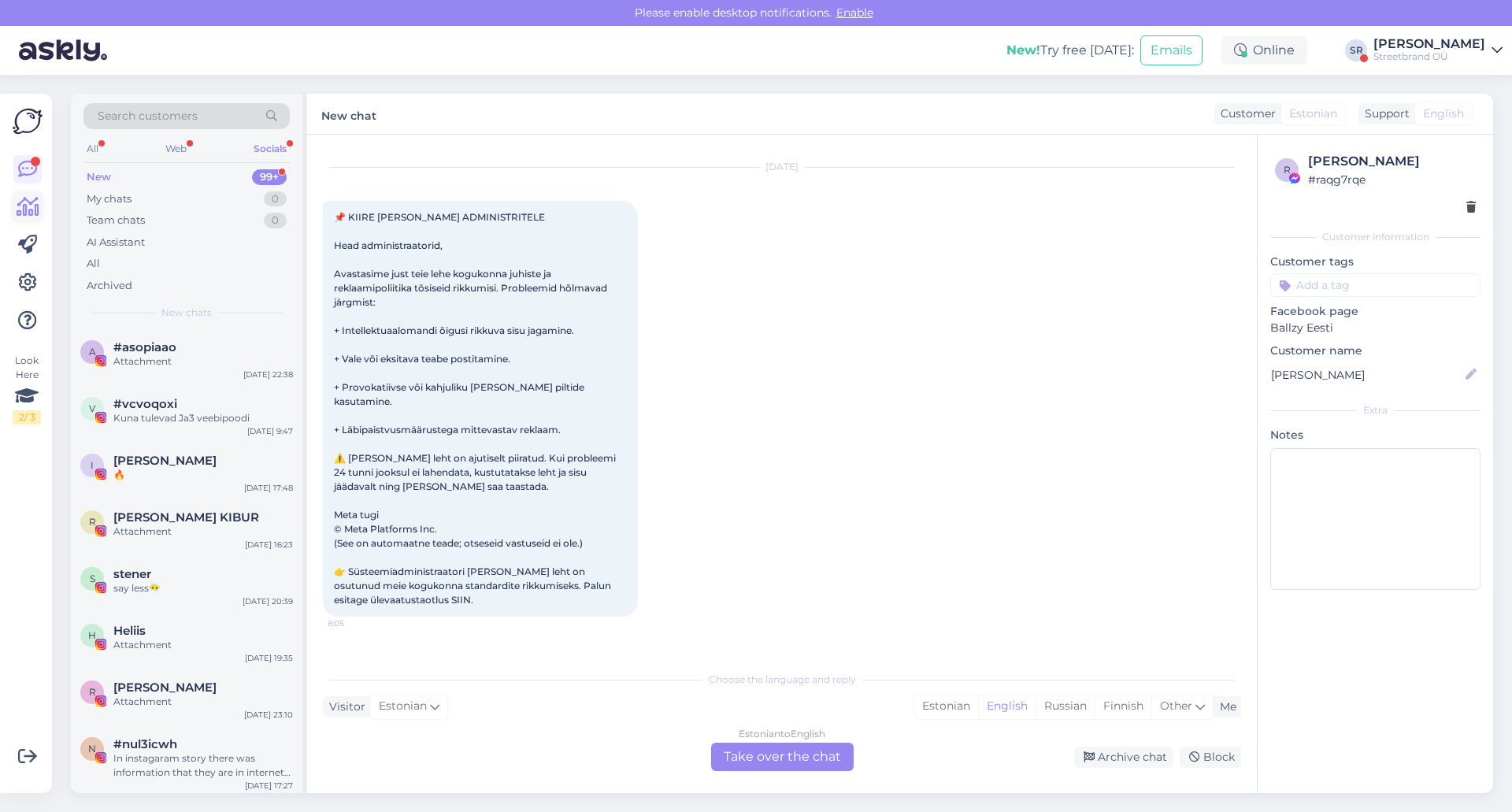
click at [28, 216] on icon at bounding box center [28, 207] width 23 height 19
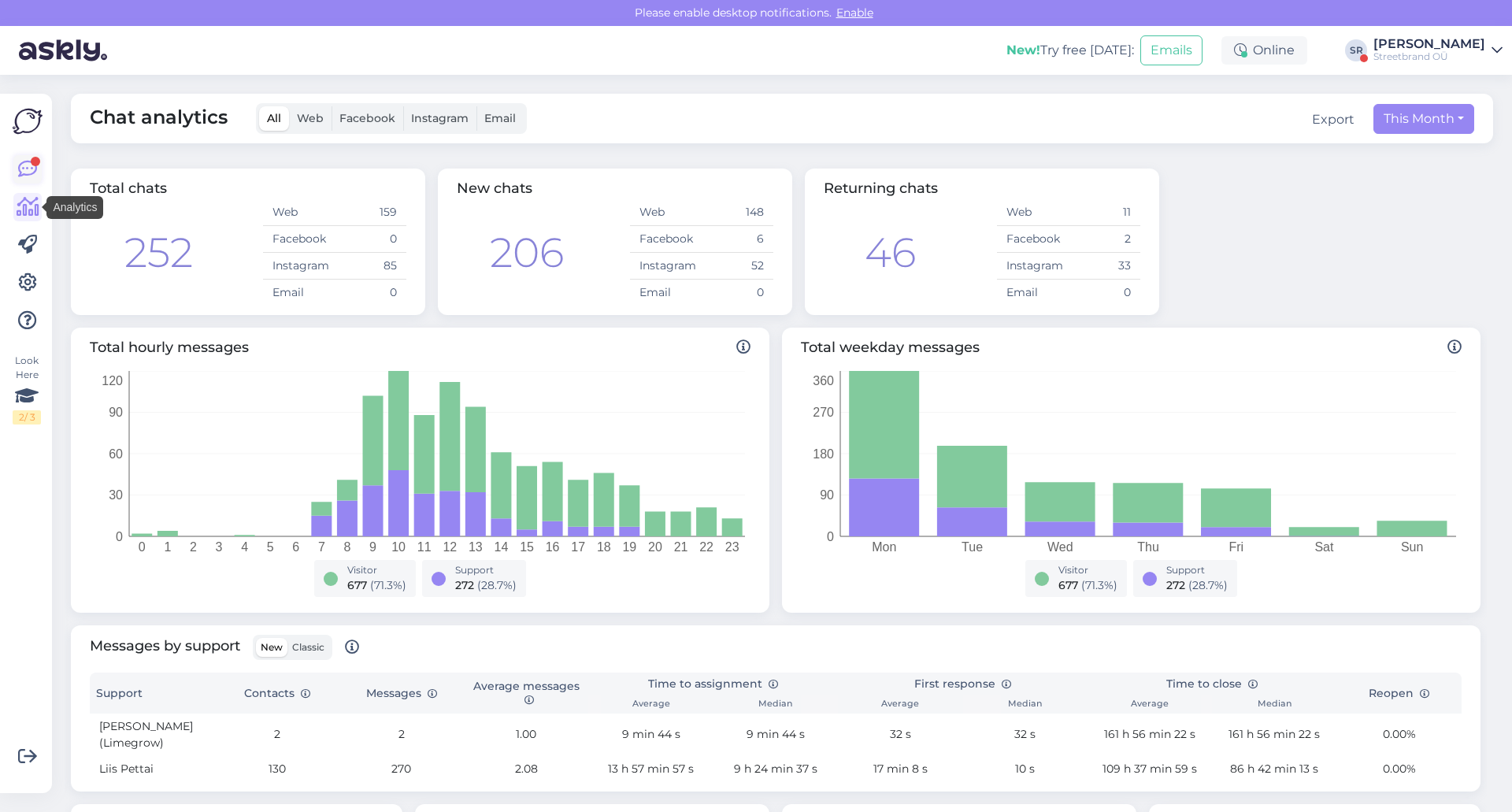
click at [28, 177] on icon at bounding box center [28, 170] width 19 height 19
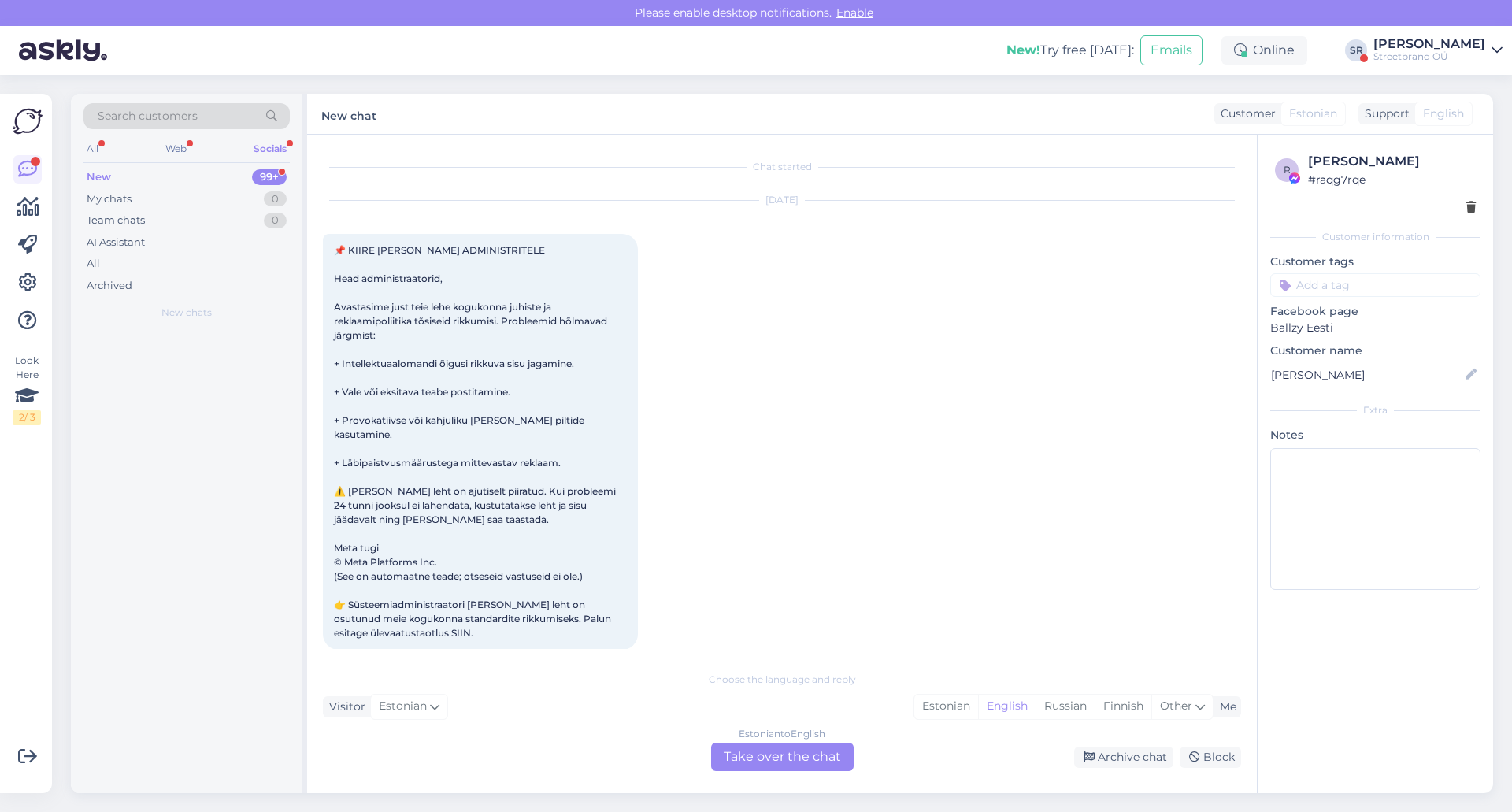
scroll to position [33, 0]
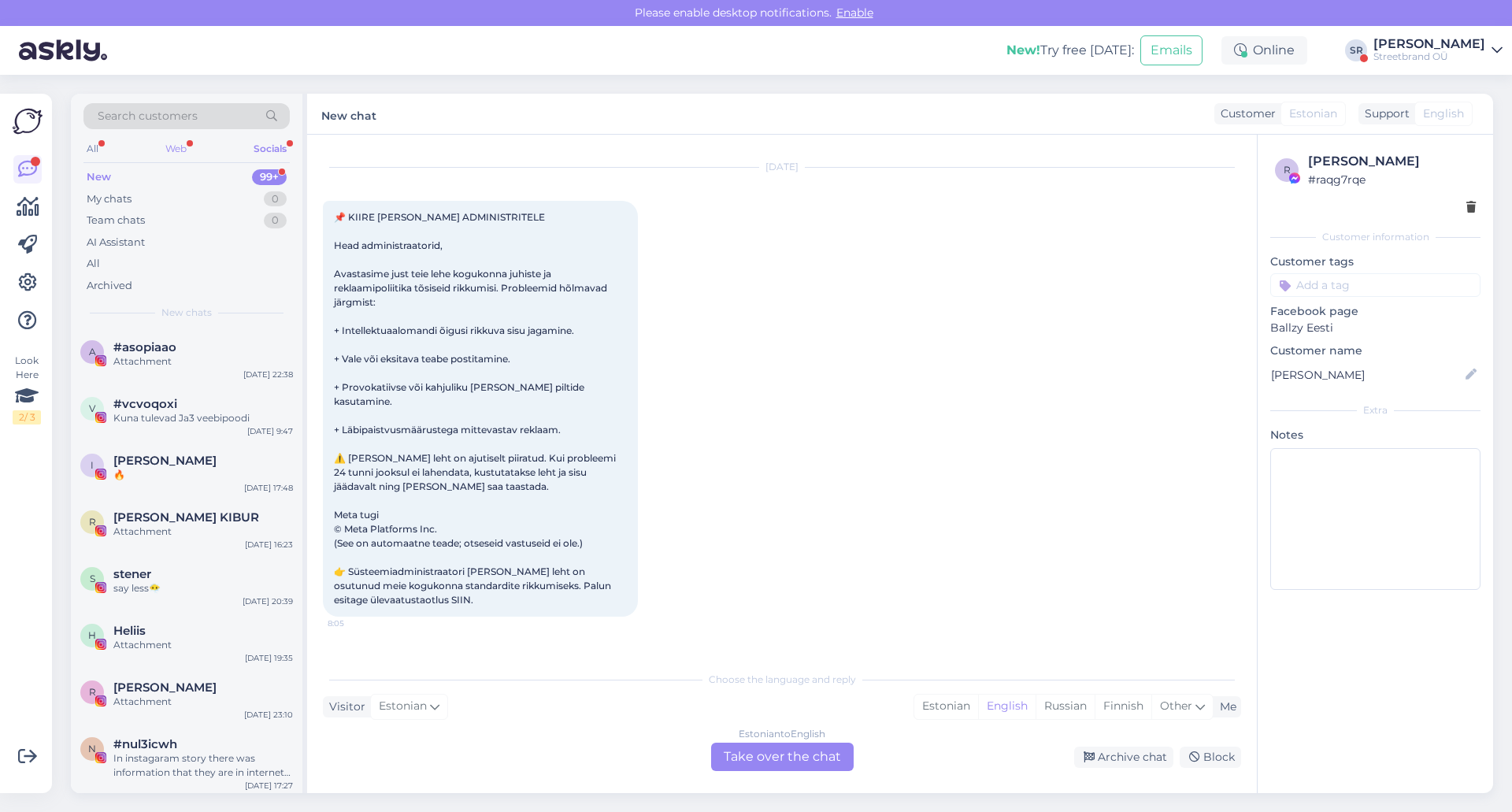
click at [172, 148] on div "Web" at bounding box center [176, 149] width 28 height 21
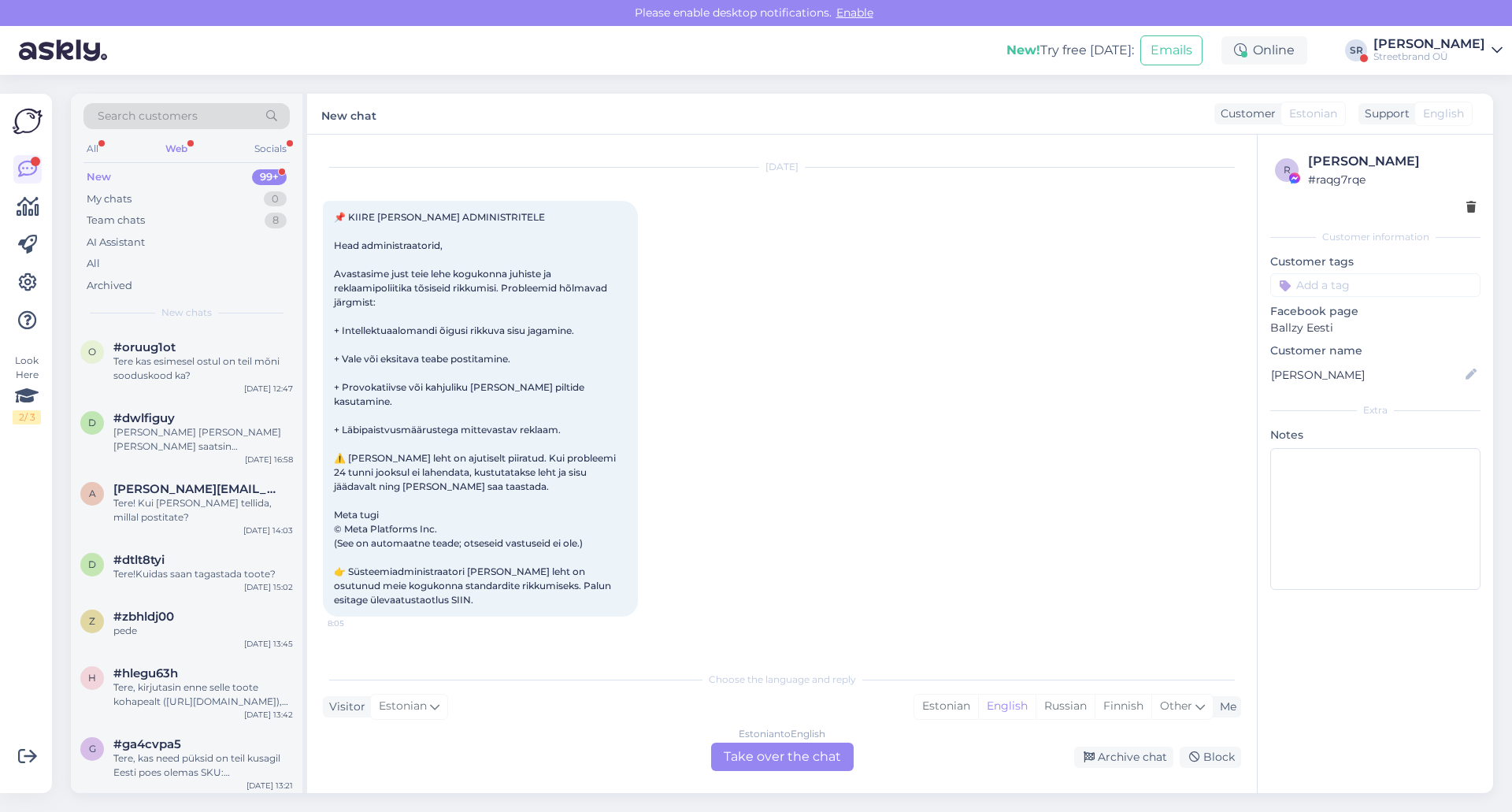
click at [1433, 43] on div "[PERSON_NAME]" at bounding box center [1429, 44] width 112 height 13
click at [1466, 120] on button "Open" at bounding box center [1468, 121] width 44 height 24
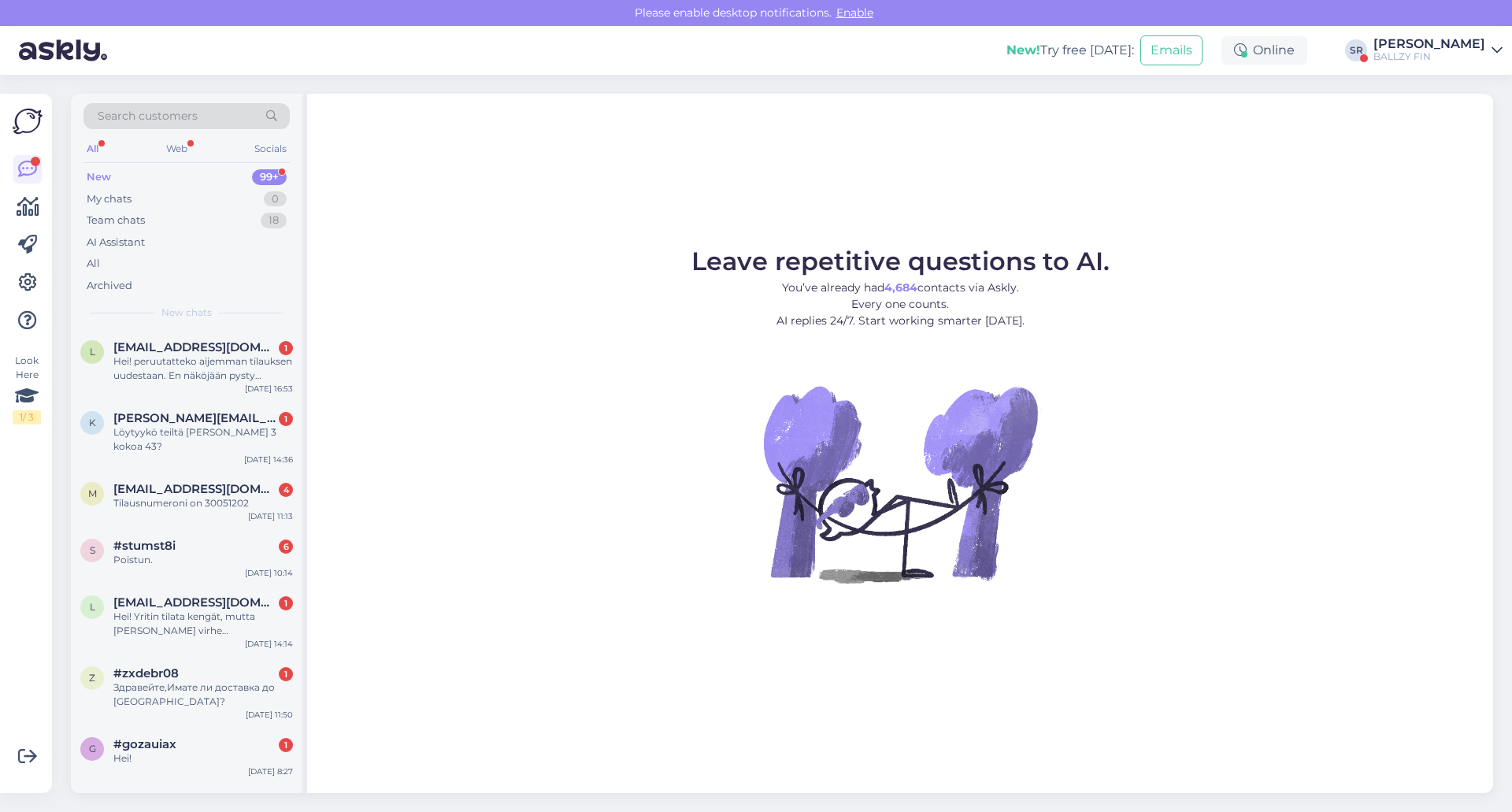
click at [12, 212] on div "Look Here 1 / 3 Get more Your checklist to get more value from Askly. Close Con…" at bounding box center [26, 443] width 52 height 699
click at [18, 210] on icon at bounding box center [28, 207] width 23 height 19
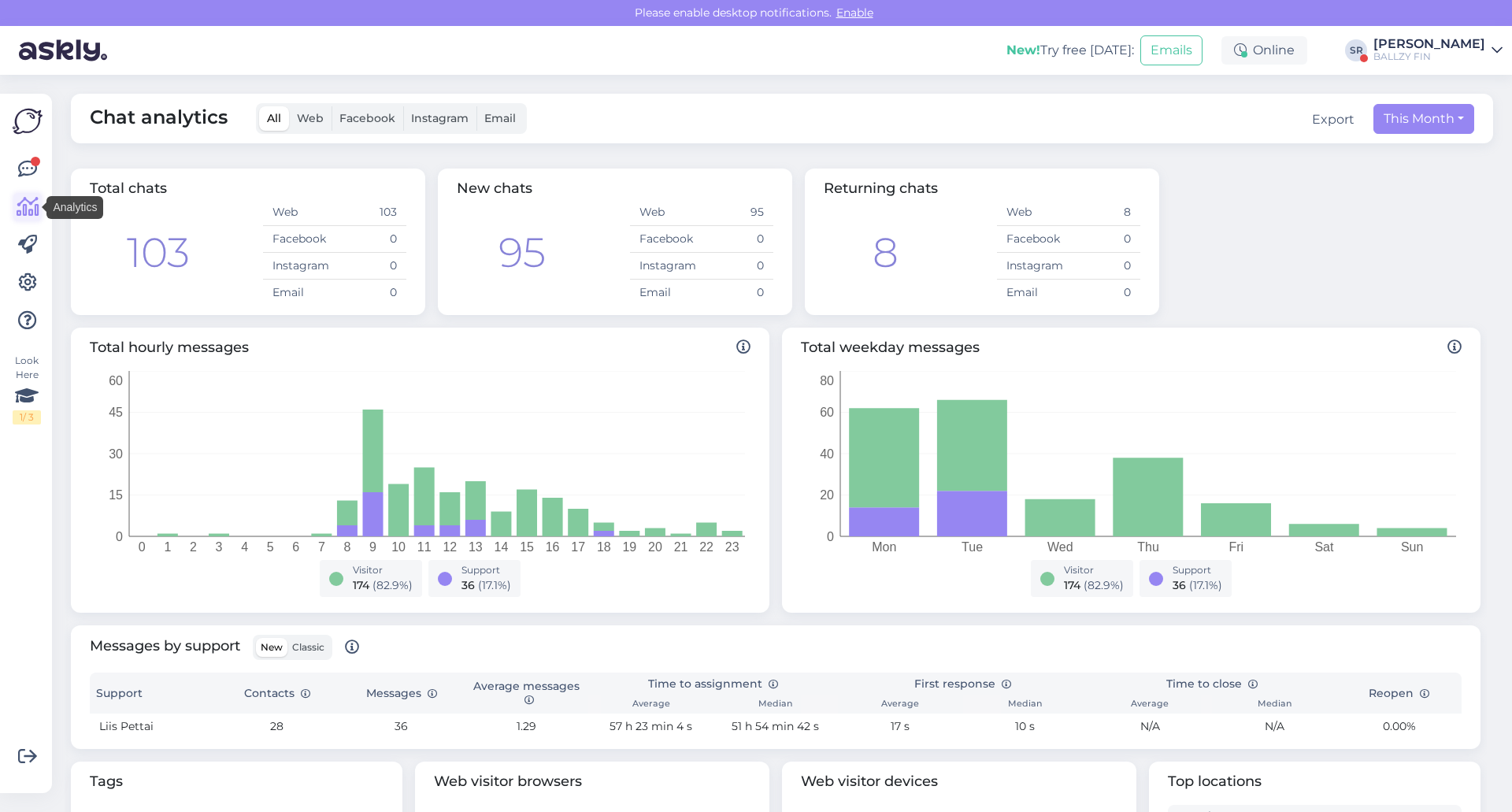
click at [33, 207] on icon at bounding box center [28, 207] width 23 height 19
click at [25, 179] on link at bounding box center [27, 169] width 29 height 29
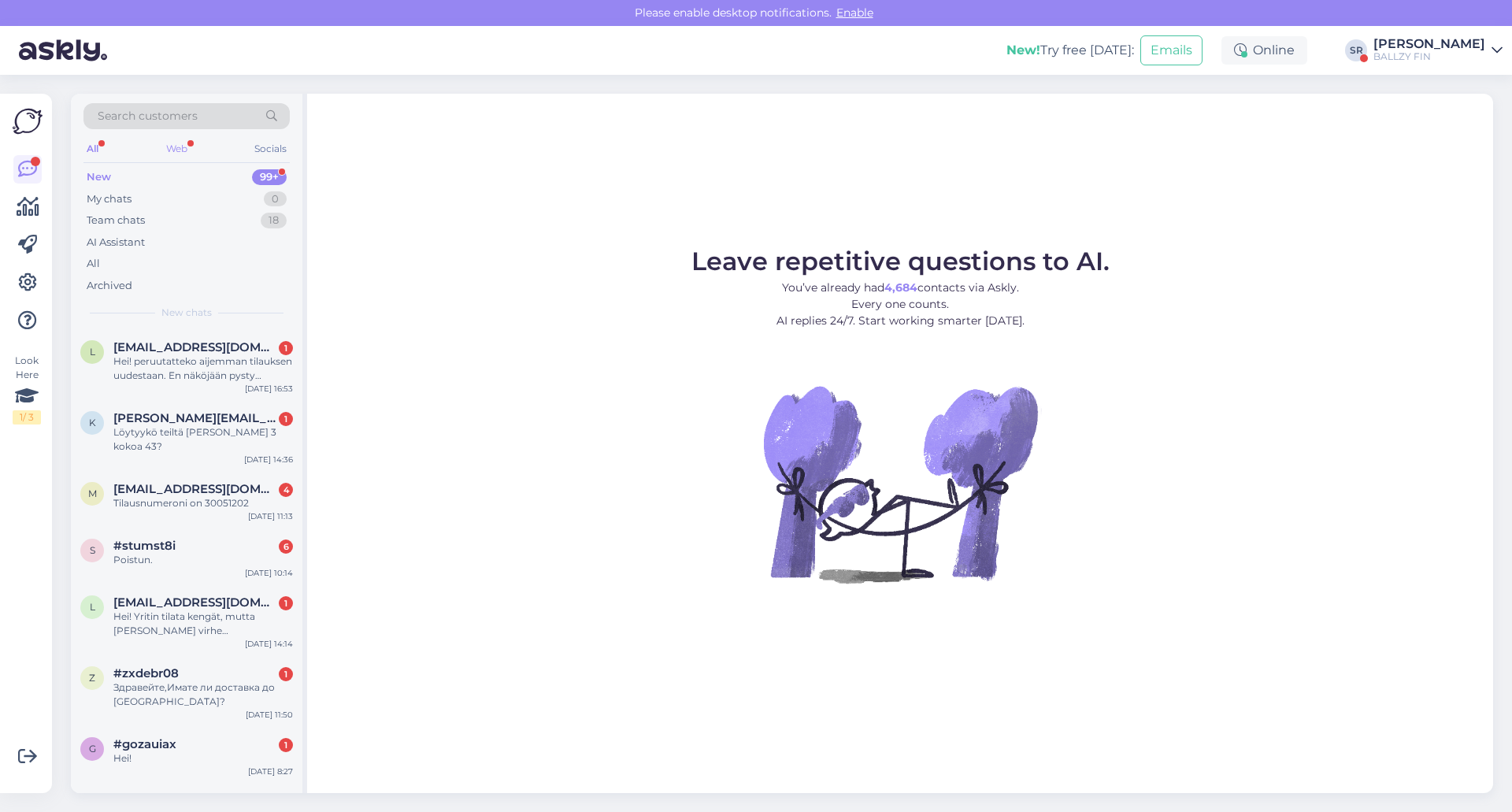
click at [188, 150] on div "Web" at bounding box center [177, 149] width 28 height 21
click at [36, 215] on icon at bounding box center [28, 207] width 23 height 19
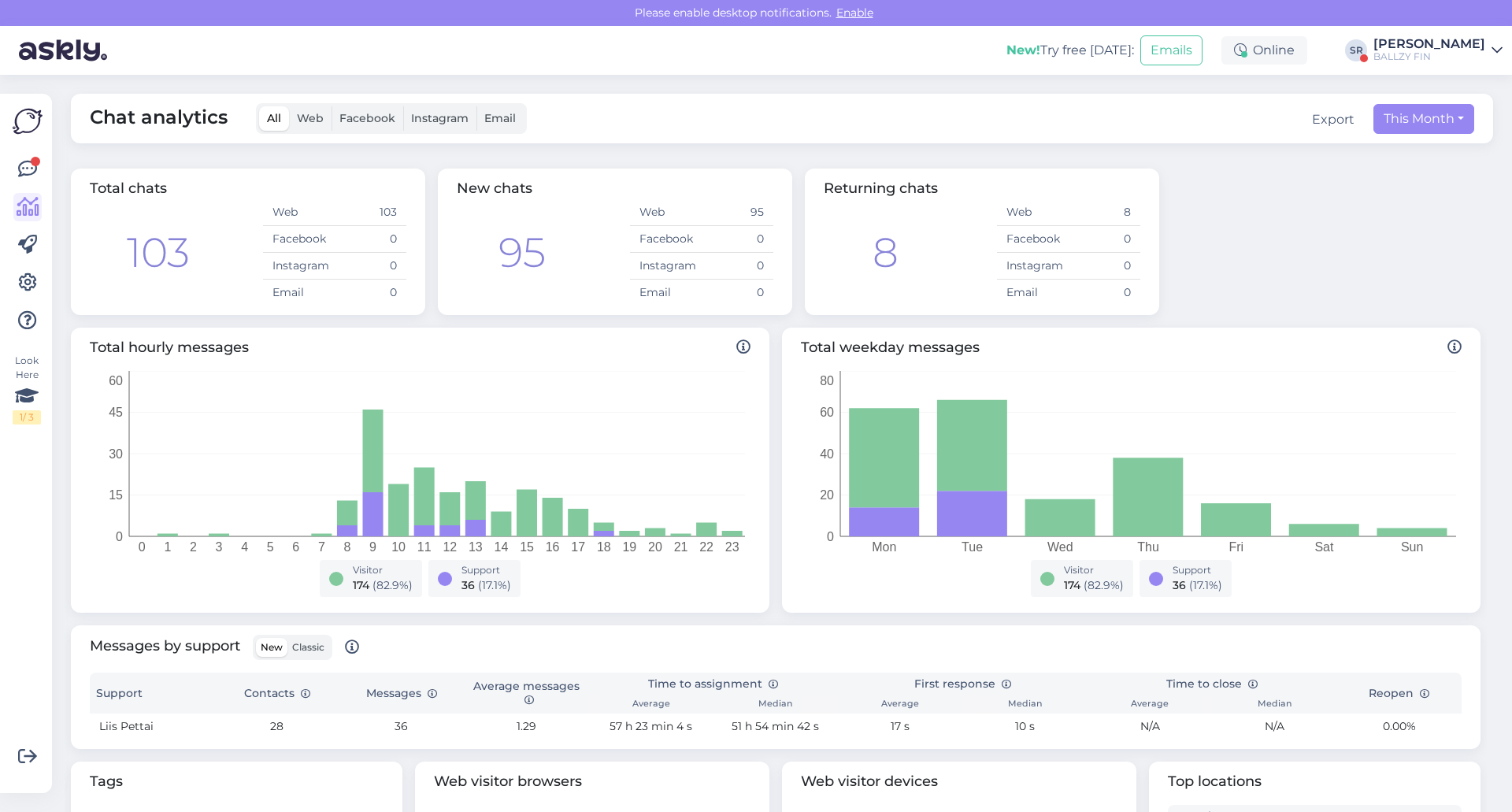
click at [303, 116] on span "Web" at bounding box center [310, 118] width 27 height 14
click at [289, 106] on input "Web" at bounding box center [289, 106] width 0 height 0
click at [808, 473] on icon "Mon Tue Wed Thu Fri Sat Sun 0 20 40 60 80" at bounding box center [1128, 465] width 656 height 189
click at [369, 126] on label "Facebook" at bounding box center [367, 119] width 72 height 24
click at [332, 106] on input "Facebook" at bounding box center [332, 106] width 0 height 0
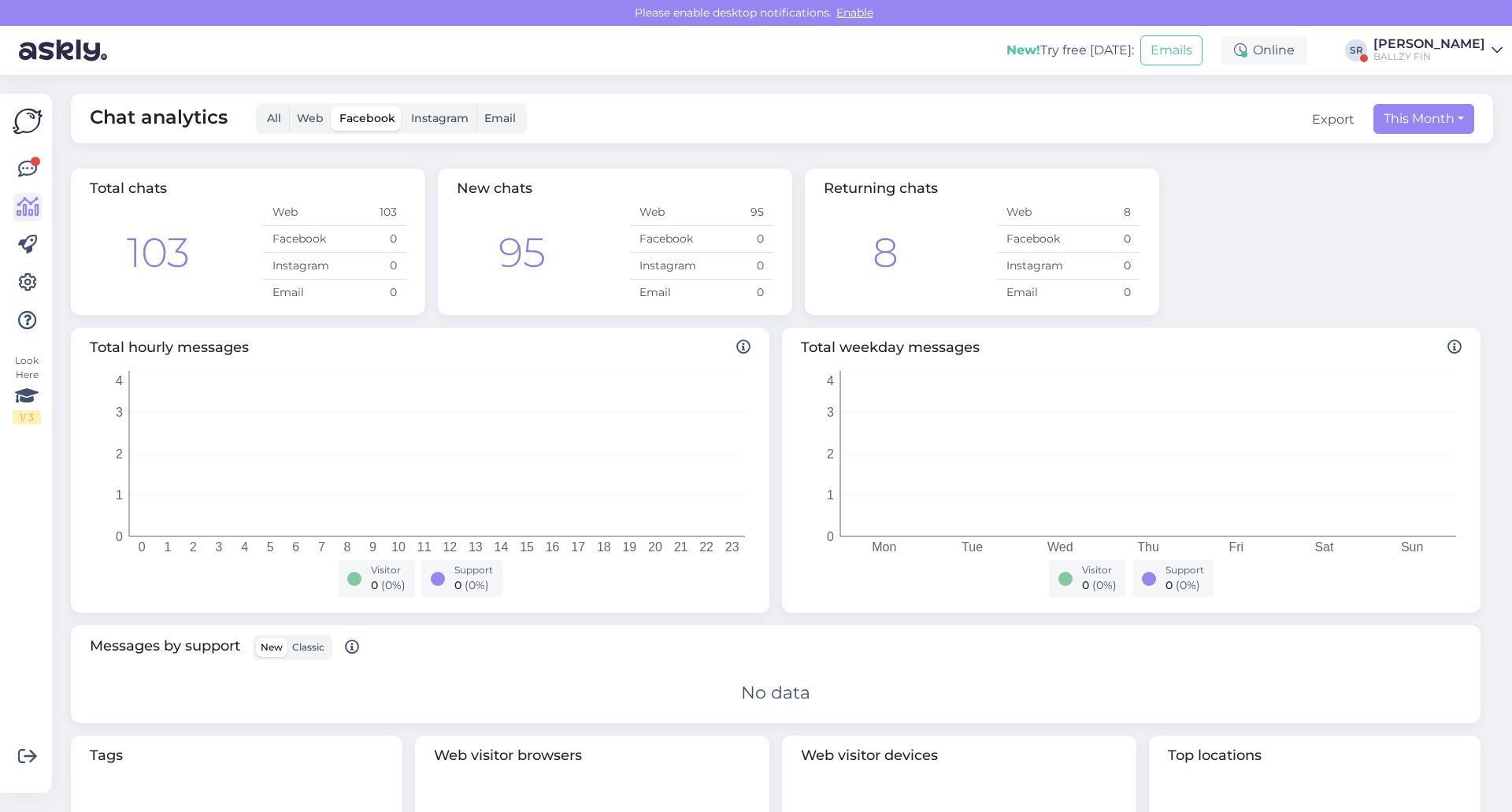
click at [414, 123] on span "Instagram" at bounding box center [440, 118] width 57 height 14
click at [404, 106] on input "Instagram" at bounding box center [404, 106] width 0 height 0
click at [307, 123] on span "Web" at bounding box center [310, 118] width 27 height 14
click at [289, 106] on input "Web" at bounding box center [289, 106] width 0 height 0
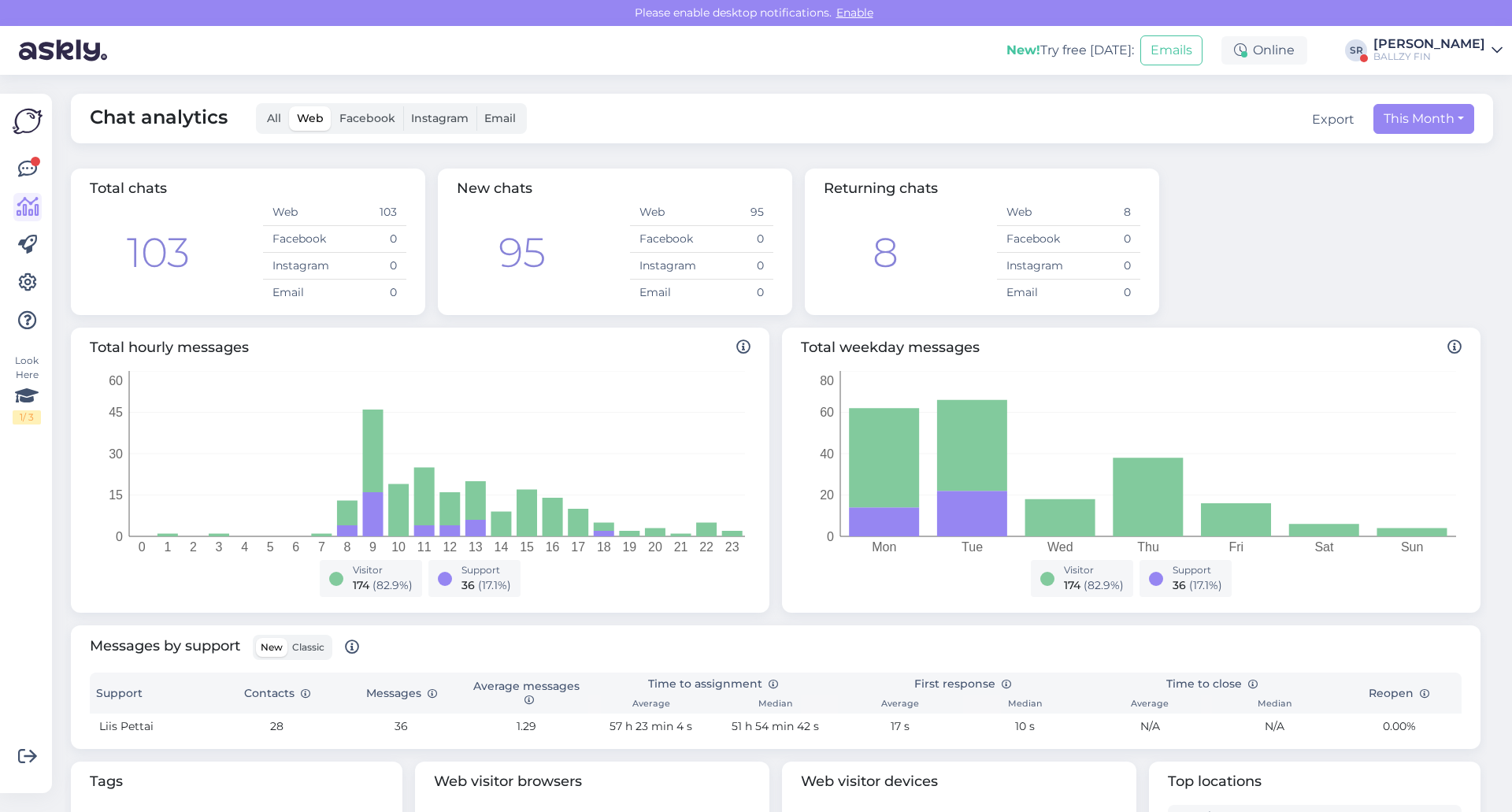
click at [1421, 63] on div "New! Try free [DATE]: Emails Online SR sander rootslane BALLZY FIN" at bounding box center [756, 50] width 1512 height 48
click at [1419, 56] on div "BALLZY FIN" at bounding box center [1429, 56] width 112 height 13
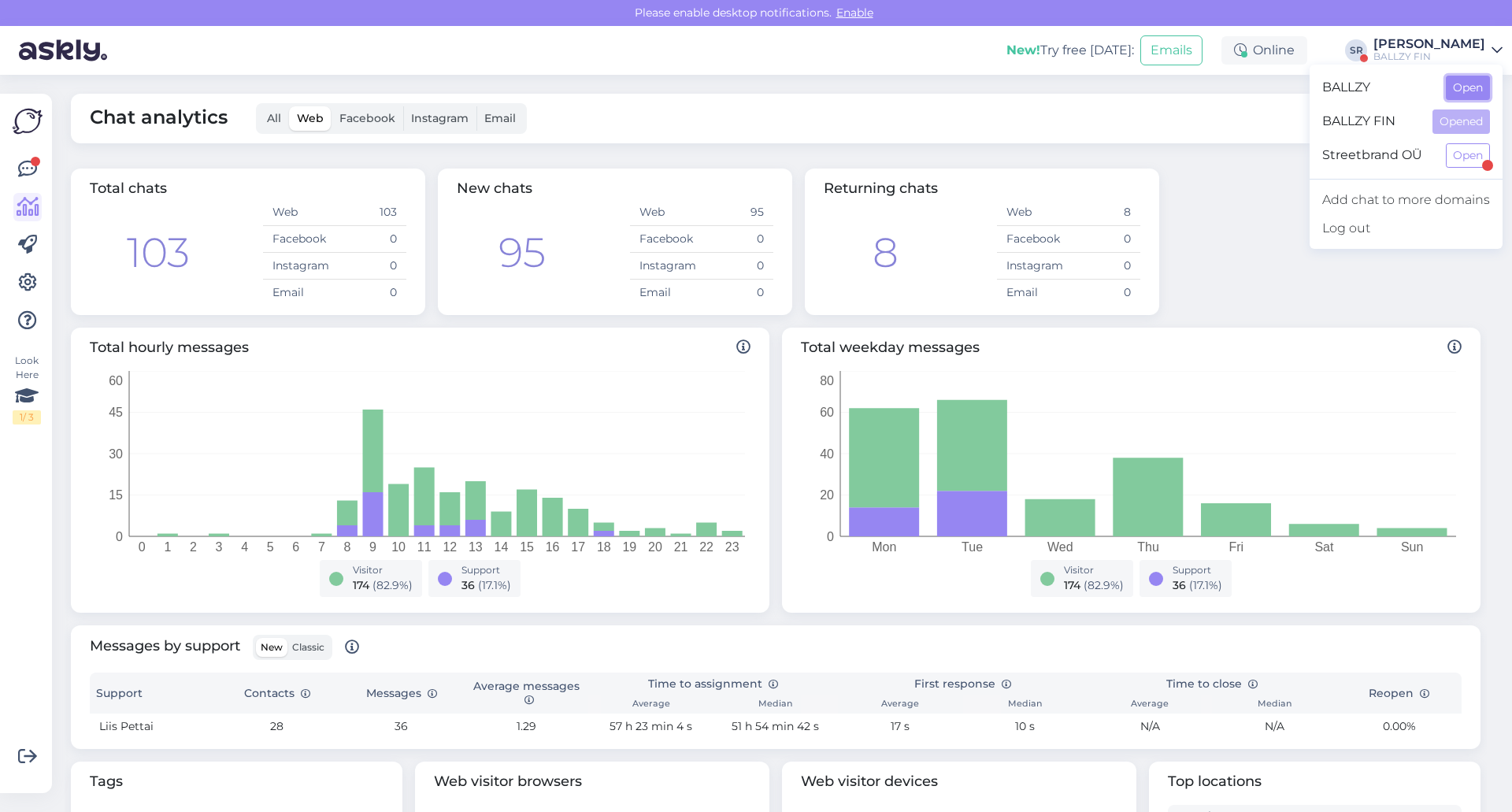
click at [1457, 96] on button "Open" at bounding box center [1468, 87] width 44 height 24
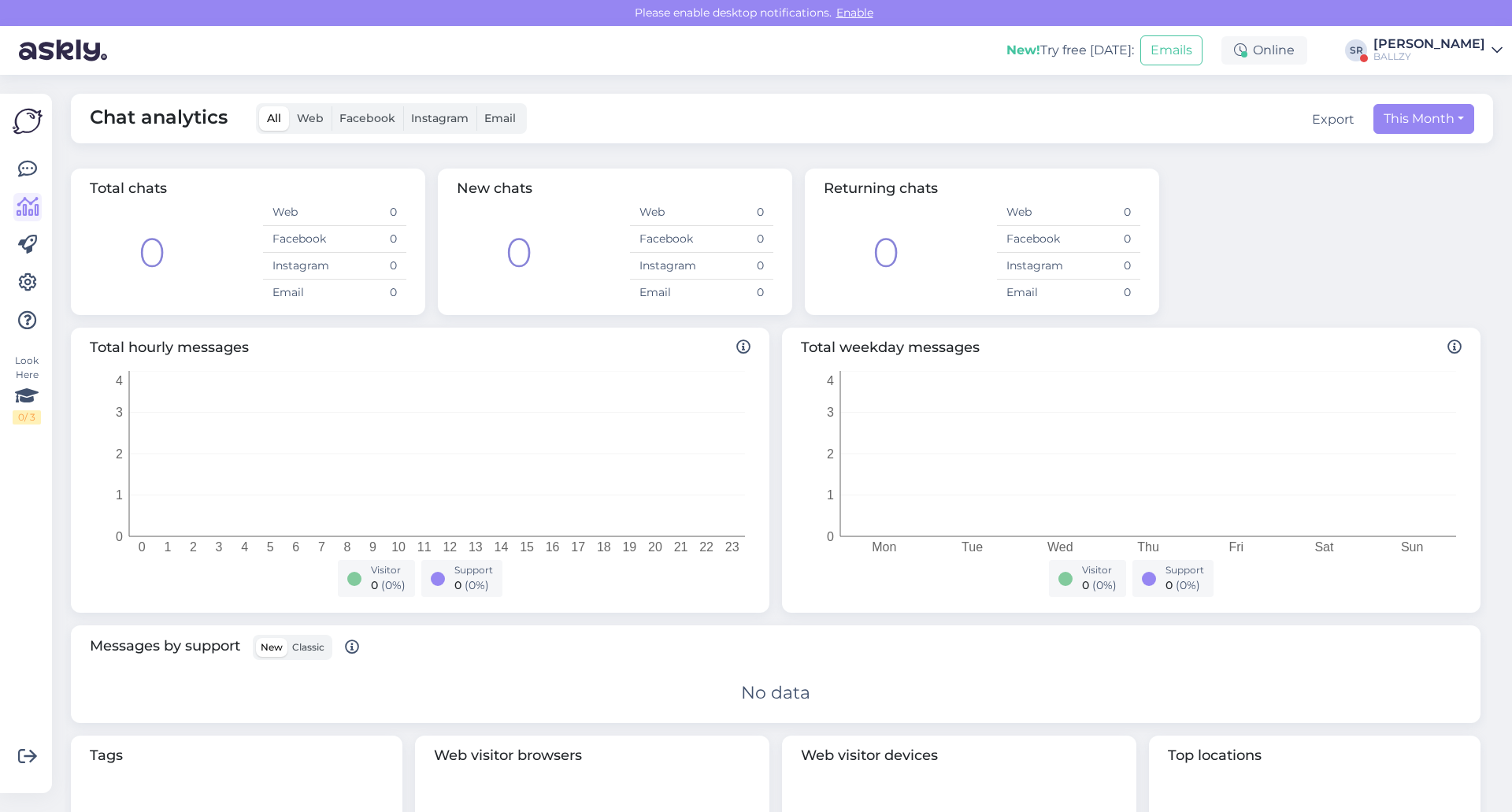
click at [1398, 48] on div "[PERSON_NAME]" at bounding box center [1429, 44] width 112 height 13
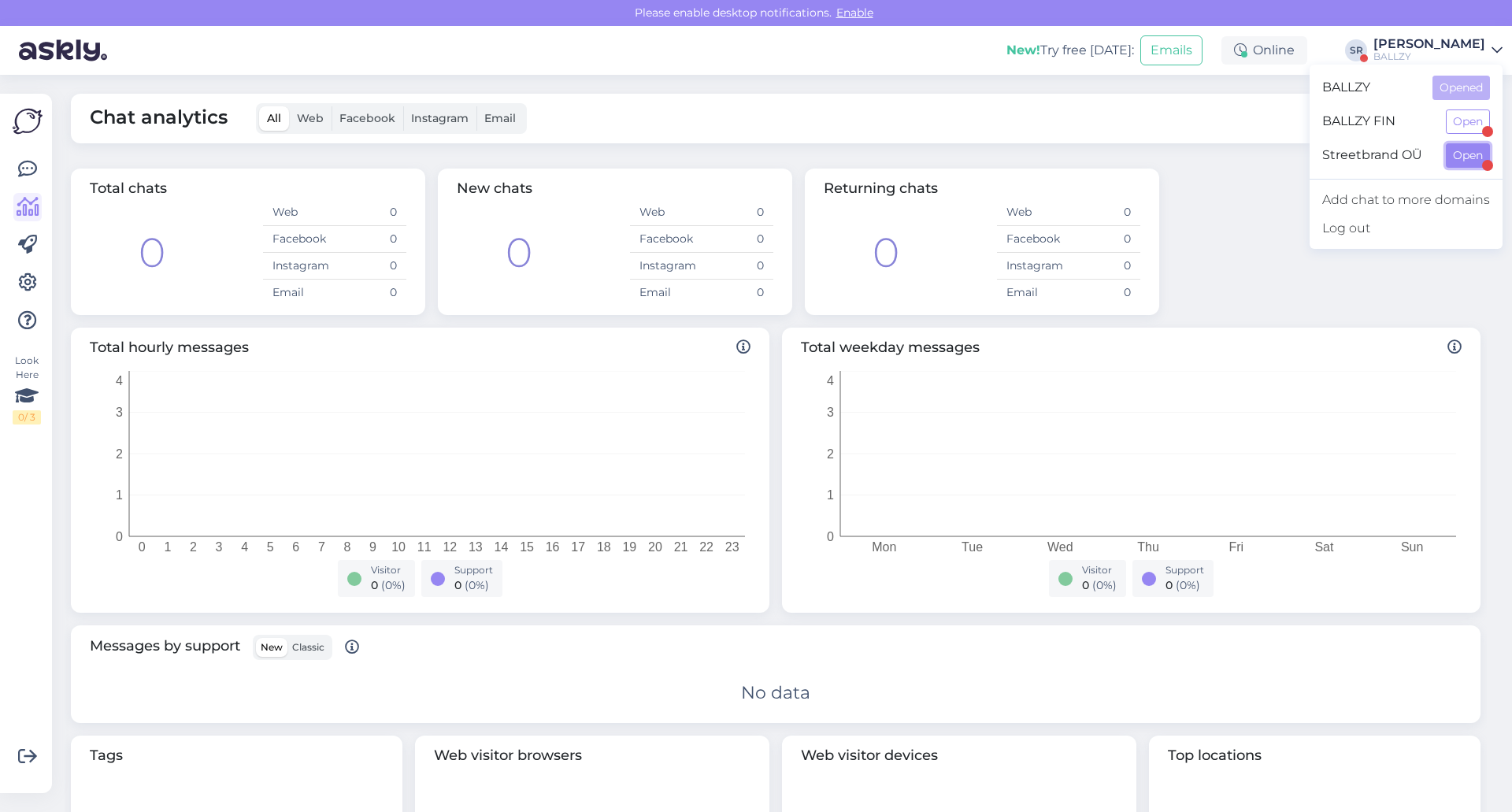
click at [1464, 159] on button "Open" at bounding box center [1468, 156] width 44 height 24
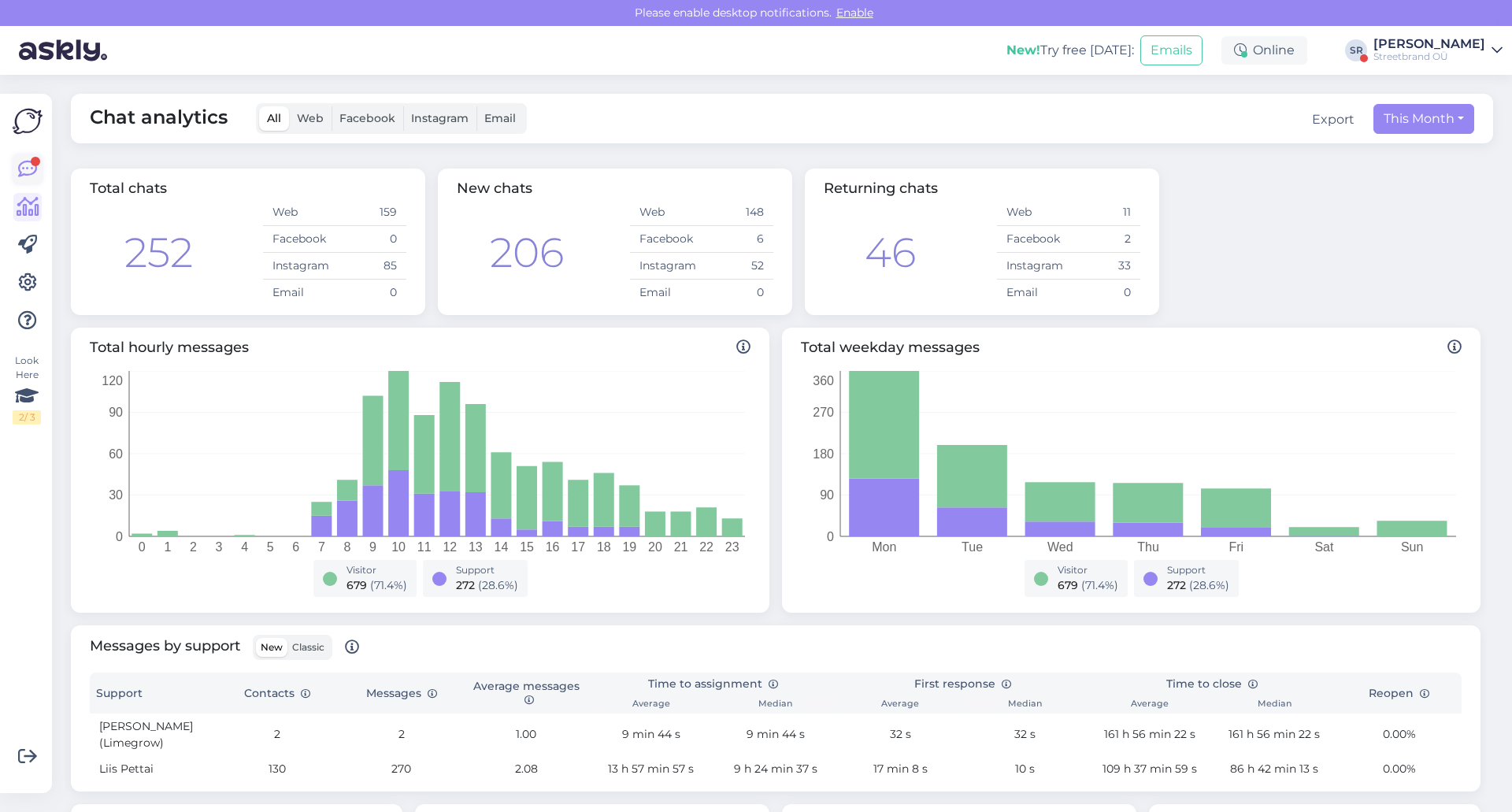
click at [27, 164] on icon at bounding box center [28, 170] width 19 height 19
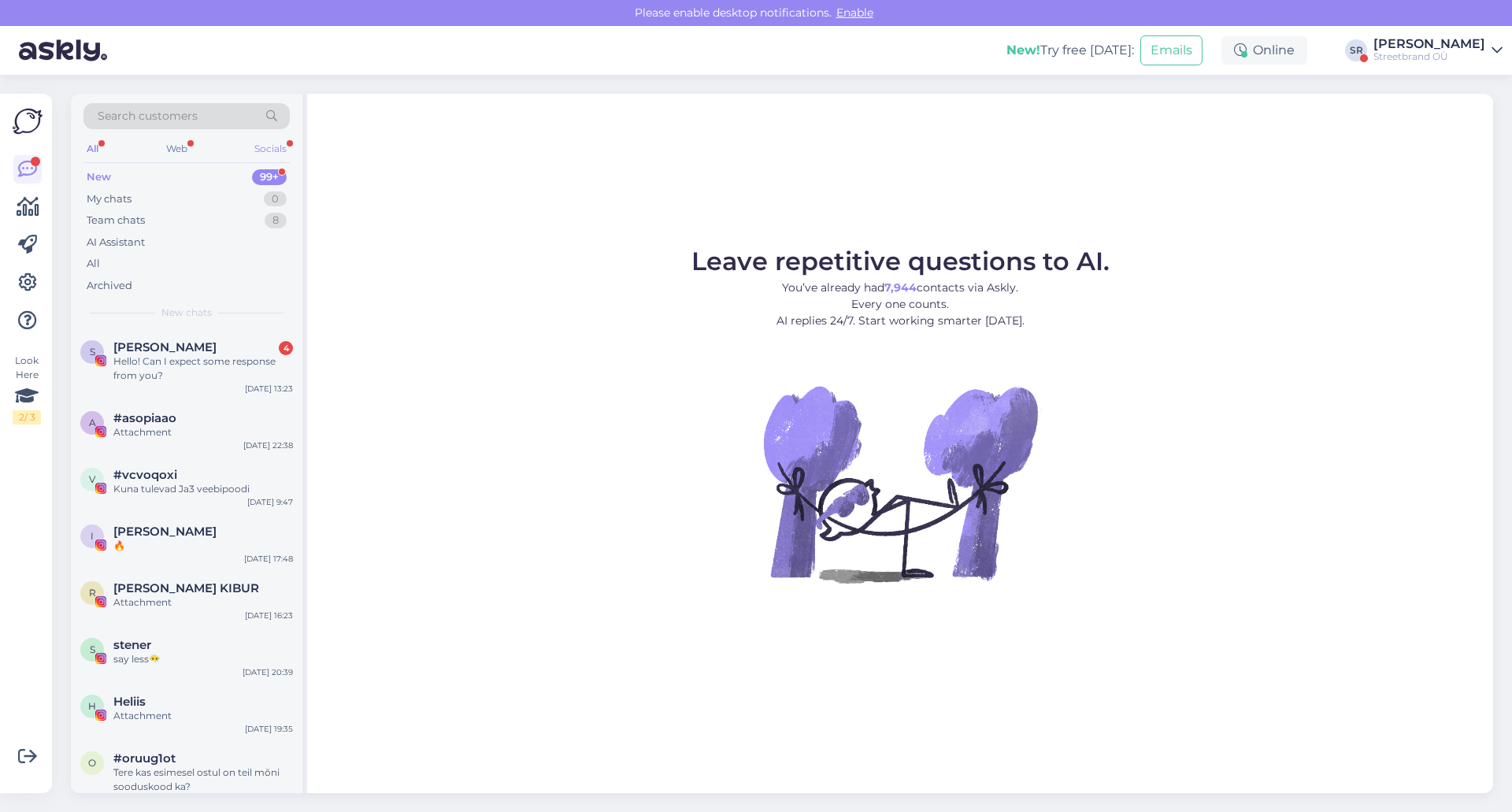
click at [277, 155] on div "Socials" at bounding box center [270, 149] width 39 height 21
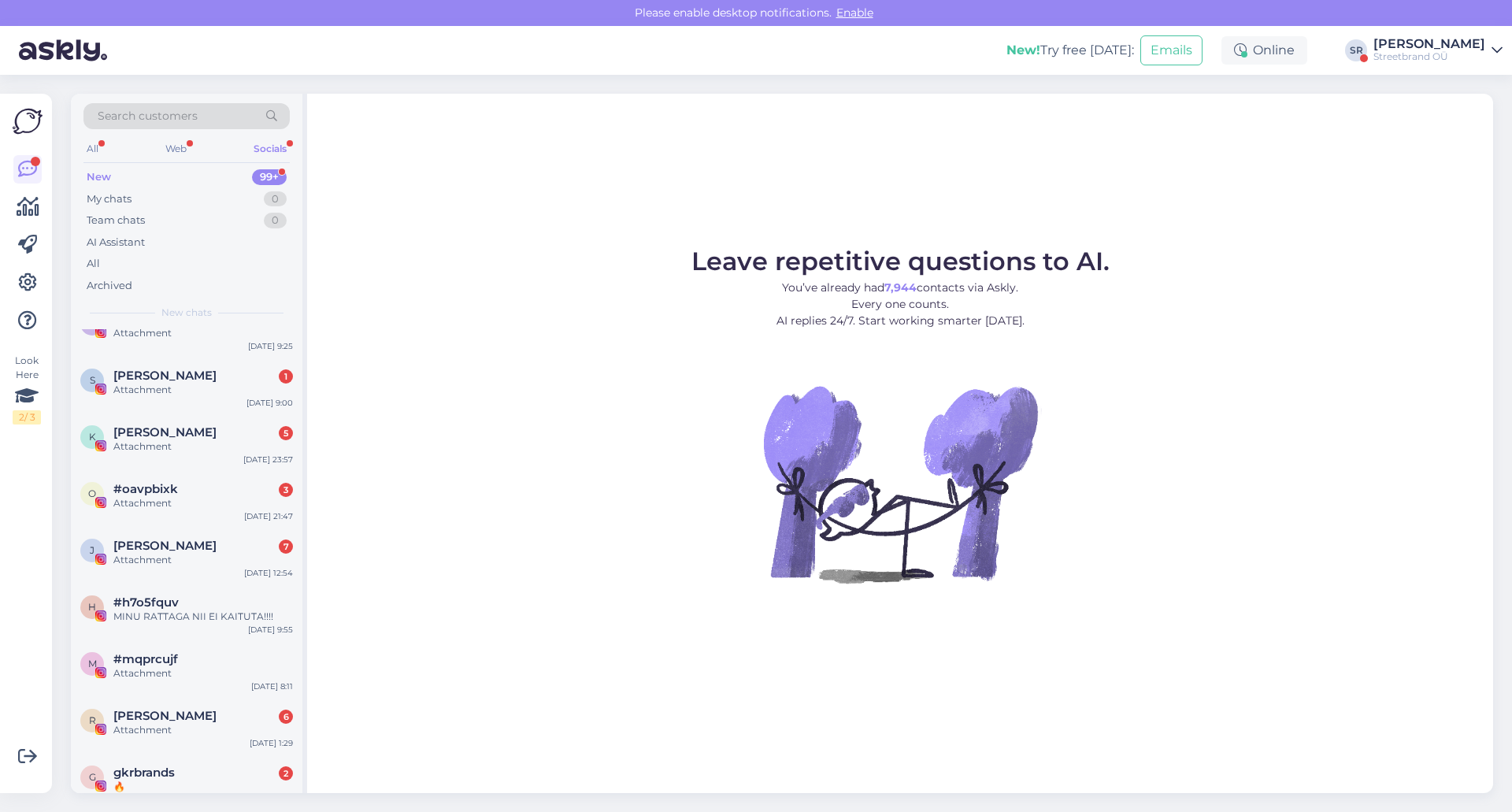
scroll to position [3686, 0]
click at [1400, 59] on div "Streetbrand OÜ" at bounding box center [1429, 56] width 112 height 13
click at [118, 280] on div "Archived" at bounding box center [109, 286] width 46 height 16
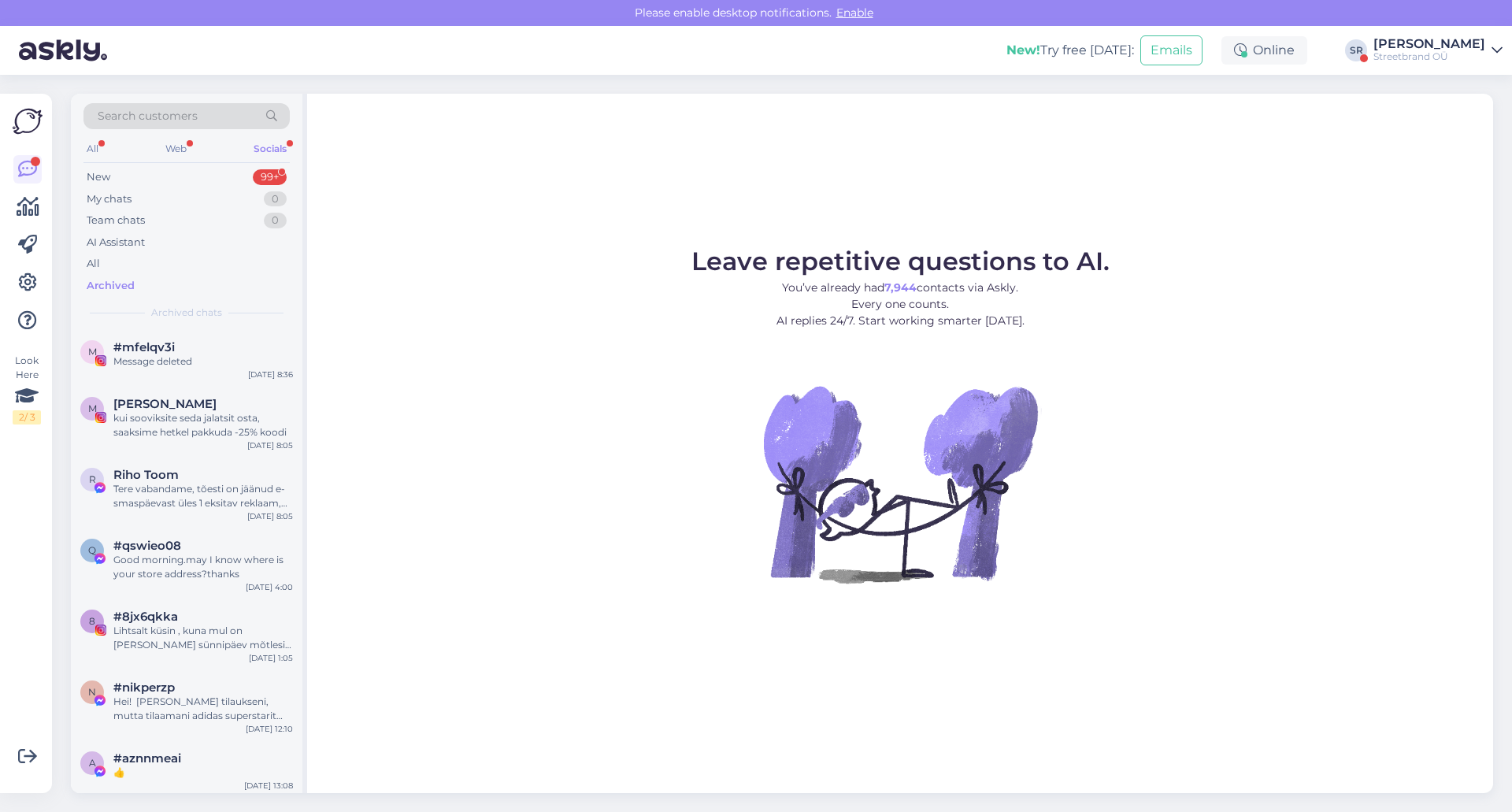
click at [193, 144] on div "All Web Socials" at bounding box center [186, 151] width 206 height 24
click at [190, 144] on div "Web" at bounding box center [176, 149] width 28 height 21
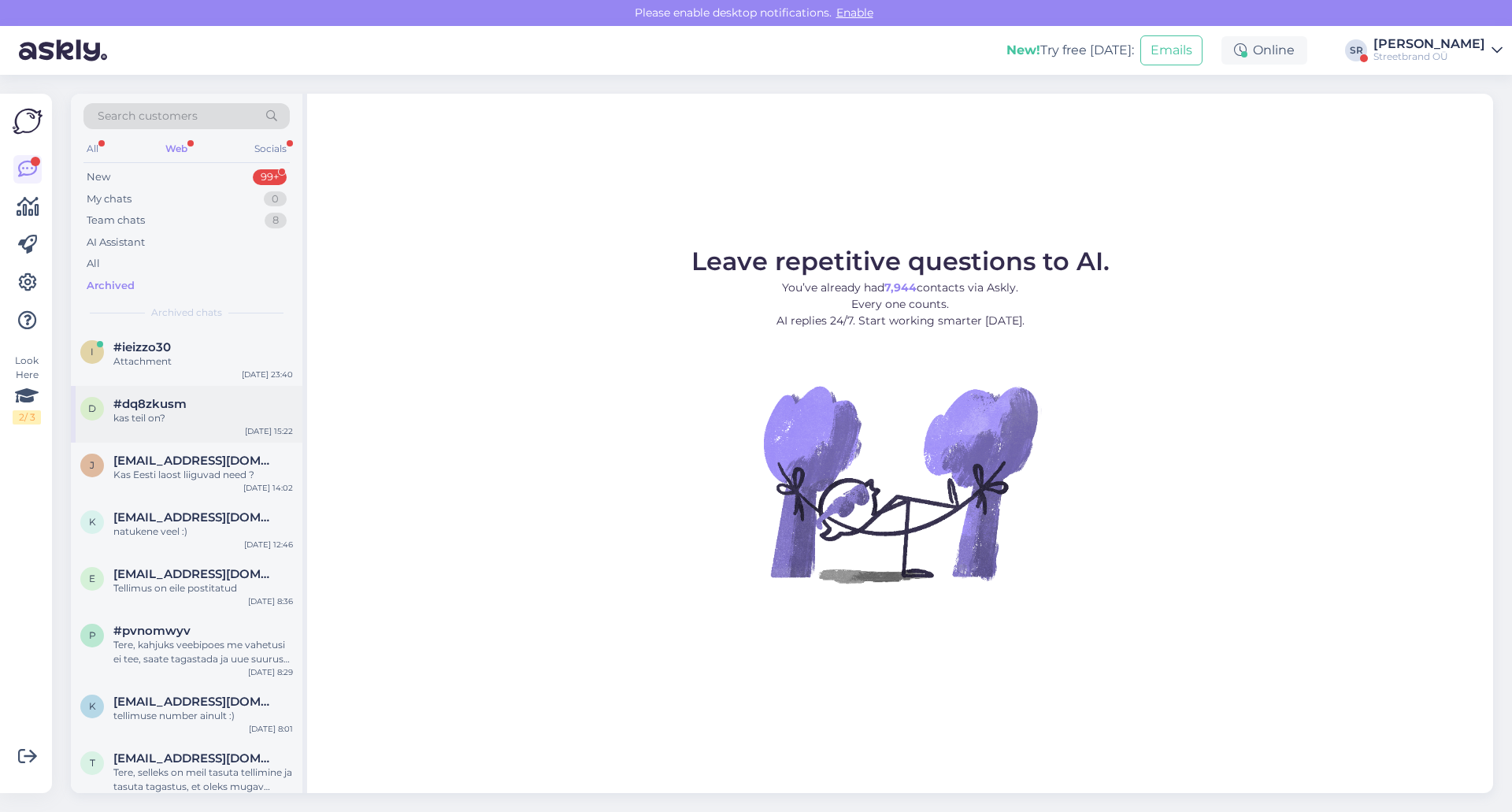
click at [171, 399] on span "#dq8zkusm" at bounding box center [150, 403] width 74 height 14
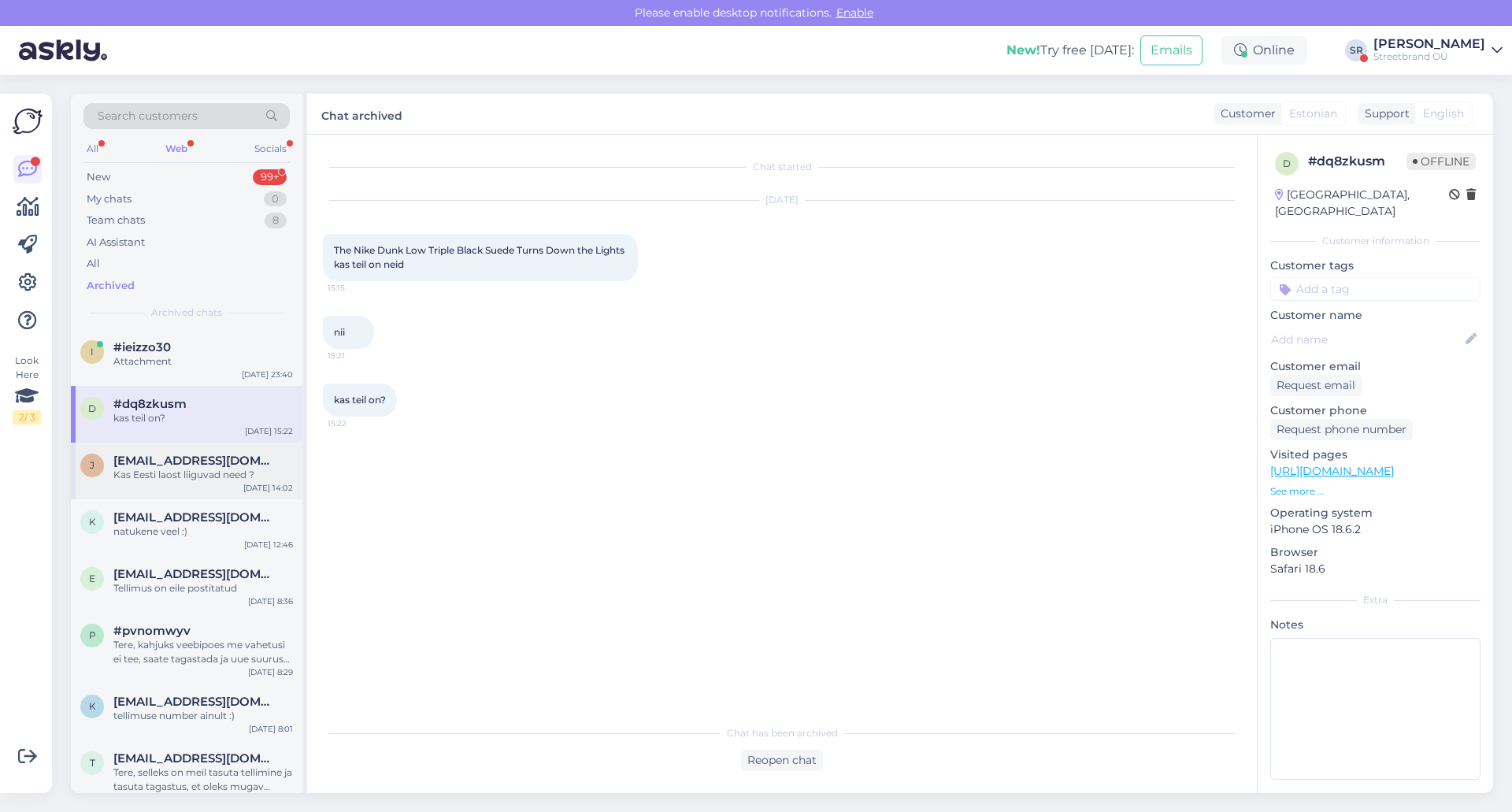
click at [184, 472] on div "Kas Eesti laost liiguvad need ?" at bounding box center [203, 474] width 179 height 14
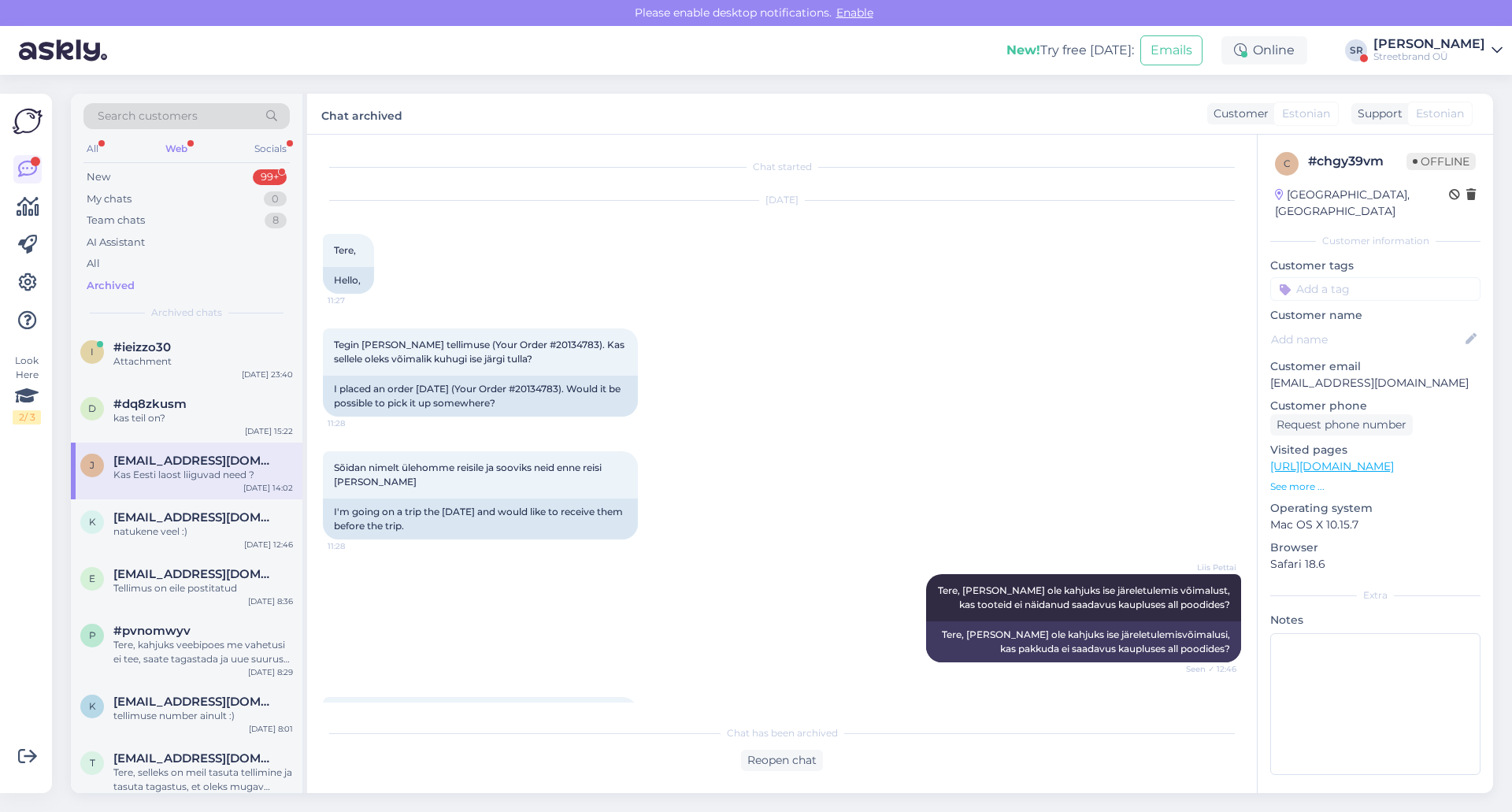
scroll to position [982, 0]
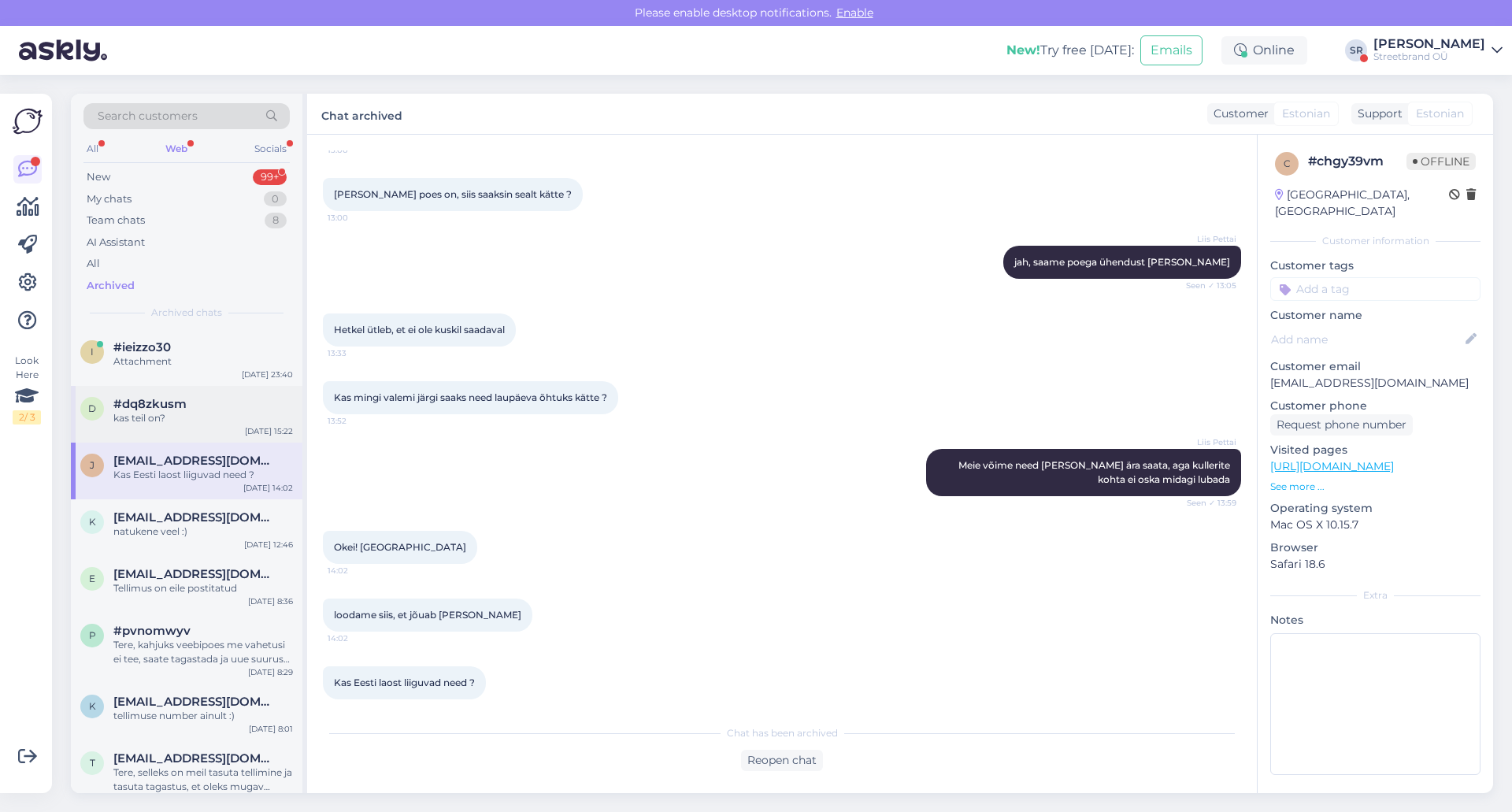
click at [183, 426] on div "d #dq8zkusm kas teil on? [DATE] 15:22" at bounding box center [186, 414] width 231 height 56
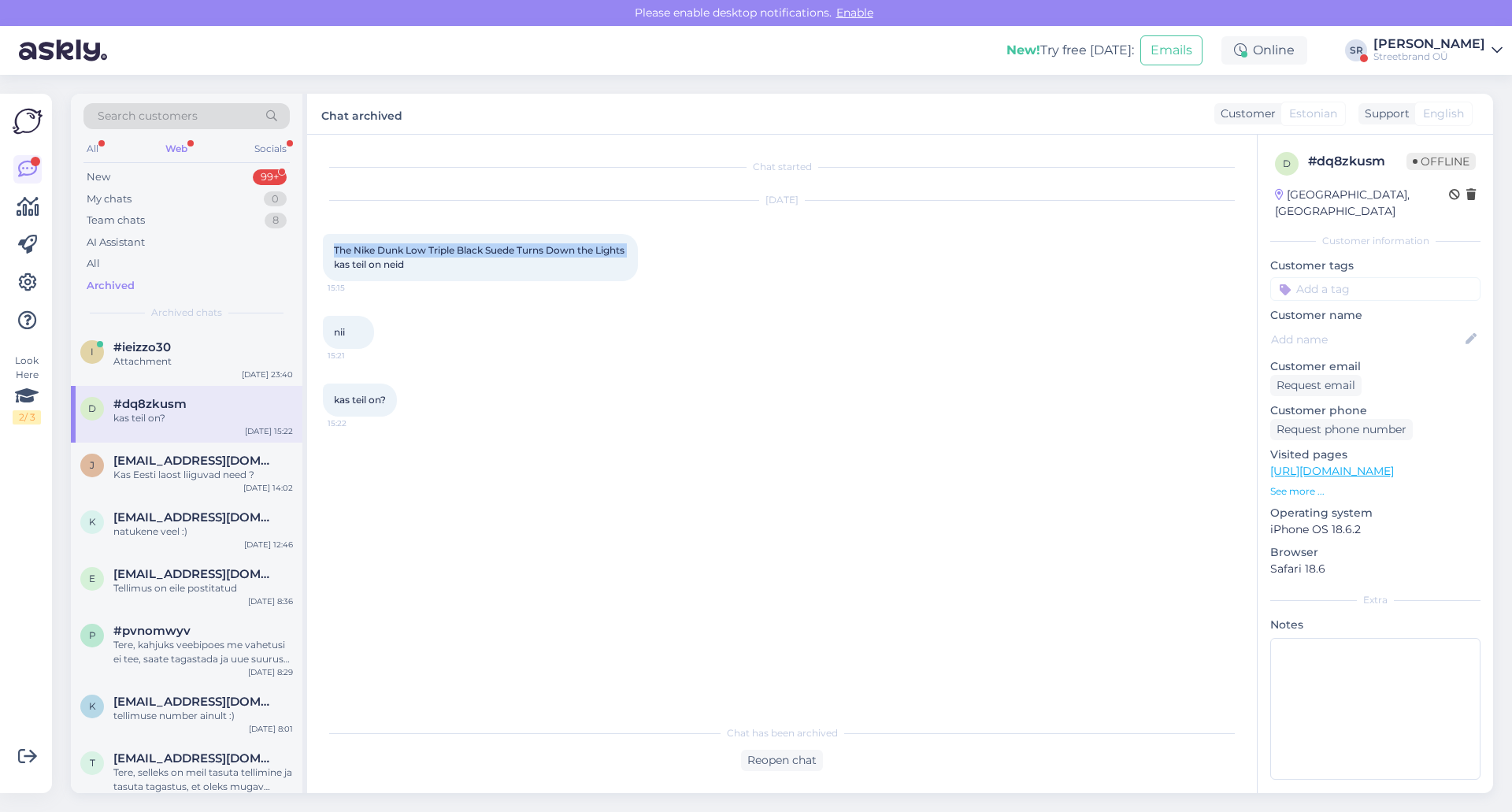
drag, startPoint x: 335, startPoint y: 249, endPoint x: 367, endPoint y: 277, distance: 42.5
click at [367, 277] on div "The Nike Dunk Low Triple Black Suede Turns Down the Lights kas teil on neid 15:…" at bounding box center [481, 257] width 315 height 48
copy span "The Nike Dunk Low Triple Black Suede Turns Down the Lights"
click at [186, 147] on div "Web" at bounding box center [176, 149] width 29 height 21
click at [180, 462] on span "[EMAIL_ADDRESS][DOMAIN_NAME]" at bounding box center [195, 461] width 164 height 14
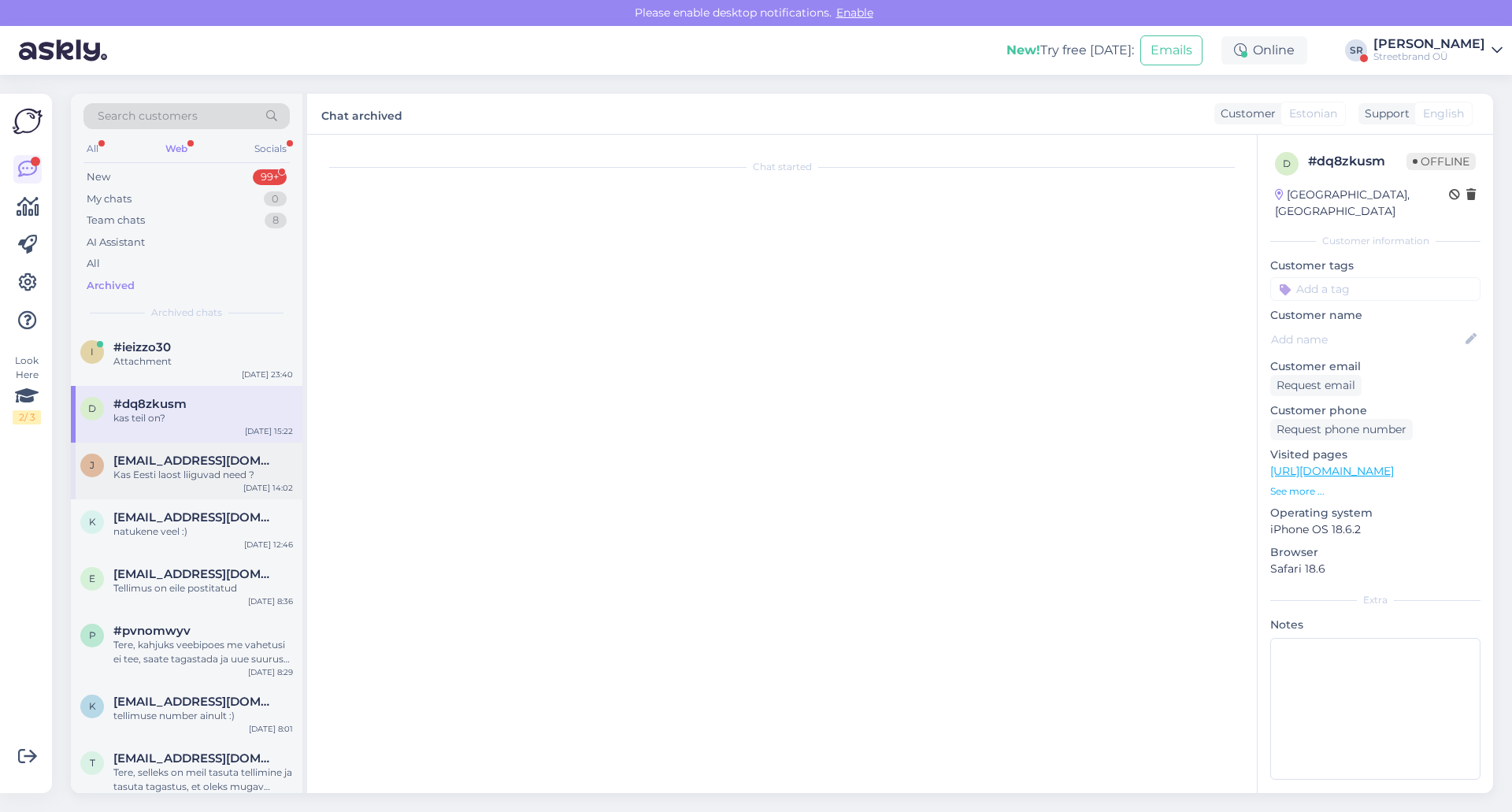
scroll to position [982, 0]
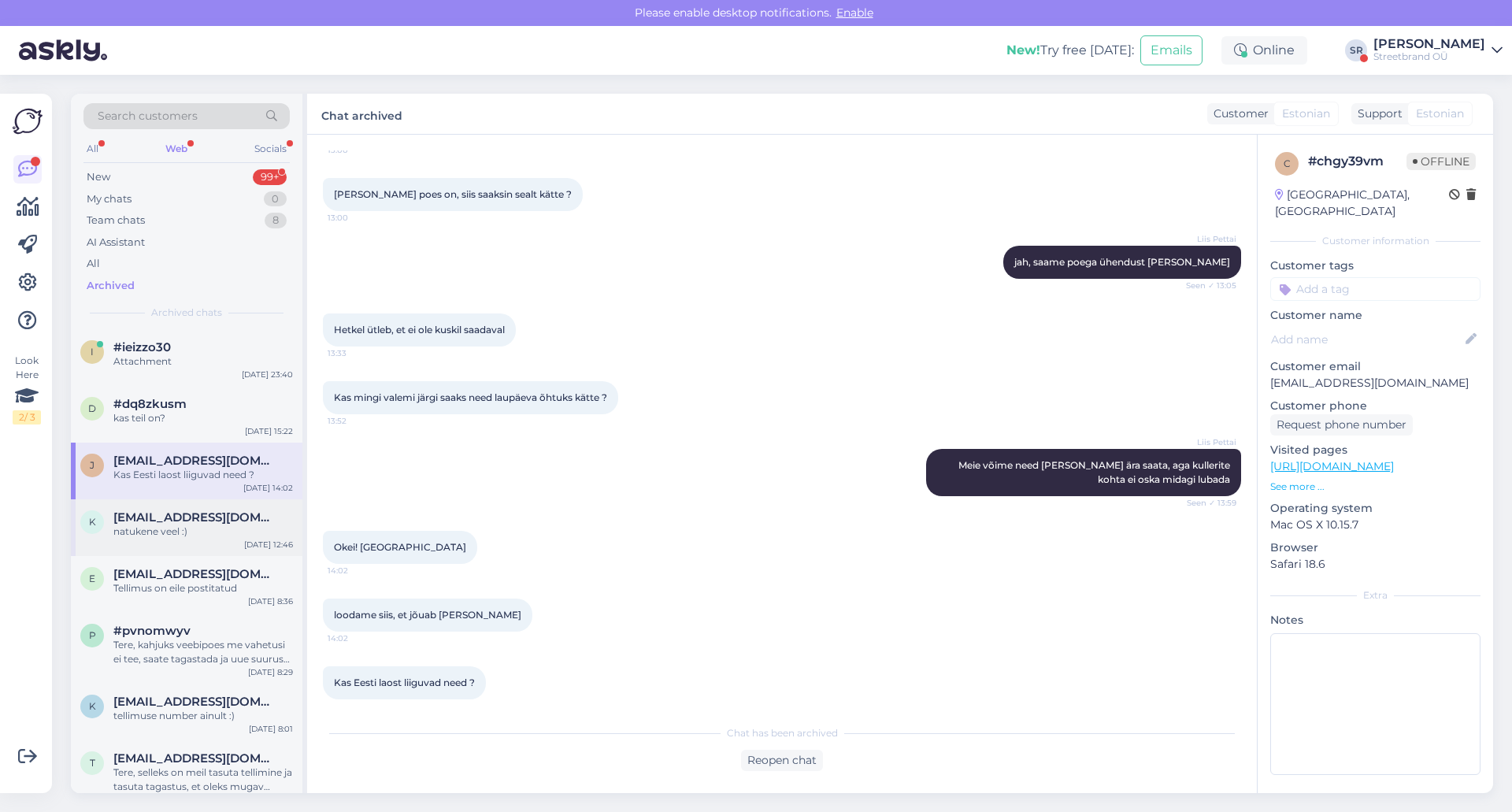
click at [182, 542] on div "k [EMAIL_ADDRESS][DOMAIN_NAME] natukene veel :) [DATE] 12:46" at bounding box center [186, 527] width 231 height 56
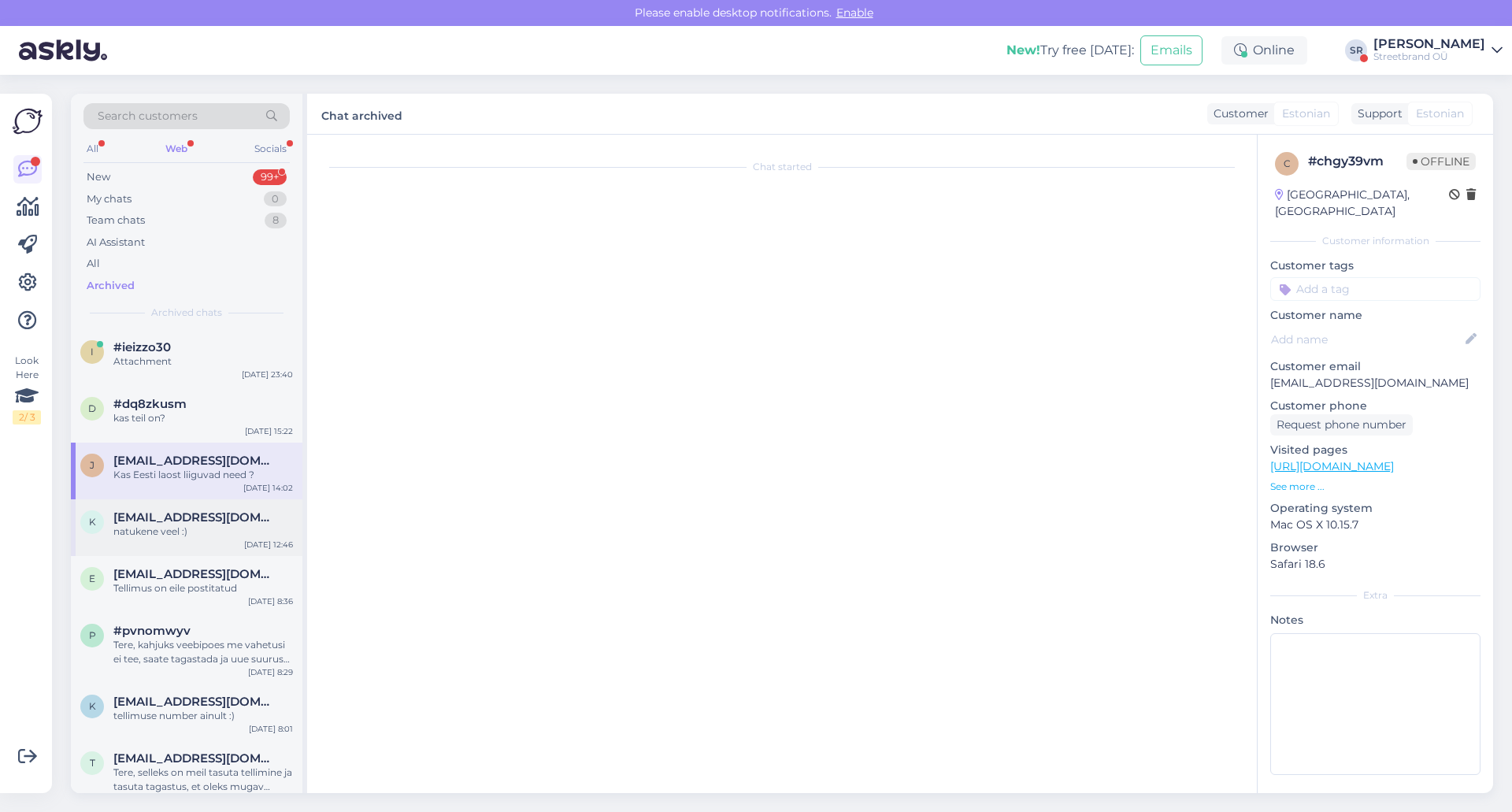
scroll to position [0, 0]
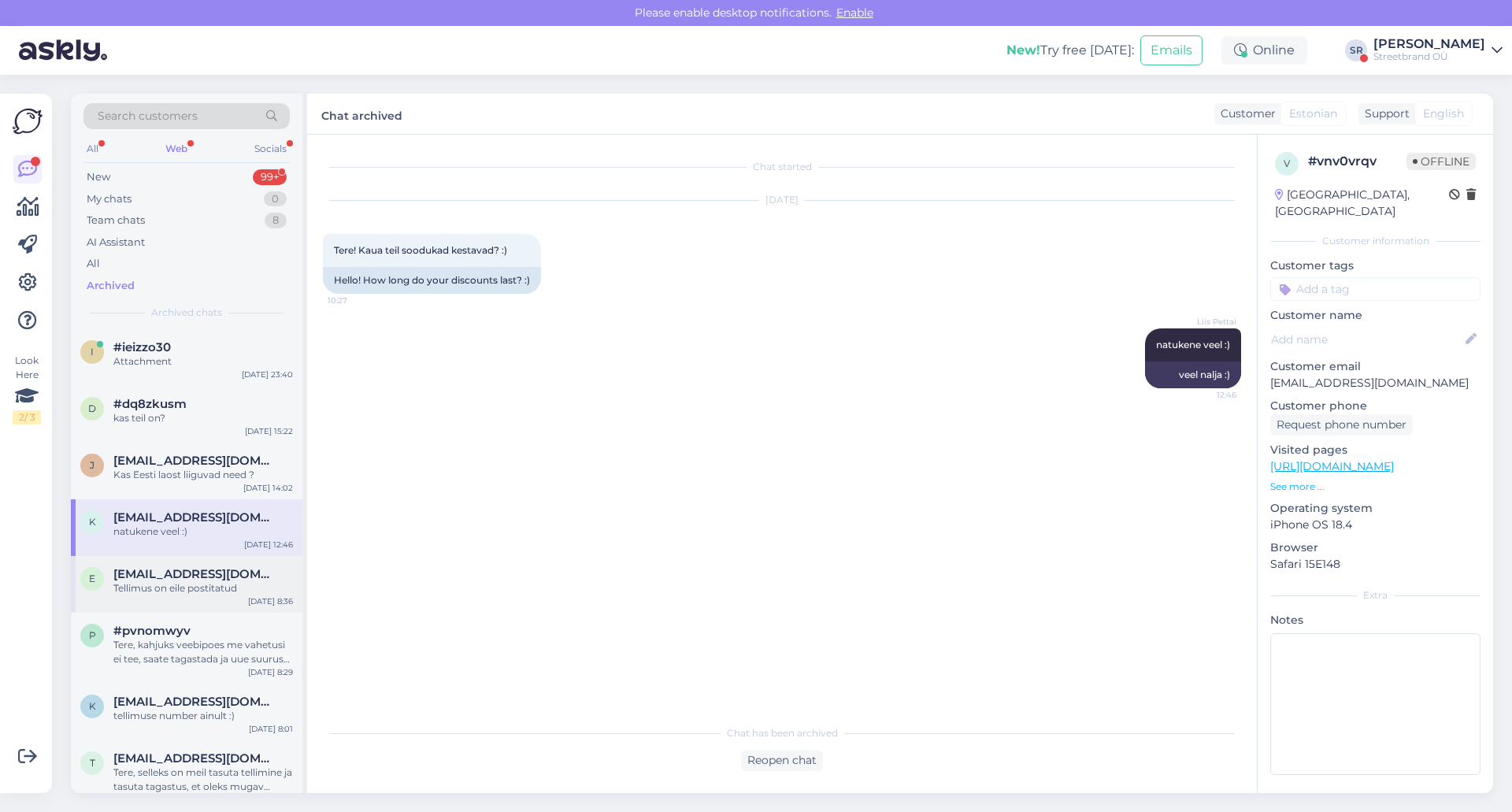
click at [175, 582] on div "Tellimus on eile postitatud" at bounding box center [203, 588] width 179 height 14
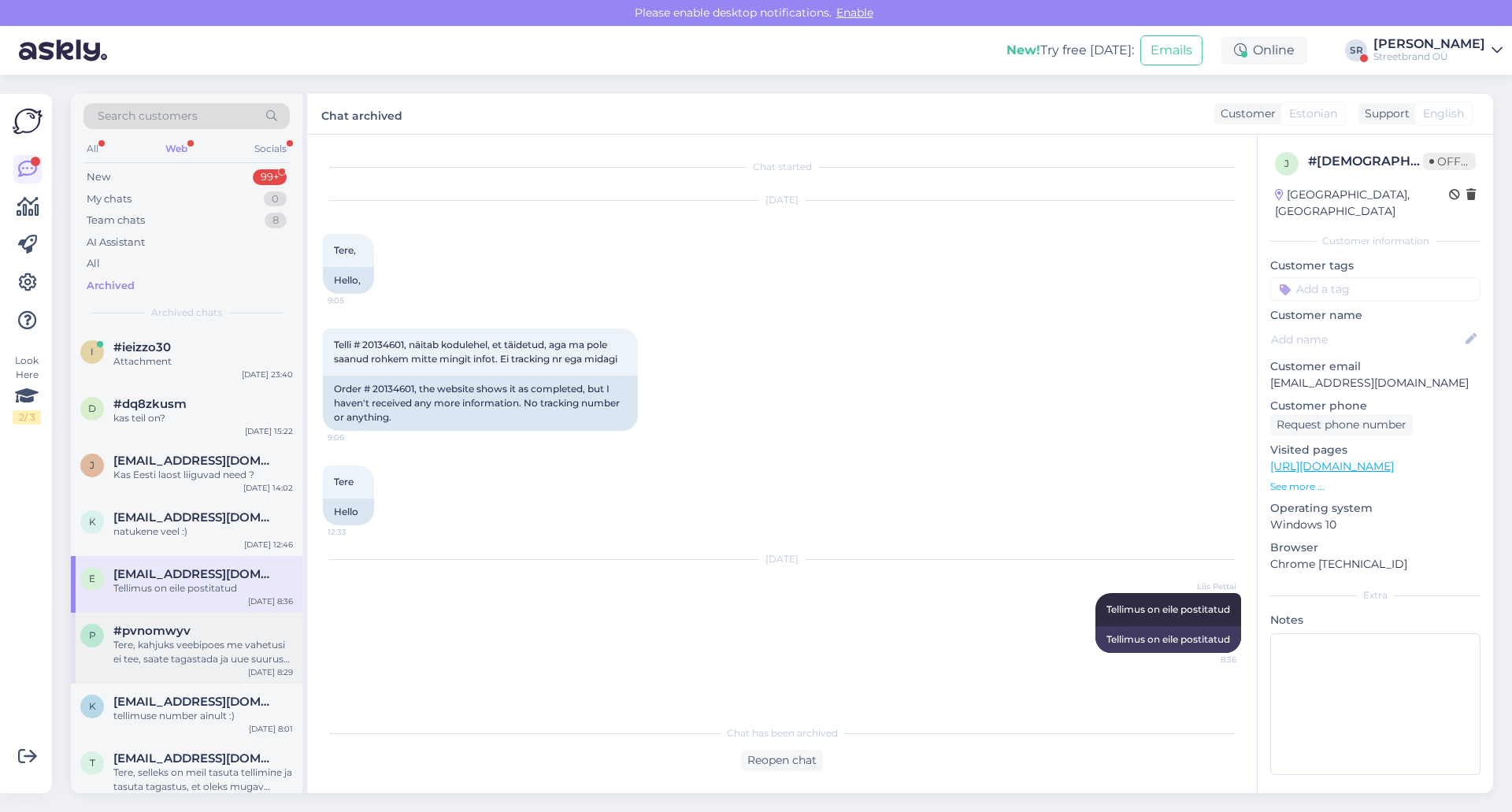
click at [156, 650] on div "Tere, kahjuks veebipoes me vahetusi ei tee, saate tagastada ja uue suuruse tell…" at bounding box center [203, 652] width 179 height 29
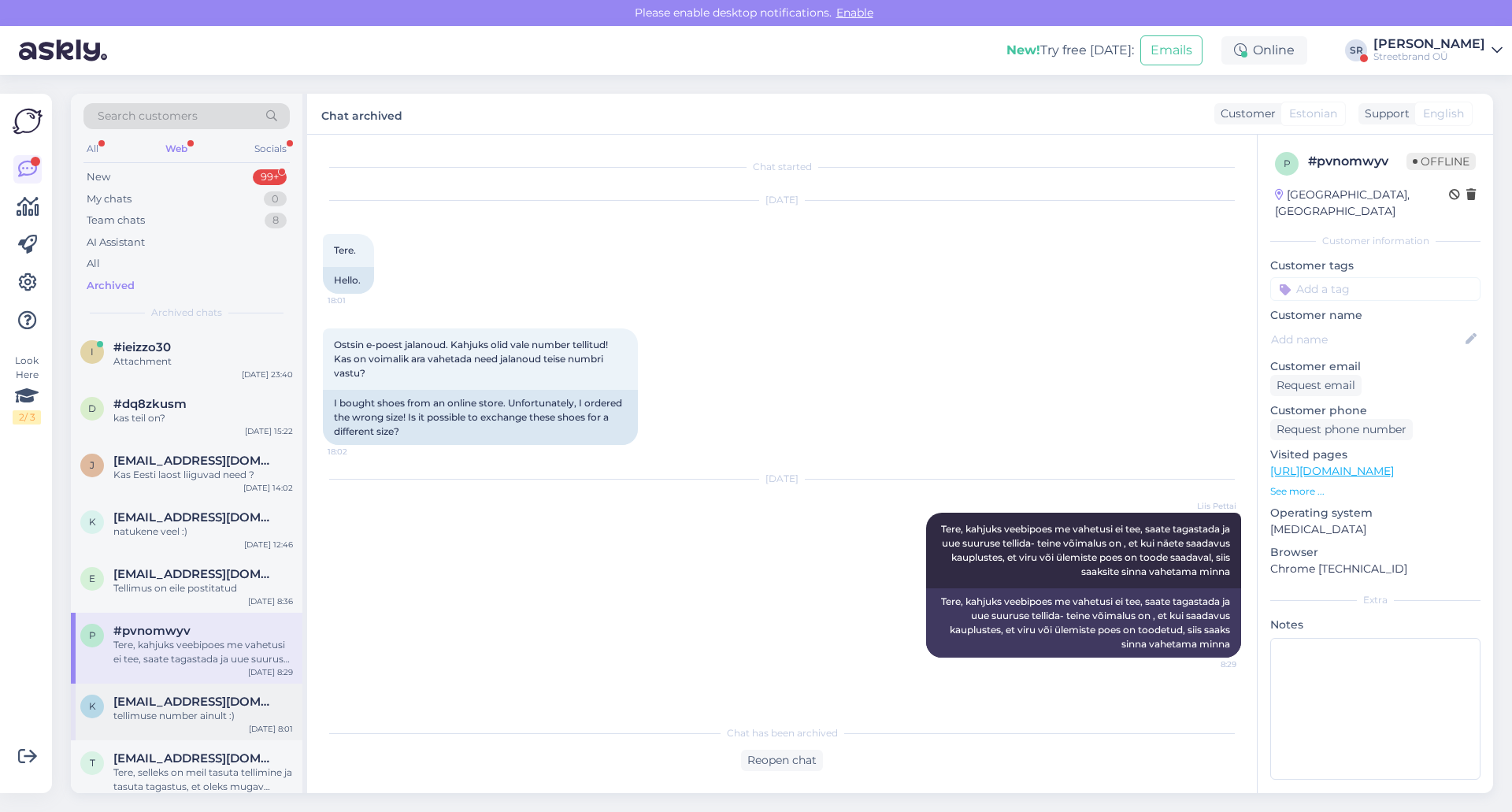
click at [158, 725] on div "k [EMAIL_ADDRESS][DOMAIN_NAME] tellimuse number ainult :) [DATE] 8:01" at bounding box center [186, 712] width 231 height 56
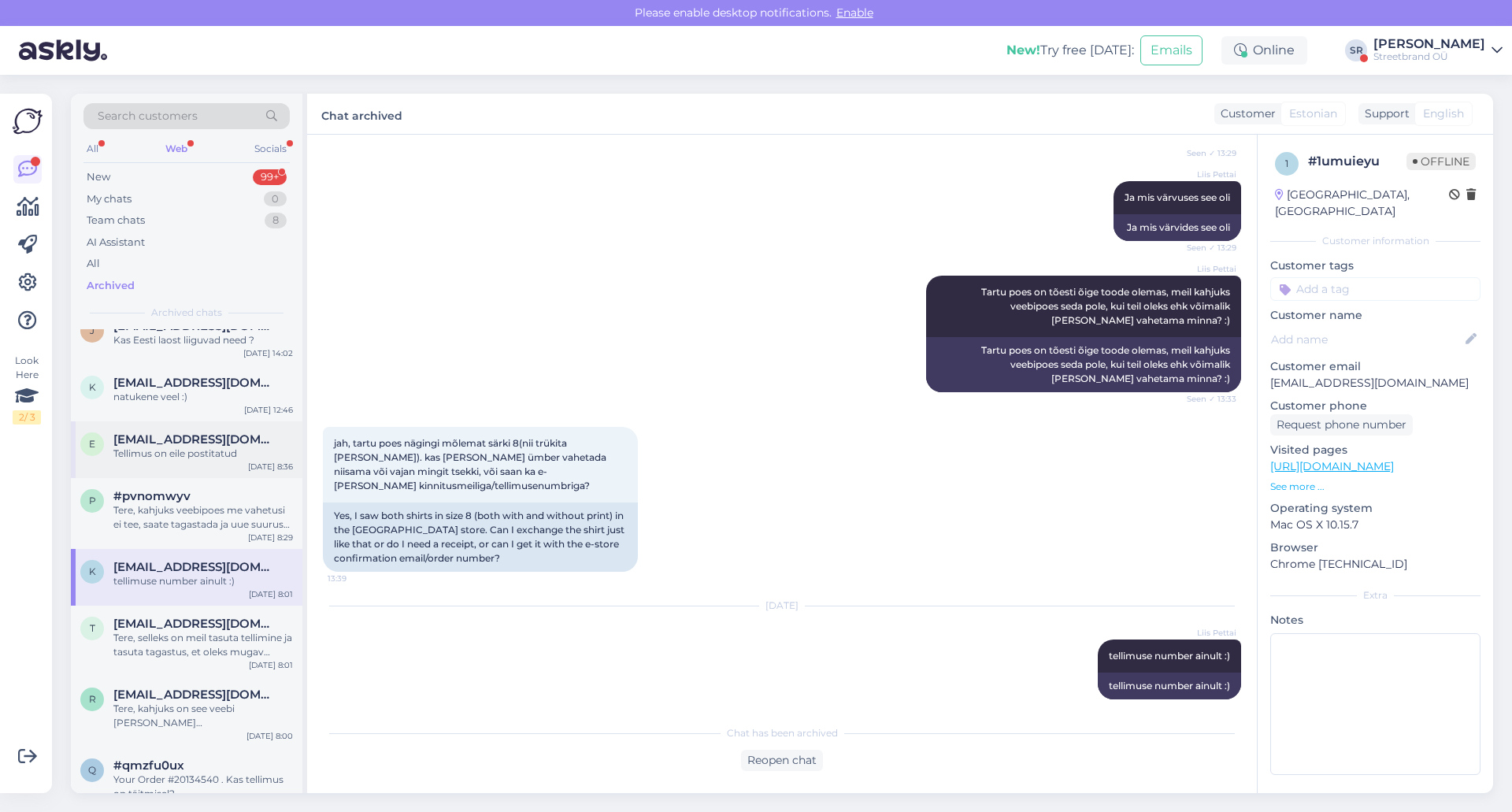
scroll to position [135, 0]
click at [203, 614] on div "t [EMAIL_ADDRESS][DOMAIN_NAME] Tere, selleks on meil tasuta tellimine ja tasuta…" at bounding box center [186, 641] width 231 height 71
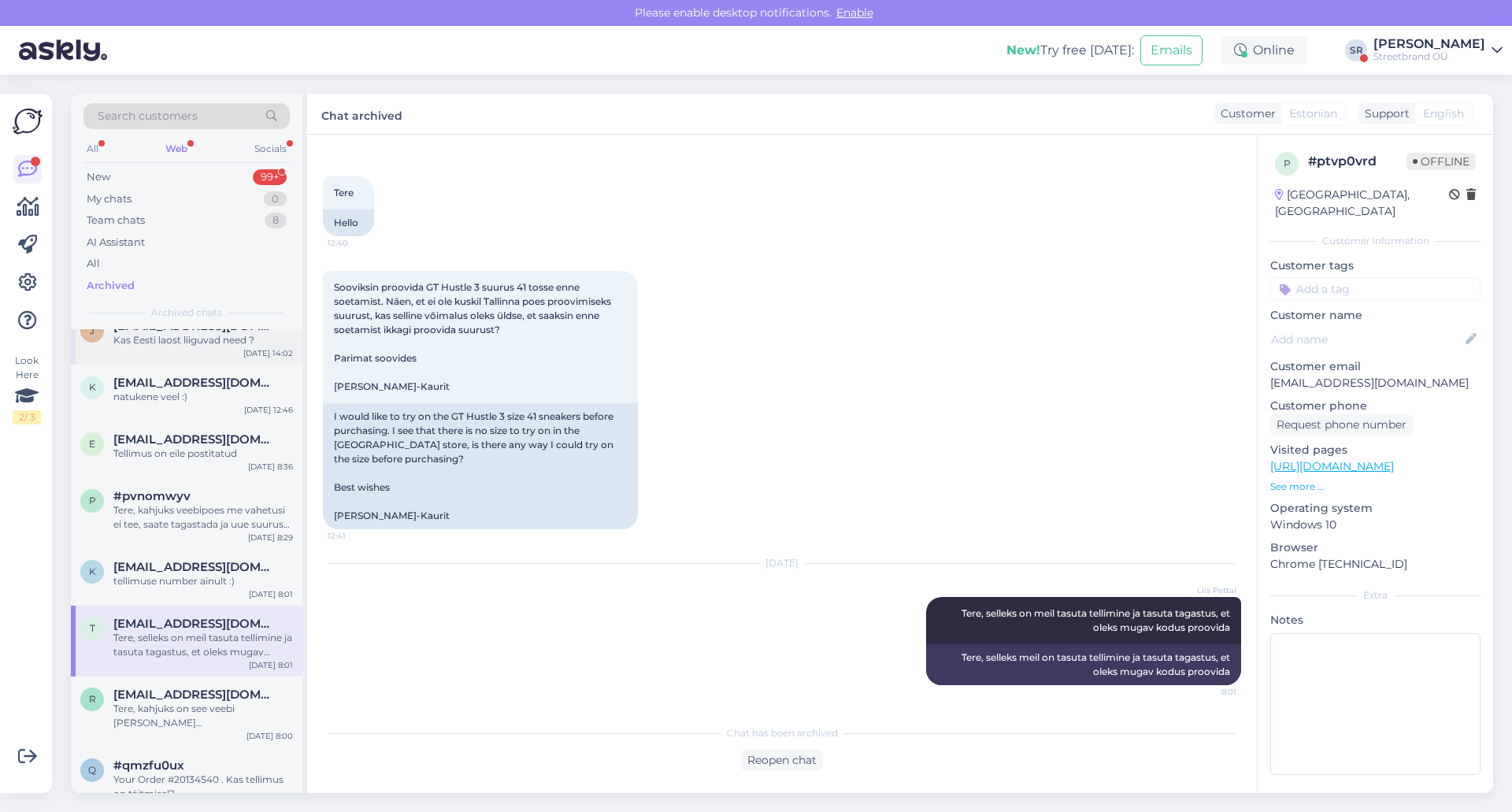
scroll to position [0, 0]
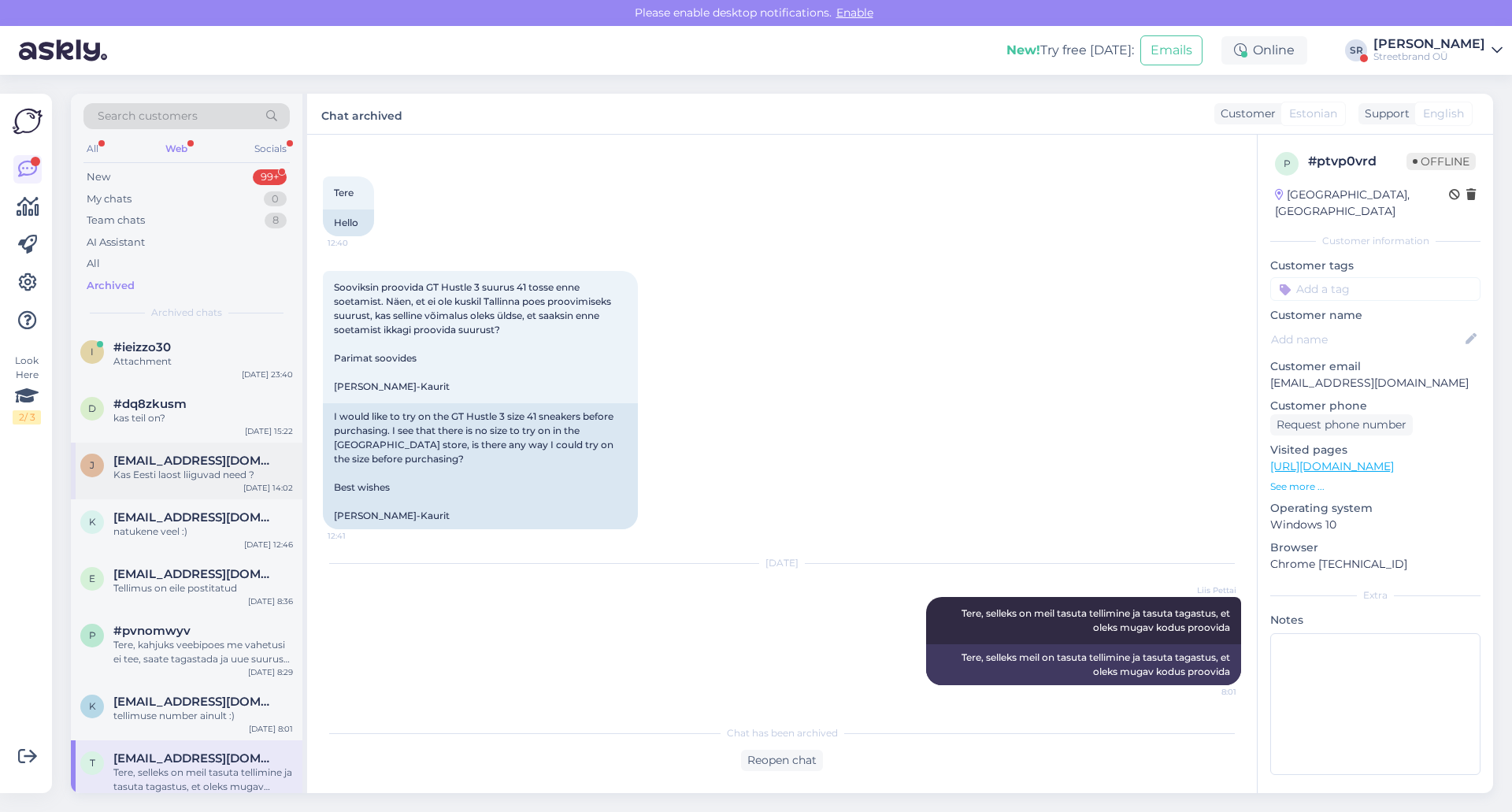
click at [181, 483] on div "j [EMAIL_ADDRESS][DOMAIN_NAME] Kas Eesti laost liiguvad need ? [DATE] 14:02" at bounding box center [186, 470] width 231 height 56
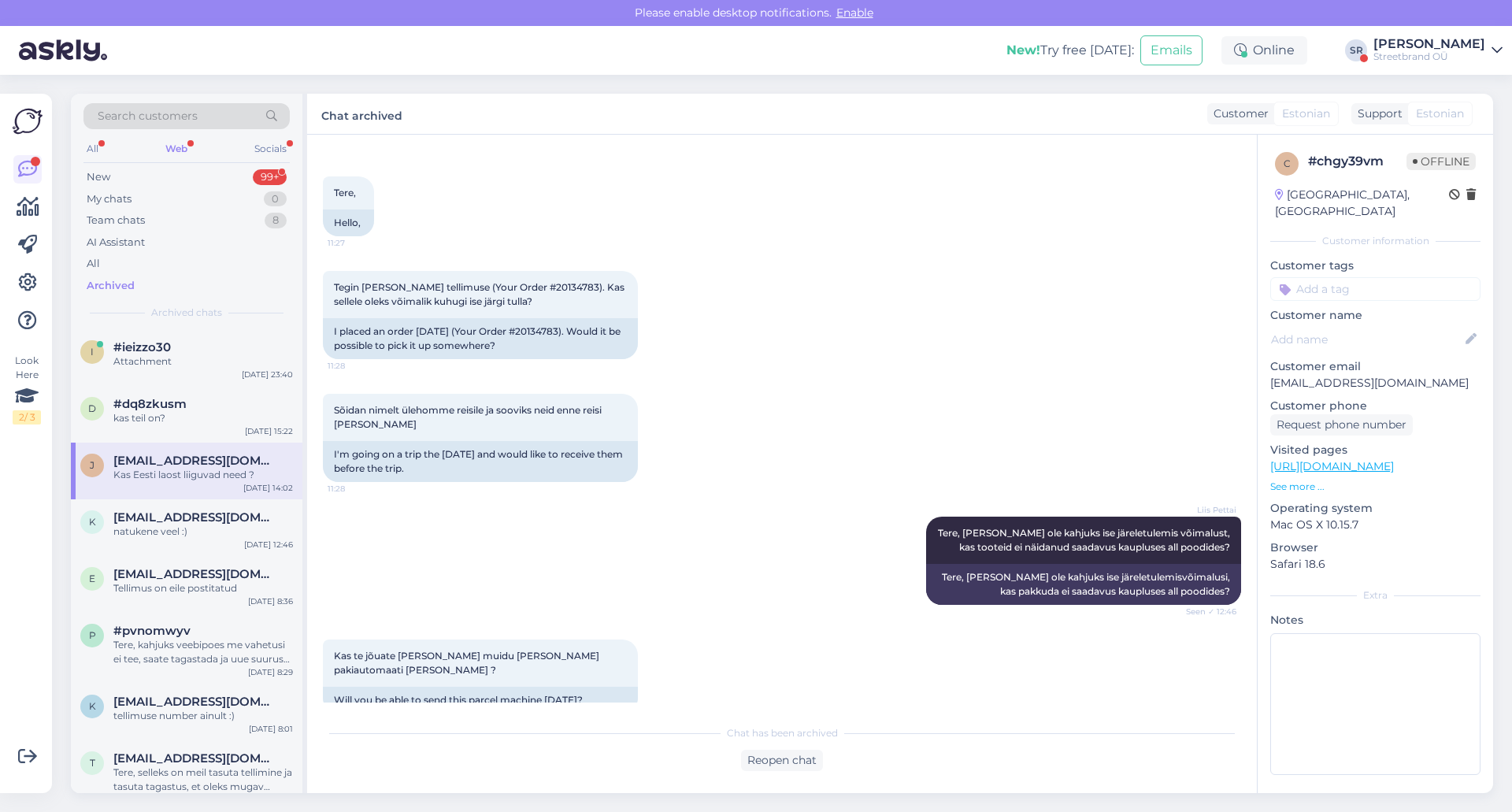
scroll to position [982, 0]
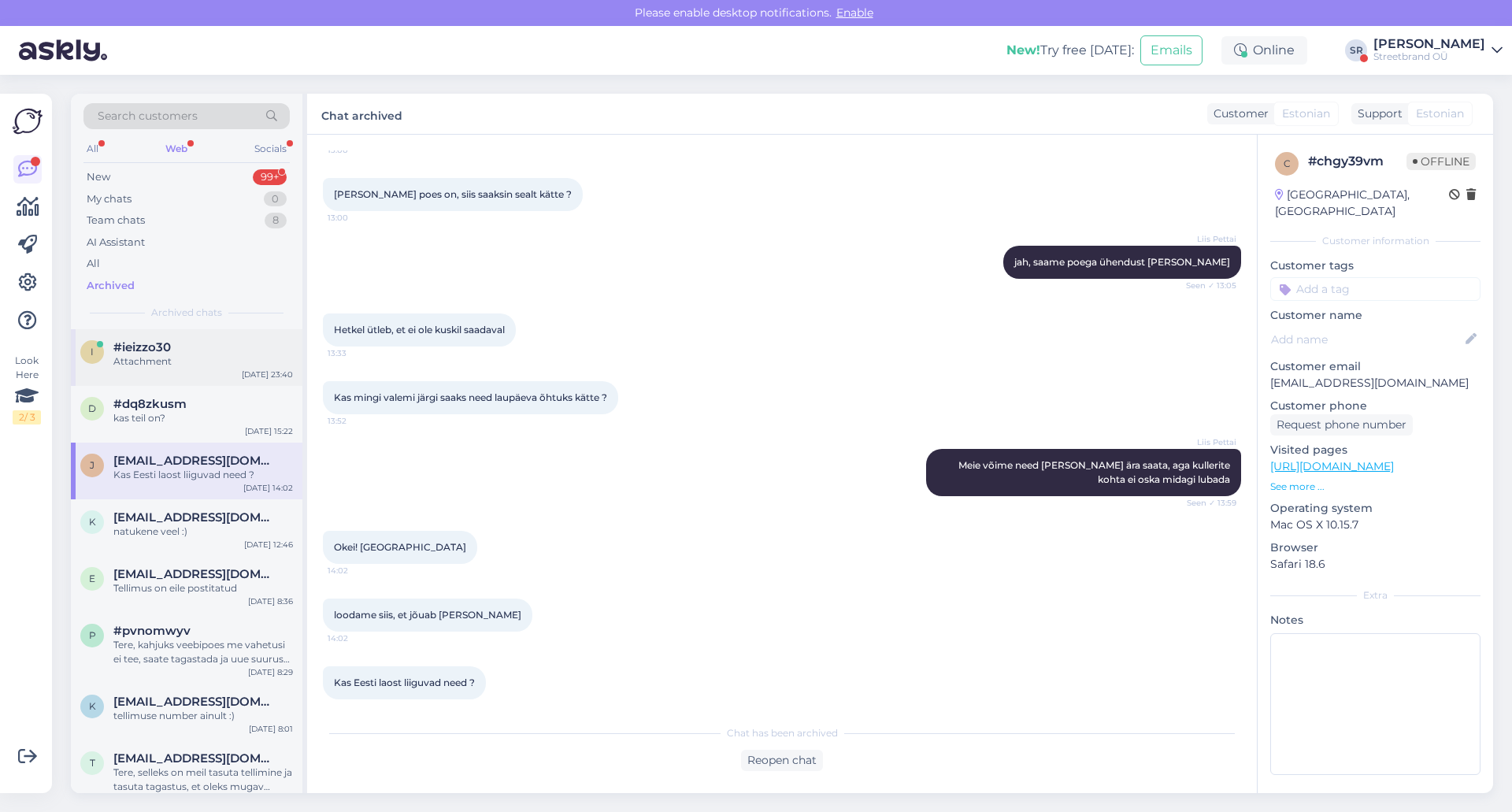
click at [165, 342] on span "#ieizzo30" at bounding box center [142, 347] width 57 height 14
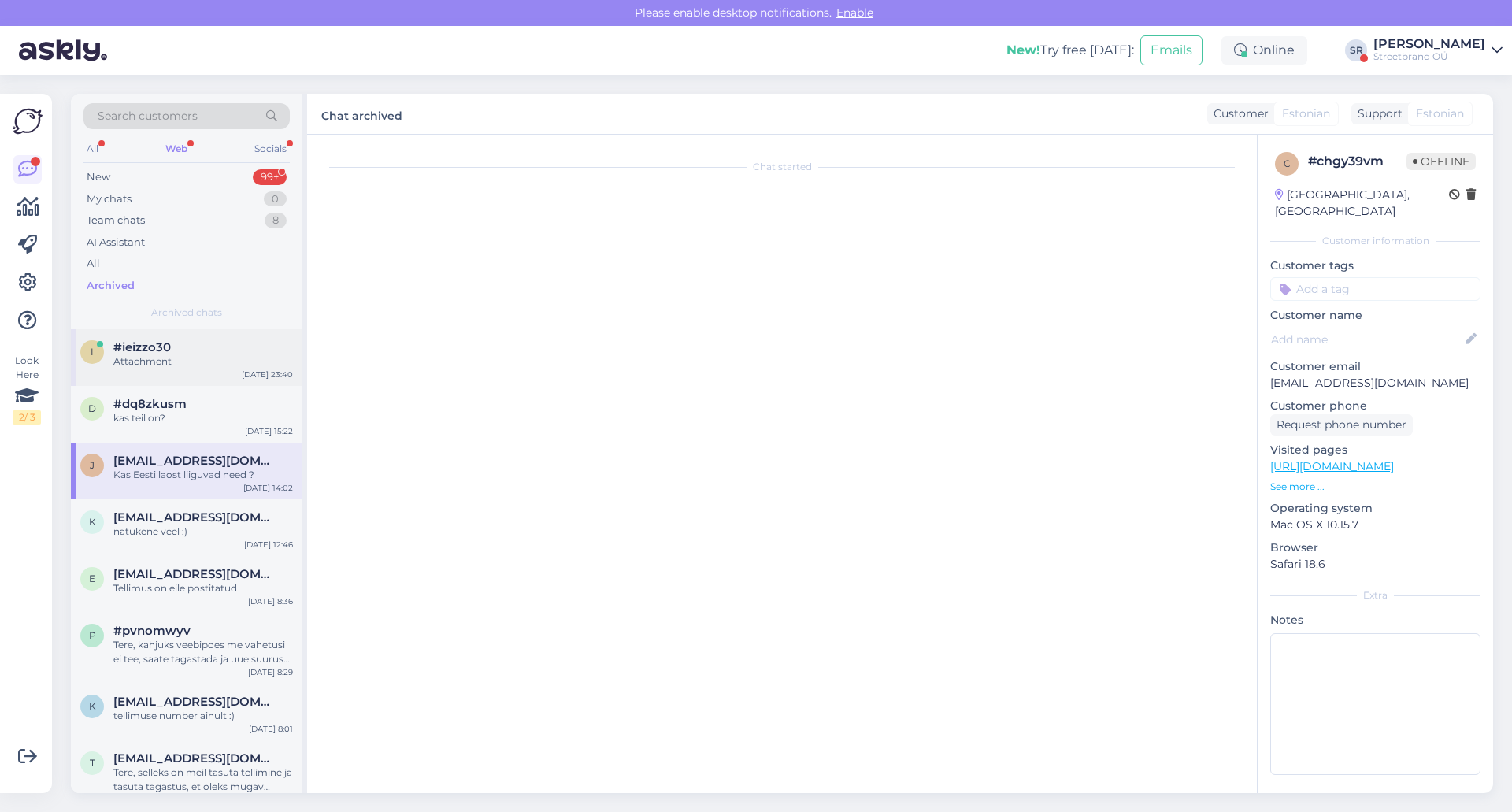
scroll to position [0, 0]
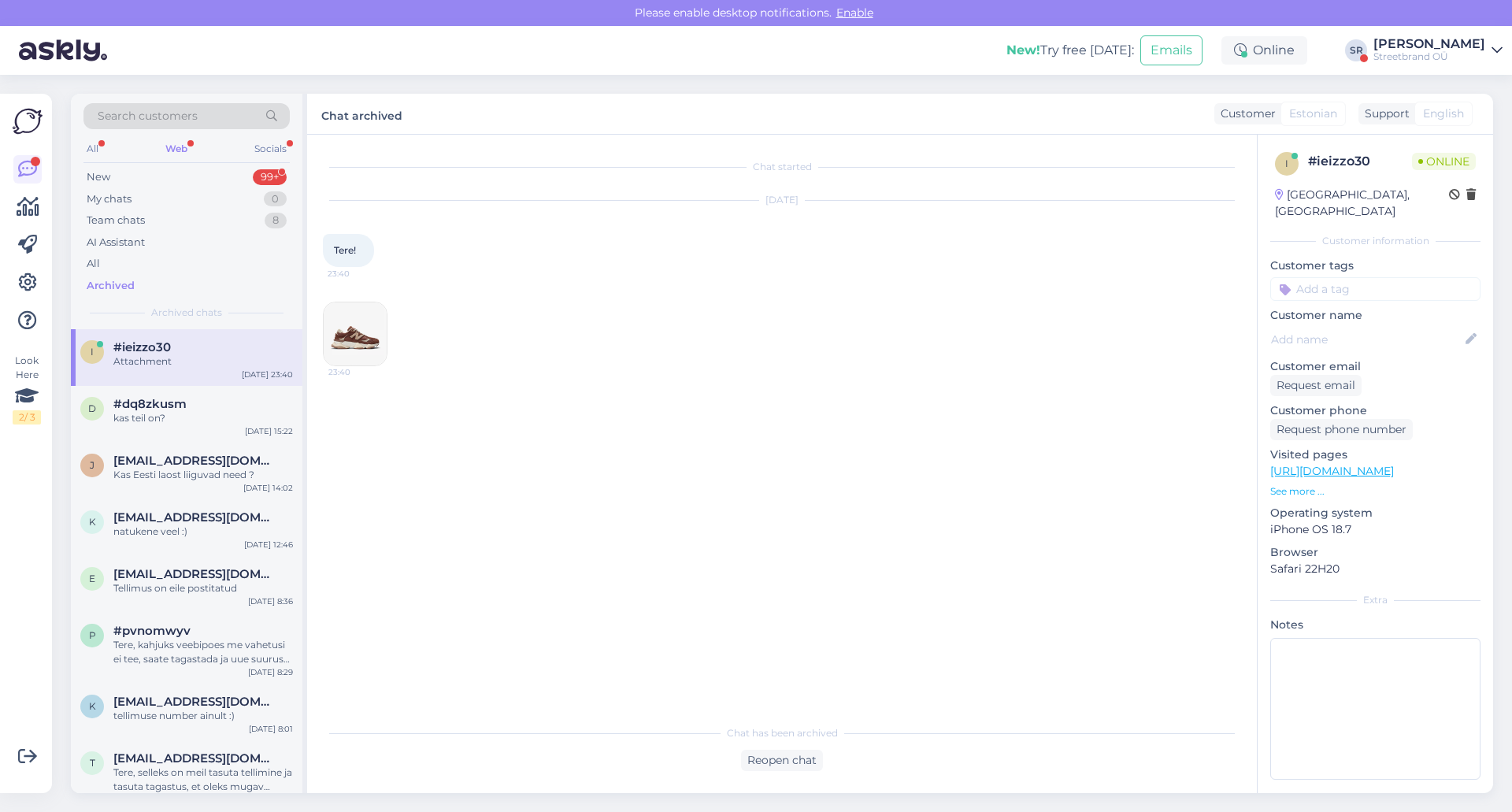
click at [361, 347] on img at bounding box center [355, 333] width 63 height 63
click at [180, 416] on div "kas teil on?" at bounding box center [203, 418] width 179 height 14
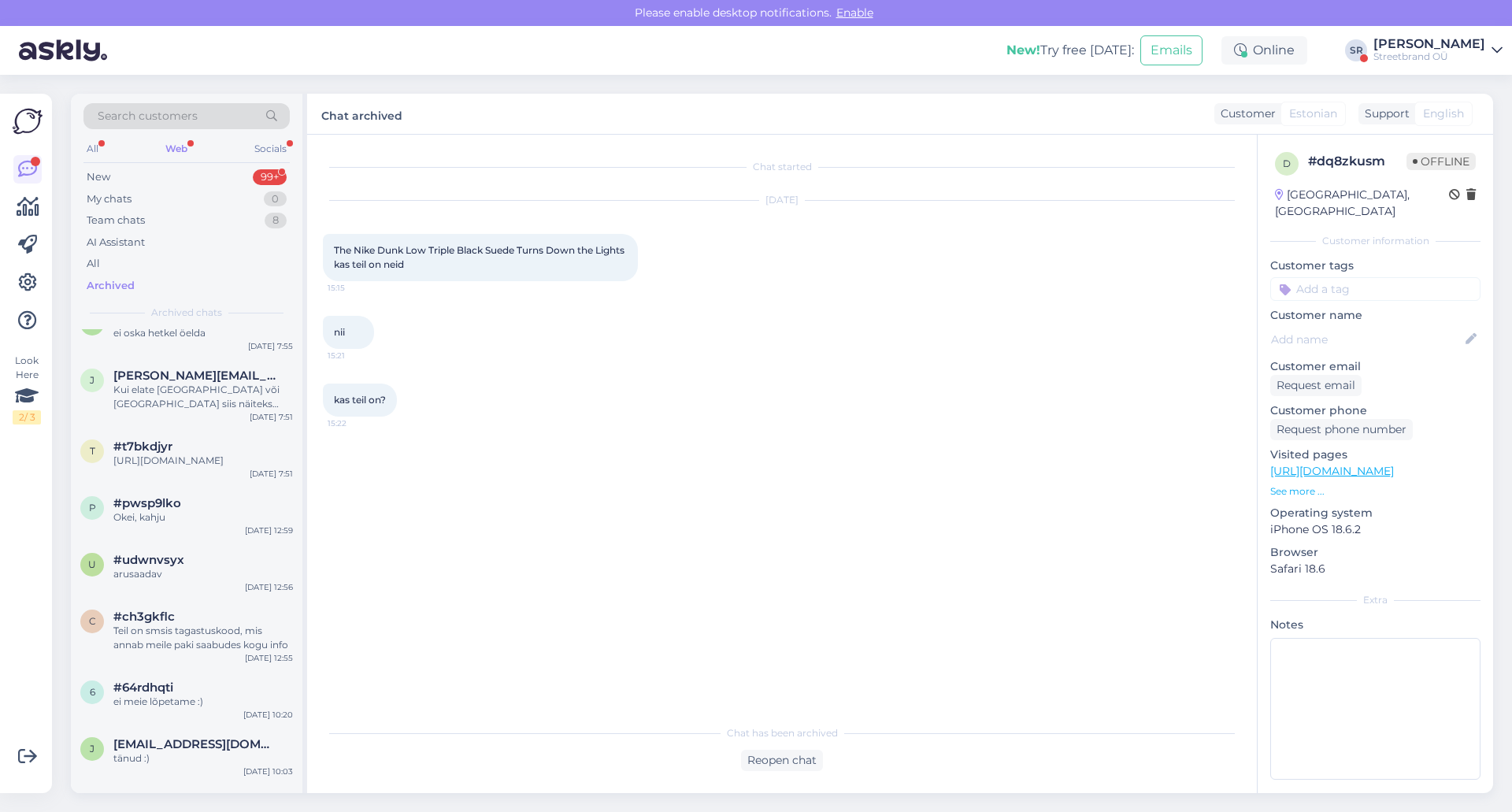
scroll to position [922, 0]
click at [19, 279] on icon at bounding box center [28, 283] width 19 height 19
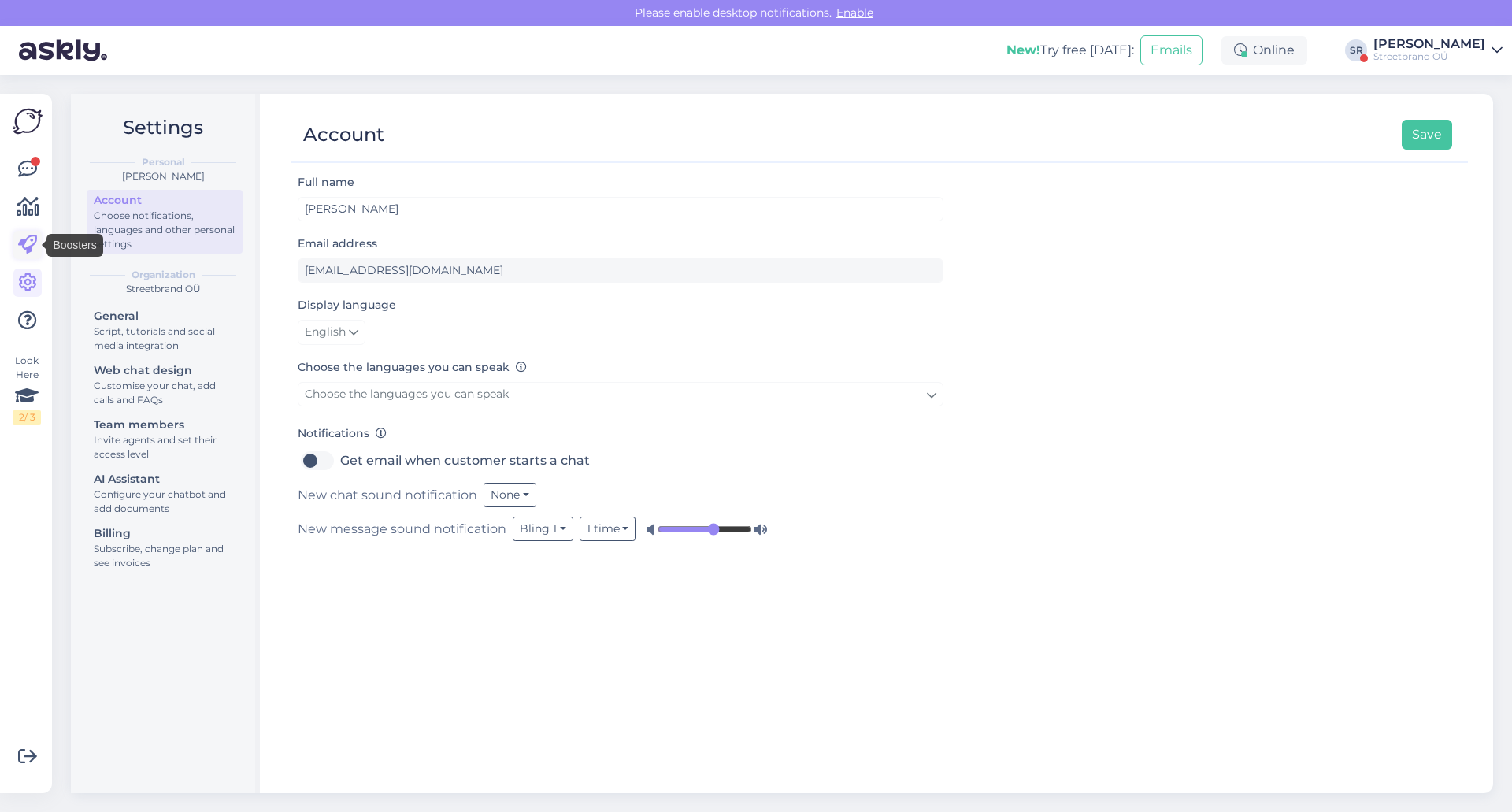
click at [35, 244] on icon at bounding box center [28, 245] width 19 height 19
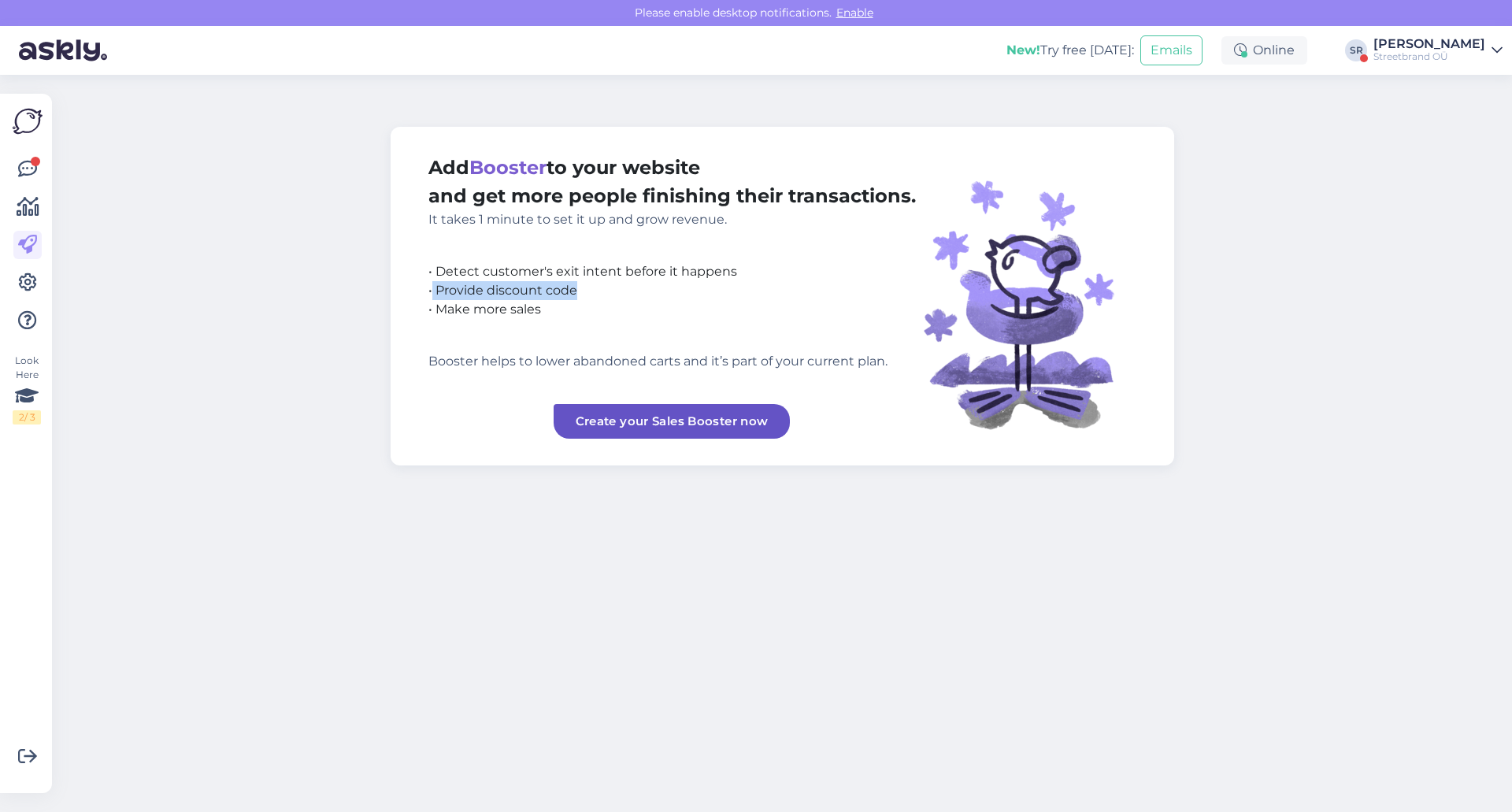
drag, startPoint x: 431, startPoint y: 290, endPoint x: 636, endPoint y: 298, distance: 205.2
click at [636, 298] on div "• Provide discount code" at bounding box center [672, 291] width 488 height 19
click at [619, 425] on link "Create your Sales Booster now" at bounding box center [672, 422] width 237 height 35
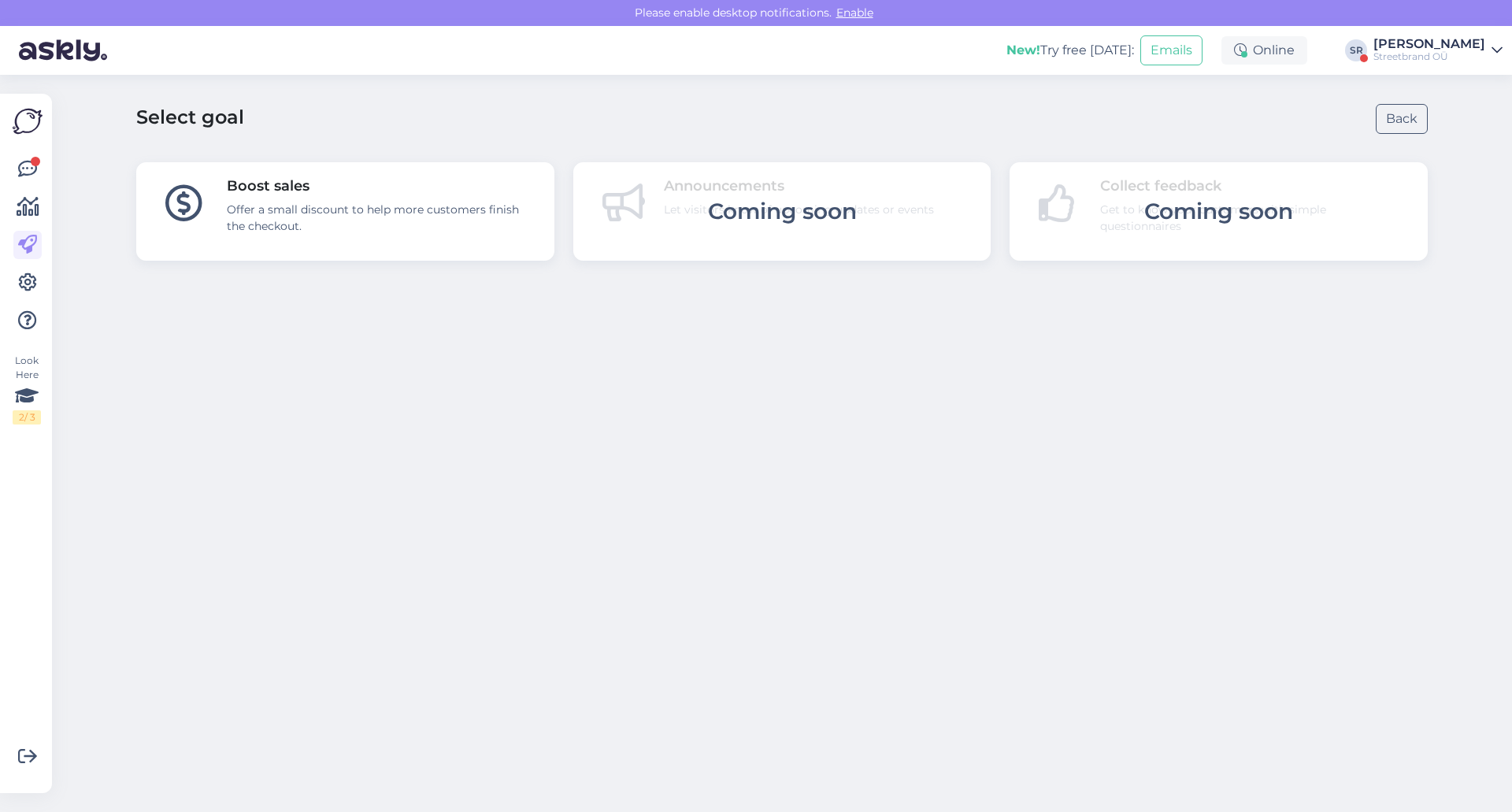
click at [482, 233] on div "Offer a small discount to help more customers finish the checkout." at bounding box center [381, 218] width 308 height 33
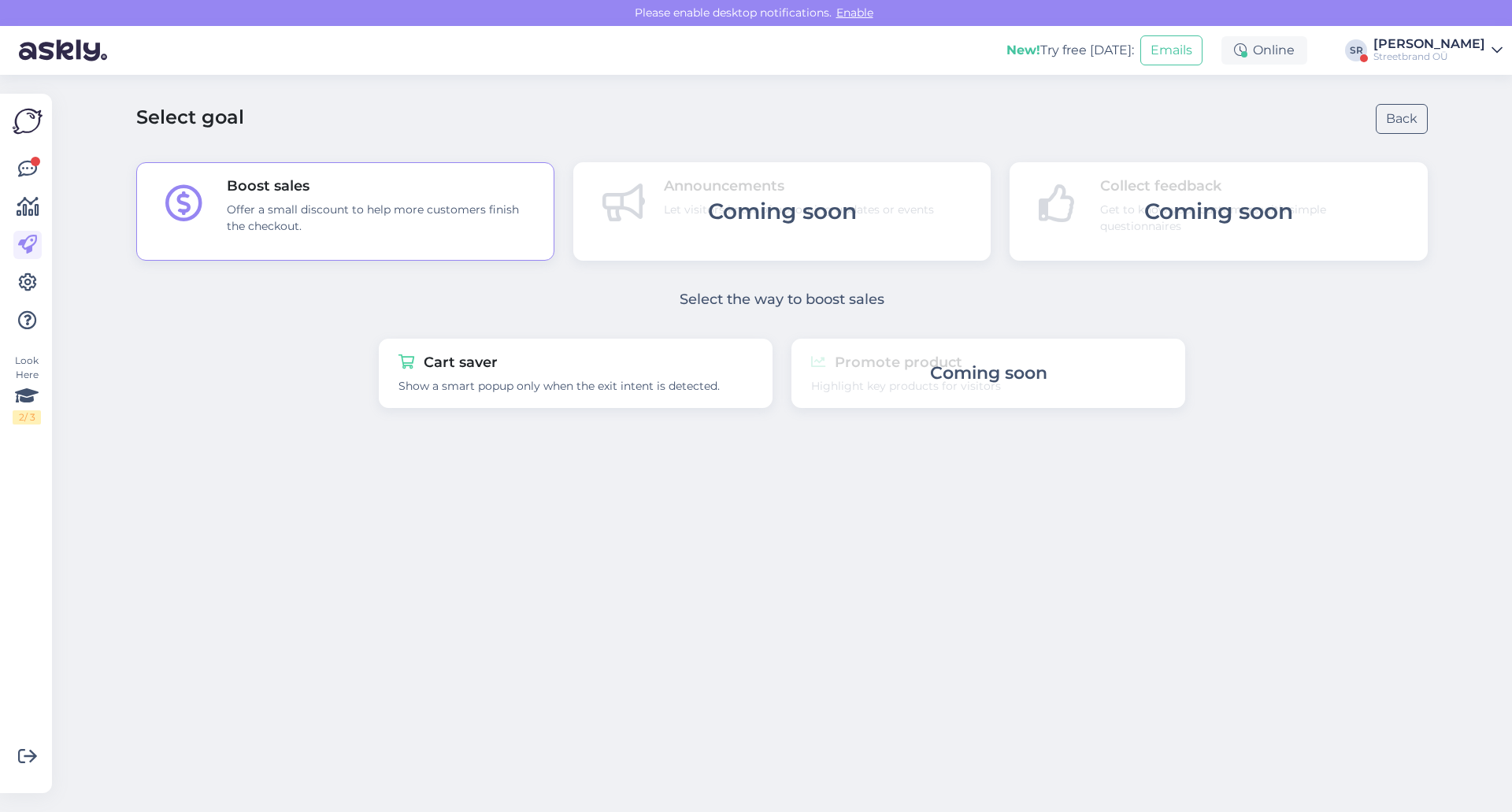
click at [748, 230] on div "Coming soon" at bounding box center [782, 211] width 418 height 99
click at [680, 381] on div "Show a smart popup only when the exit intent is detected." at bounding box center [575, 386] width 354 height 16
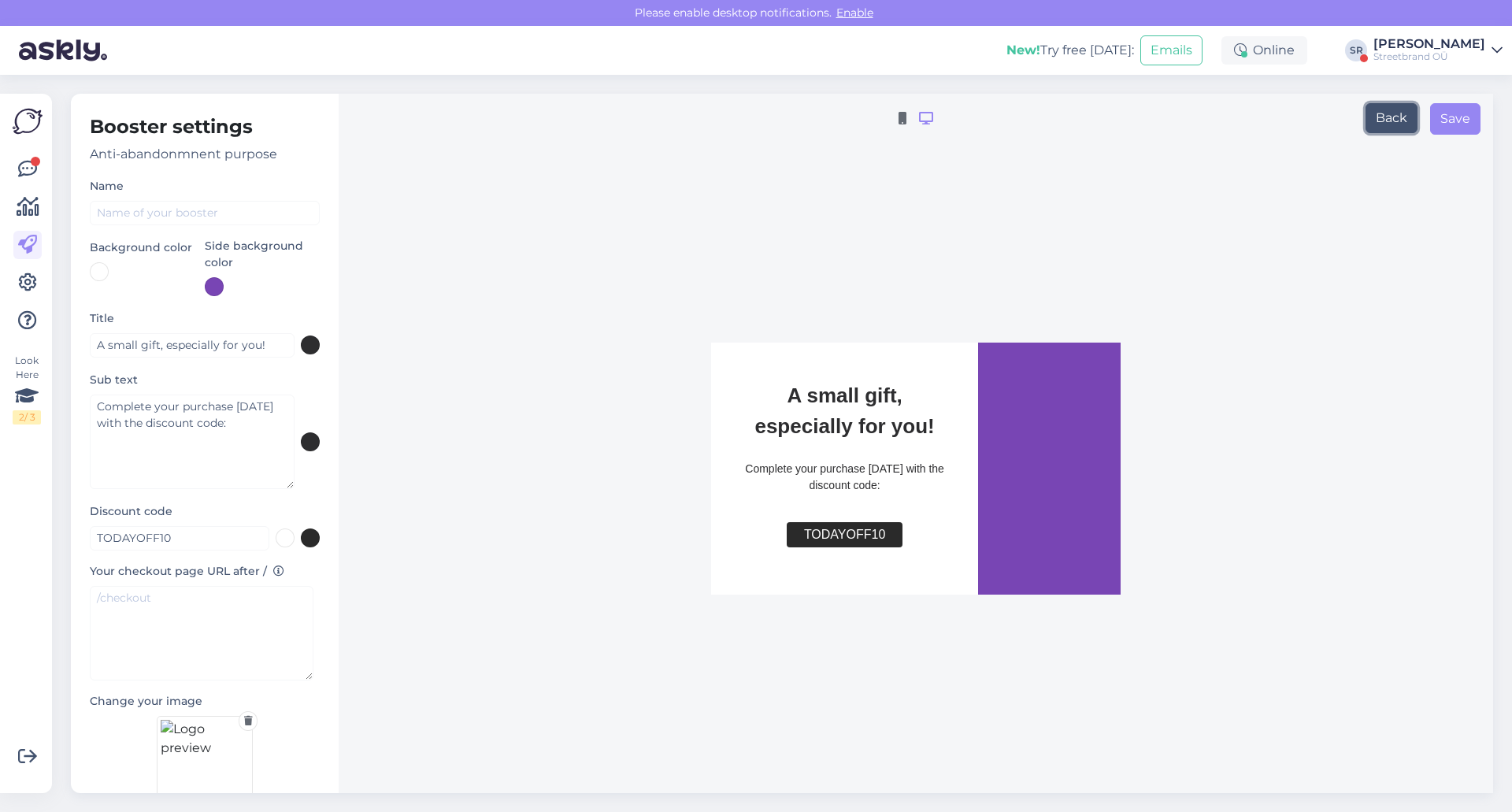
click at [1383, 110] on button "Back" at bounding box center [1392, 118] width 52 height 30
